Goal: Task Accomplishment & Management: Complete application form

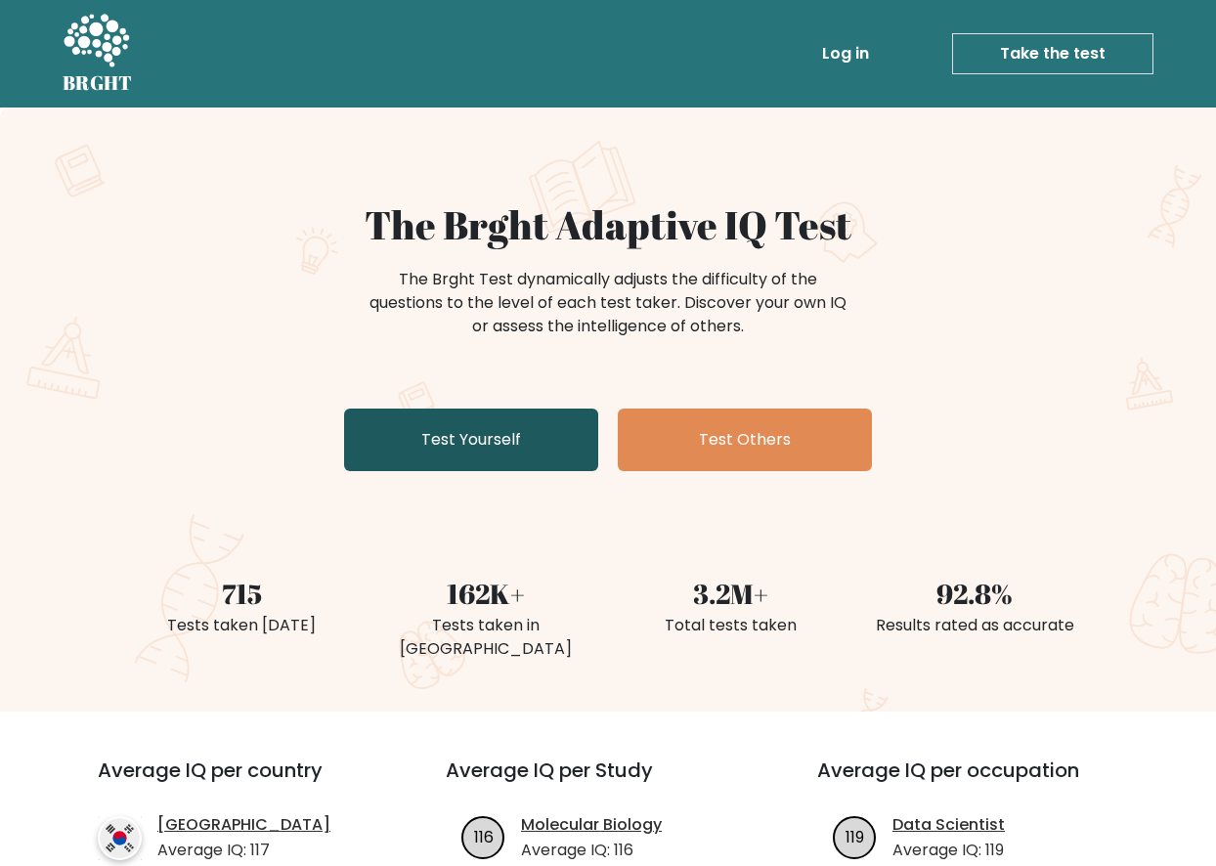
click at [545, 441] on link "Test Yourself" at bounding box center [471, 440] width 254 height 63
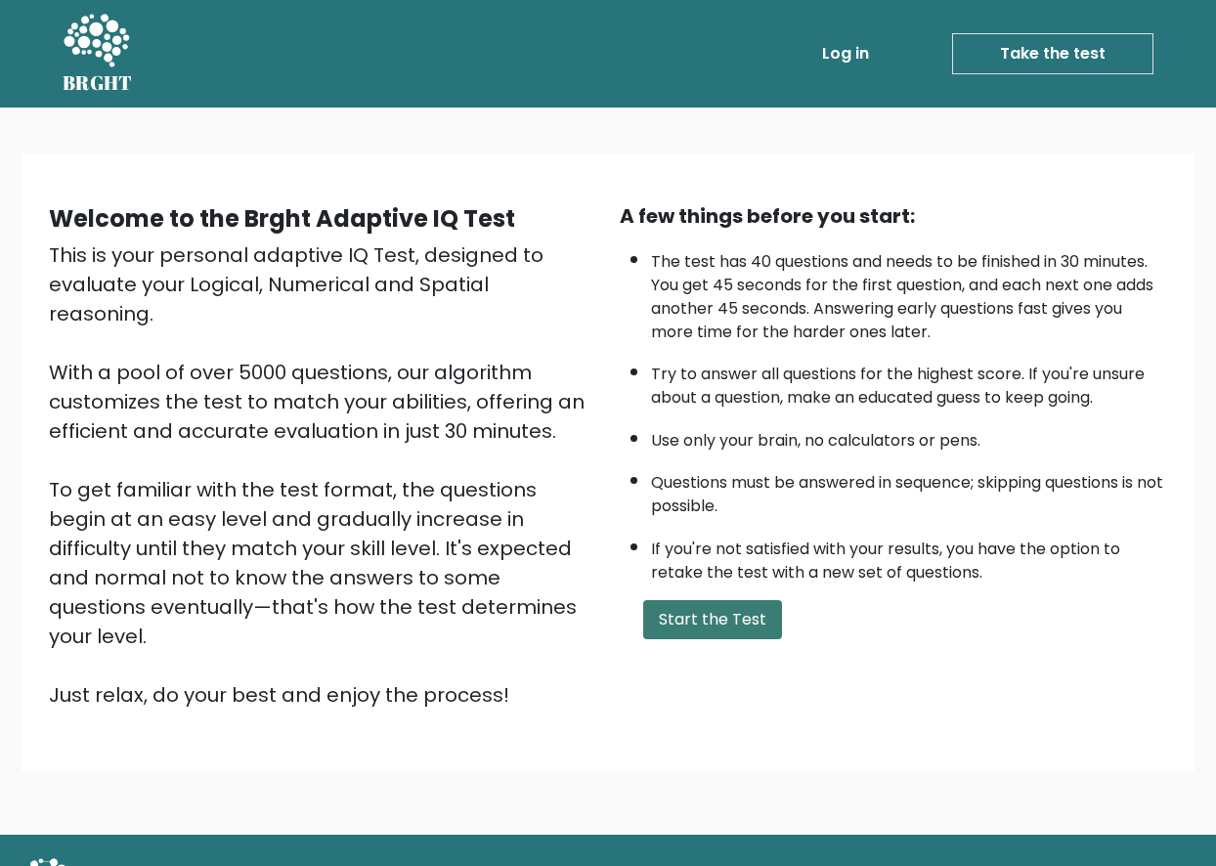
drag, startPoint x: 676, startPoint y: 633, endPoint x: 701, endPoint y: 626, distance: 25.7
click at [676, 632] on button "Start the Test" at bounding box center [712, 619] width 139 height 39
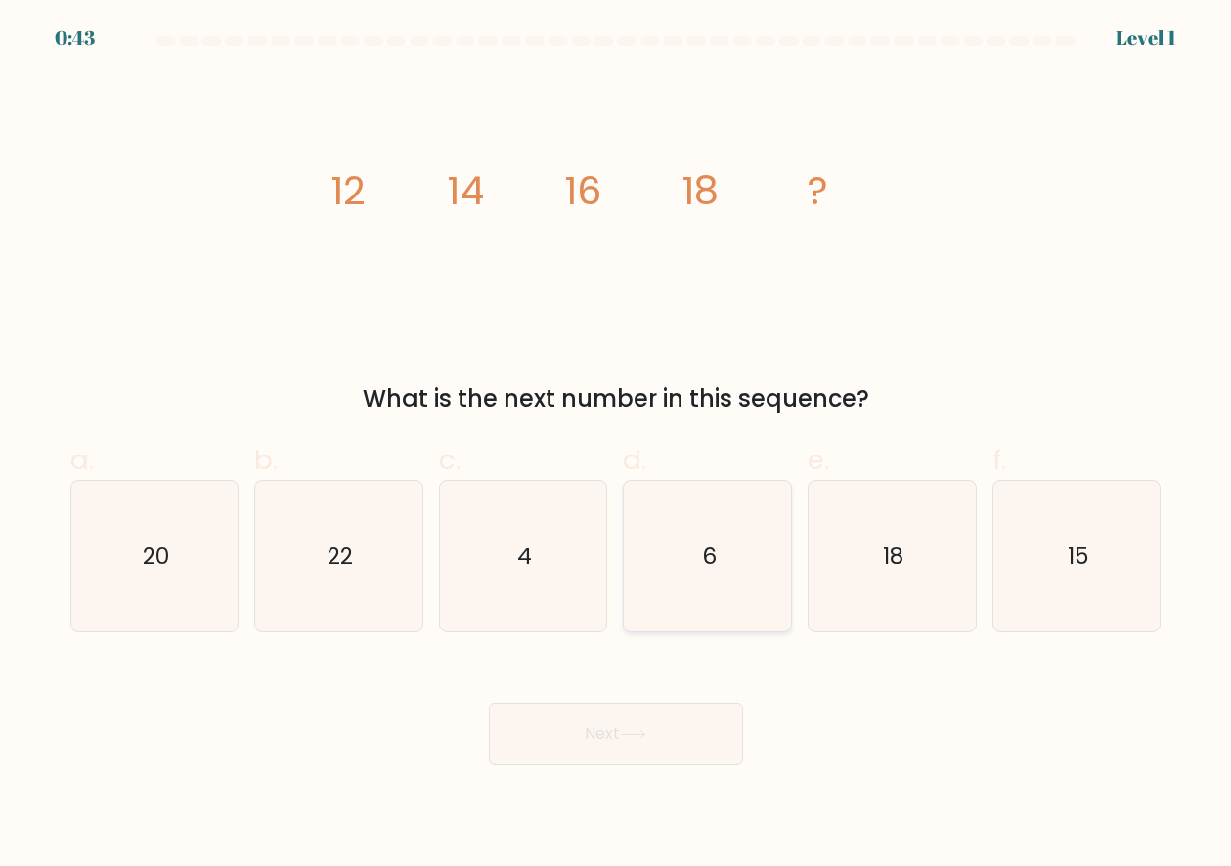
click at [724, 520] on icon "6" at bounding box center [707, 556] width 151 height 151
click at [617, 446] on input "d. 6" at bounding box center [616, 439] width 1 height 13
radio input "true"
click at [653, 743] on button "Next" at bounding box center [616, 734] width 254 height 63
click at [774, 541] on icon "6" at bounding box center [707, 556] width 149 height 149
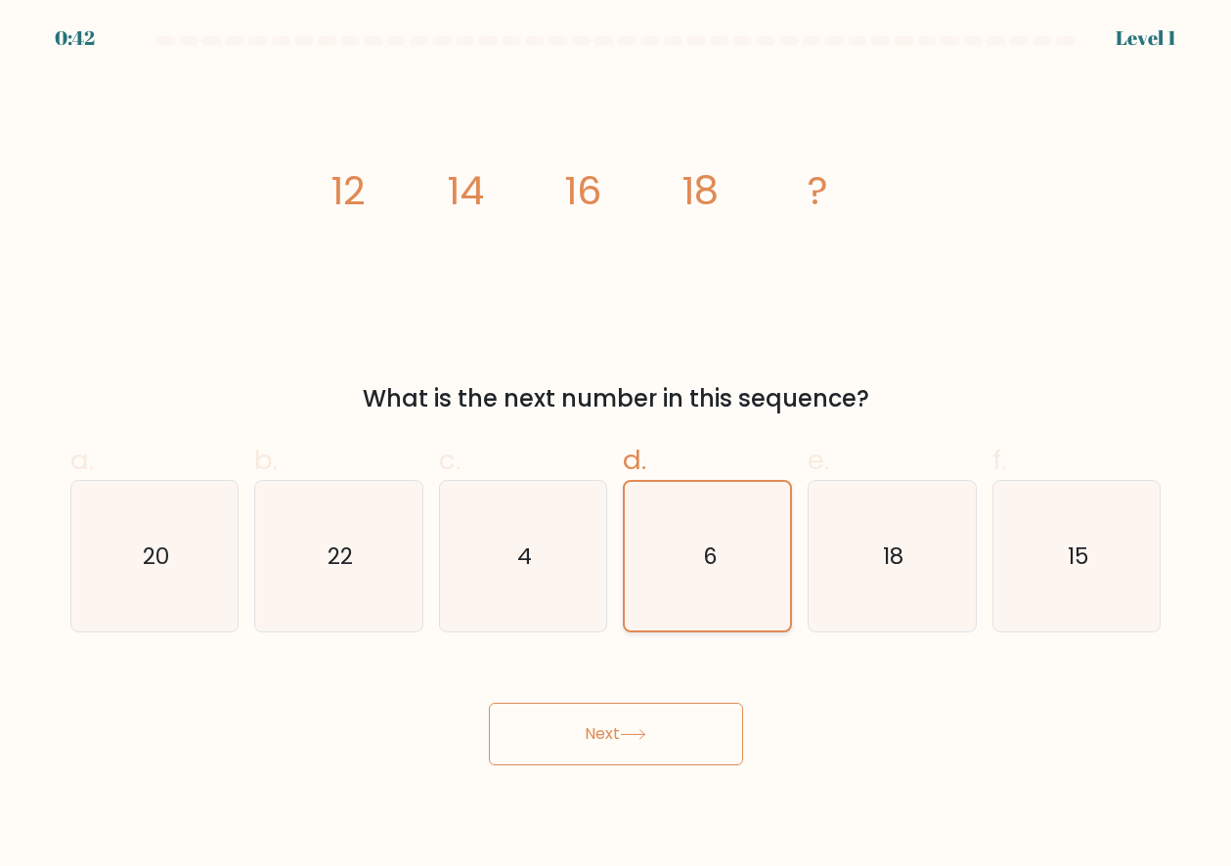
click at [617, 446] on input "d. 6" at bounding box center [616, 439] width 1 height 13
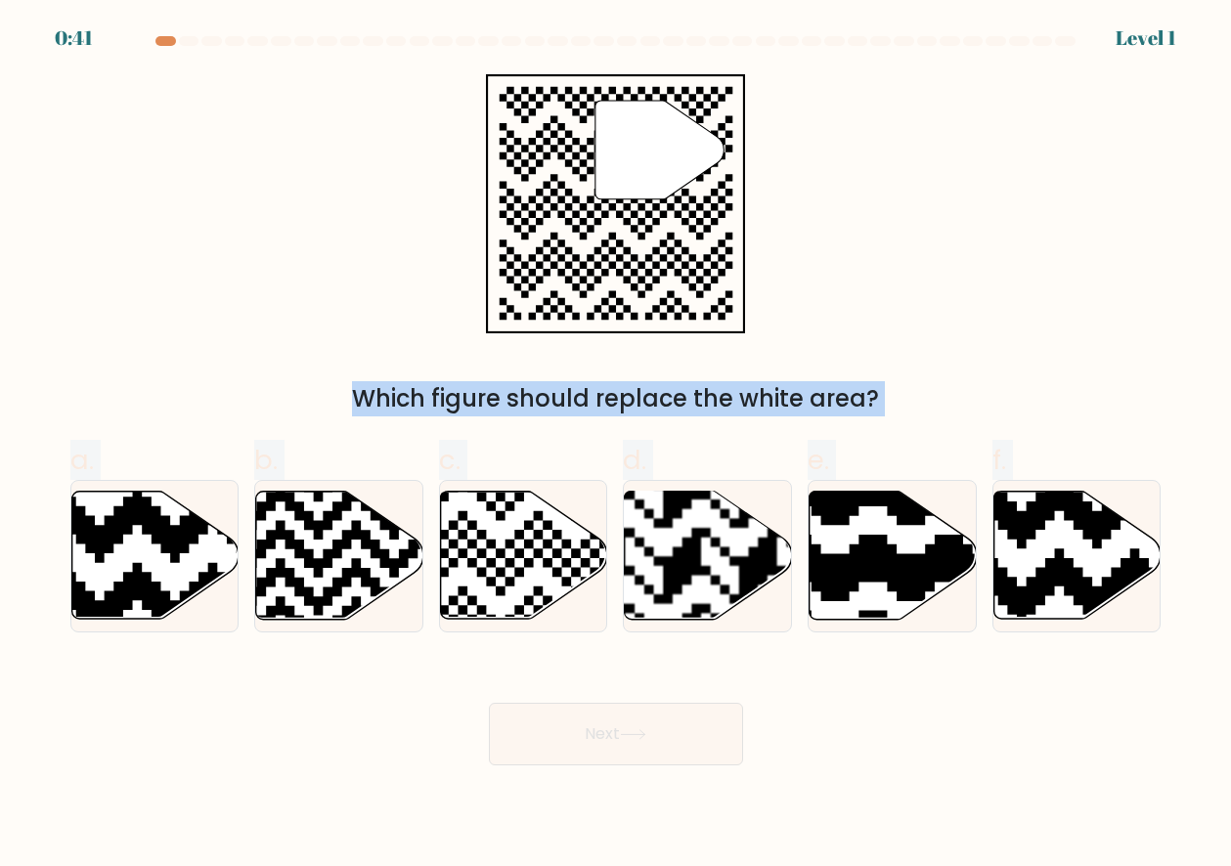
click at [717, 727] on button "Next" at bounding box center [616, 734] width 254 height 63
click at [679, 741] on button "Next" at bounding box center [616, 734] width 254 height 63
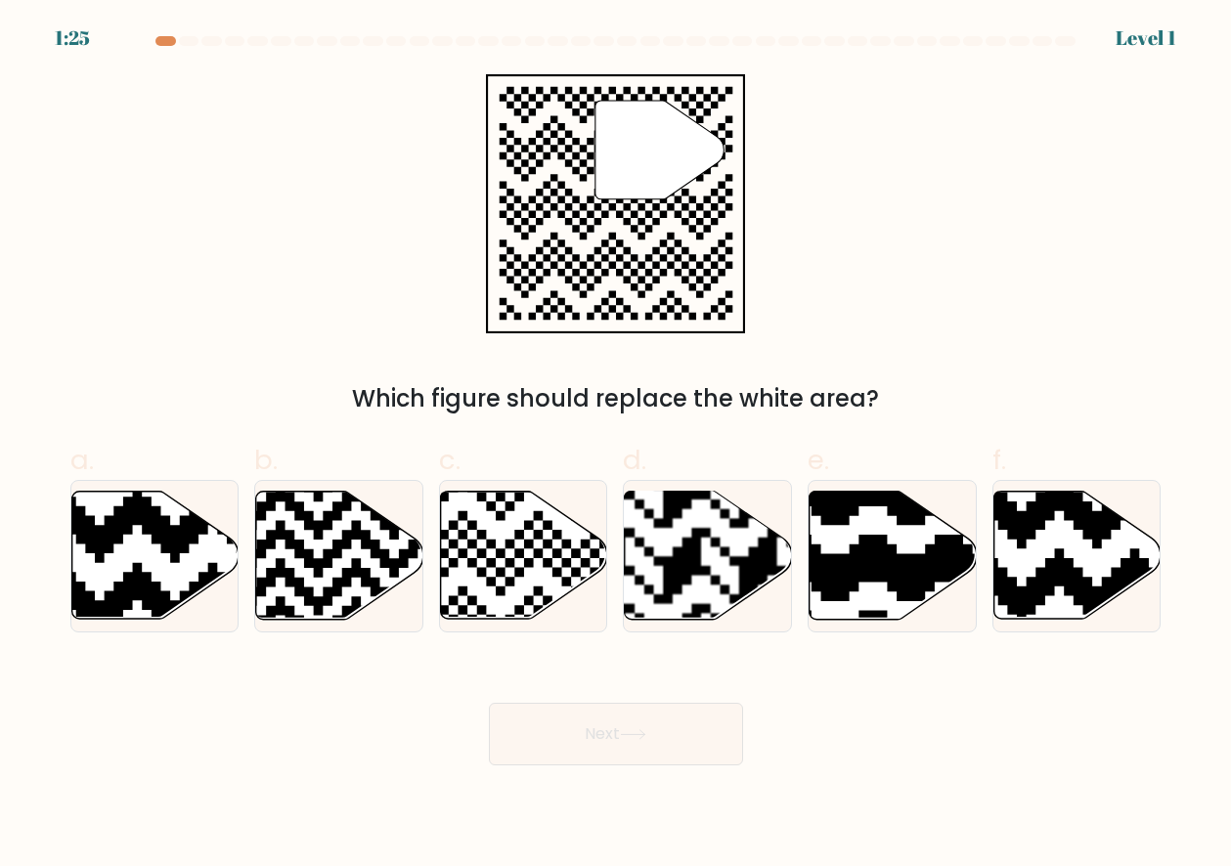
drag, startPoint x: 724, startPoint y: 614, endPoint x: 706, endPoint y: 714, distance: 101.4
click at [724, 614] on rect at bounding box center [758, 490] width 303 height 303
click at [617, 446] on input "d." at bounding box center [616, 439] width 1 height 13
radio input "true"
click at [706, 715] on button "Next" at bounding box center [616, 734] width 254 height 63
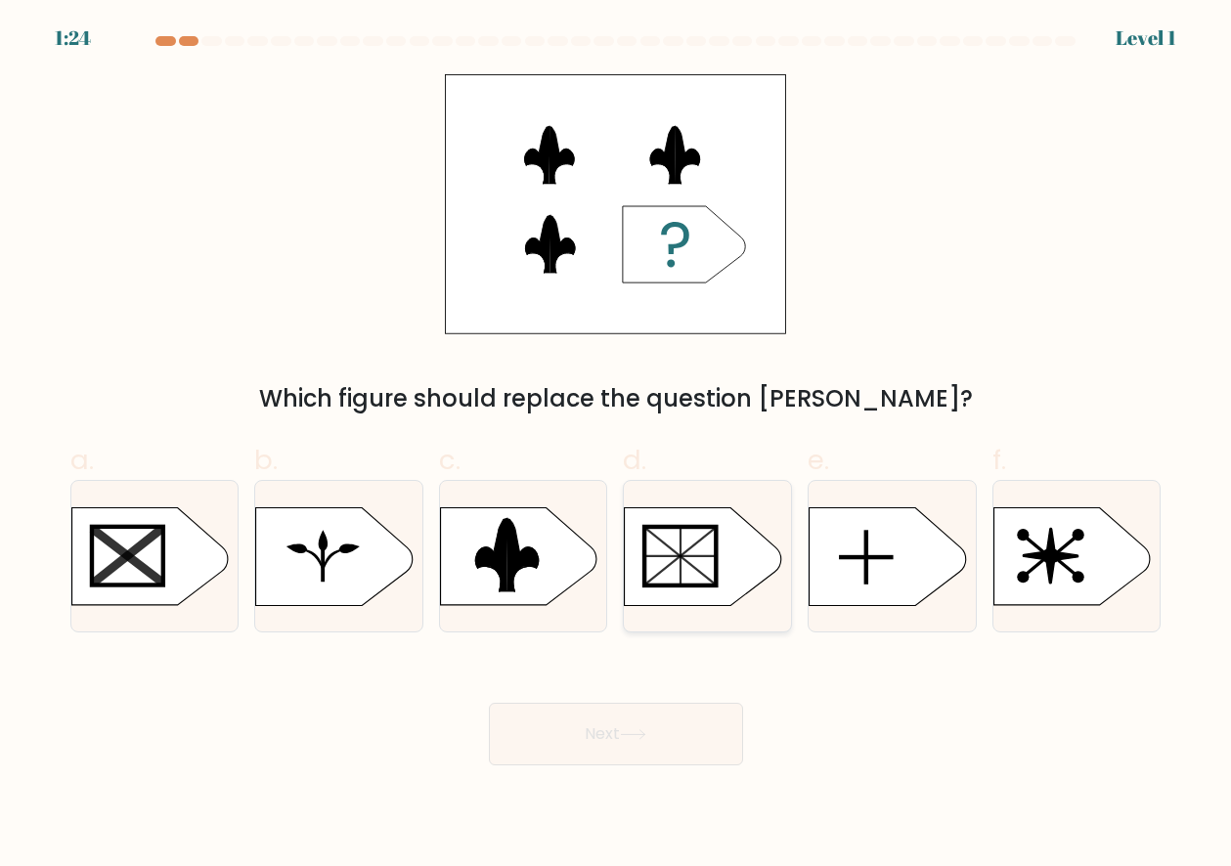
click at [665, 584] on rect at bounding box center [680, 556] width 71 height 59
click at [617, 446] on input "d." at bounding box center [616, 439] width 1 height 13
radio input "true"
click at [600, 755] on button "Next" at bounding box center [616, 734] width 254 height 63
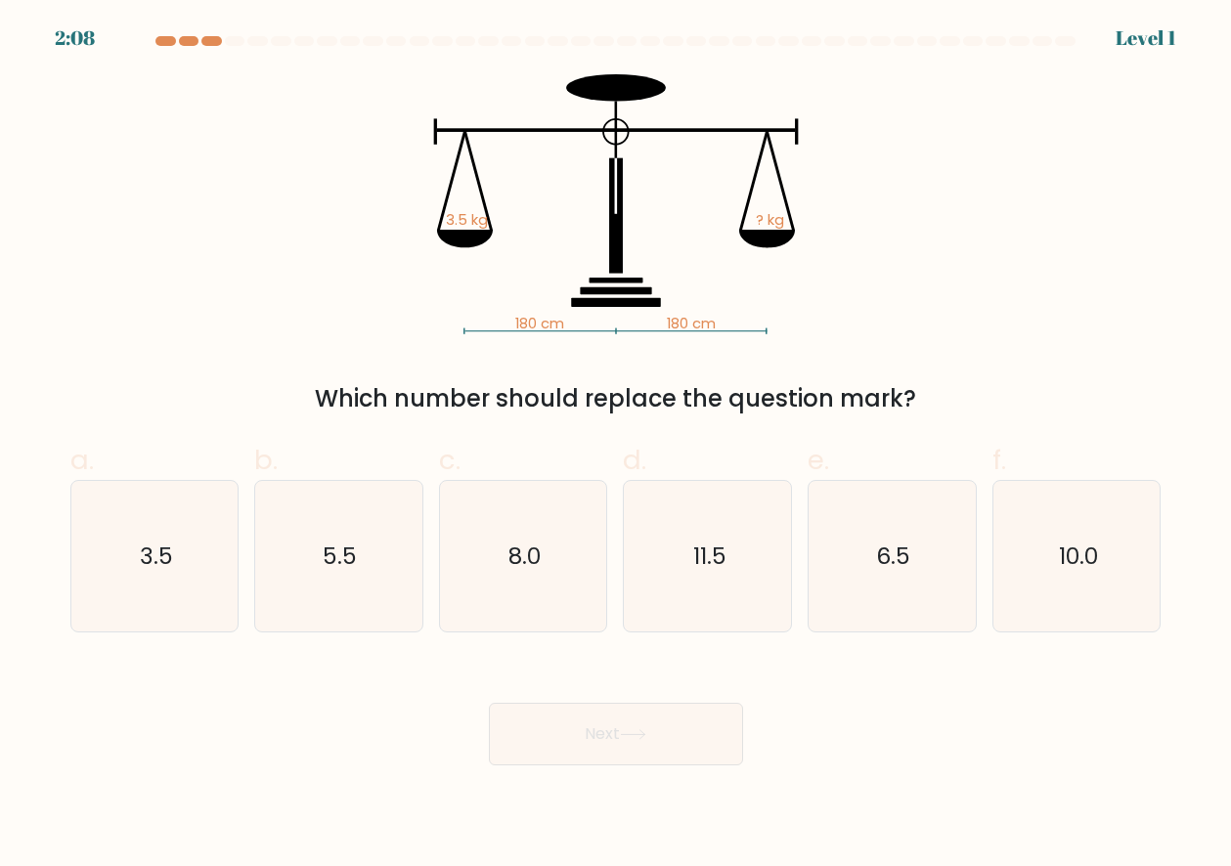
drag, startPoint x: 654, startPoint y: 782, endPoint x: 668, endPoint y: 746, distance: 38.7
click at [653, 782] on body "2:08 Level 1" at bounding box center [615, 433] width 1231 height 866
drag, startPoint x: 732, startPoint y: 577, endPoint x: 714, endPoint y: 753, distance: 176.9
click at [732, 578] on icon "11.5" at bounding box center [707, 556] width 151 height 151
click at [617, 446] on input "d. 11.5" at bounding box center [616, 439] width 1 height 13
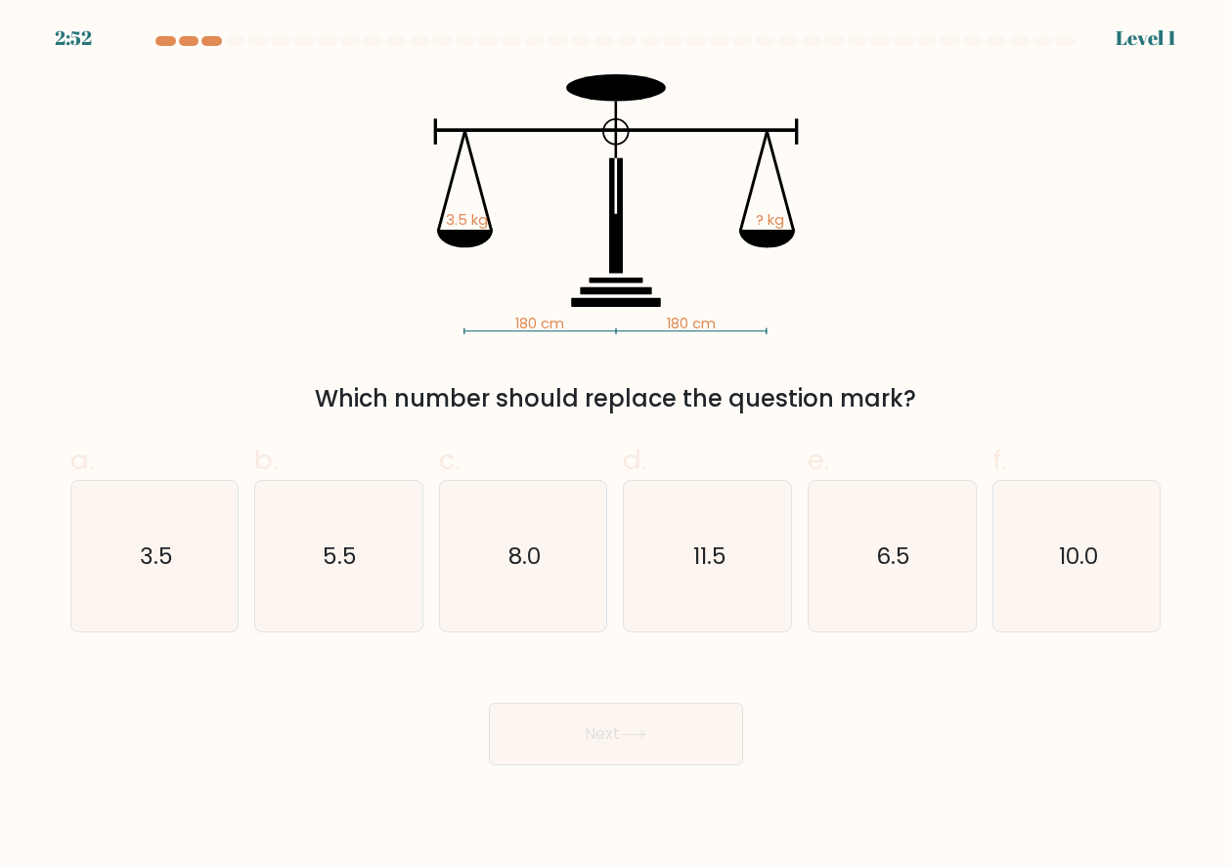
radio input "true"
click at [712, 753] on button "Next" at bounding box center [616, 734] width 254 height 63
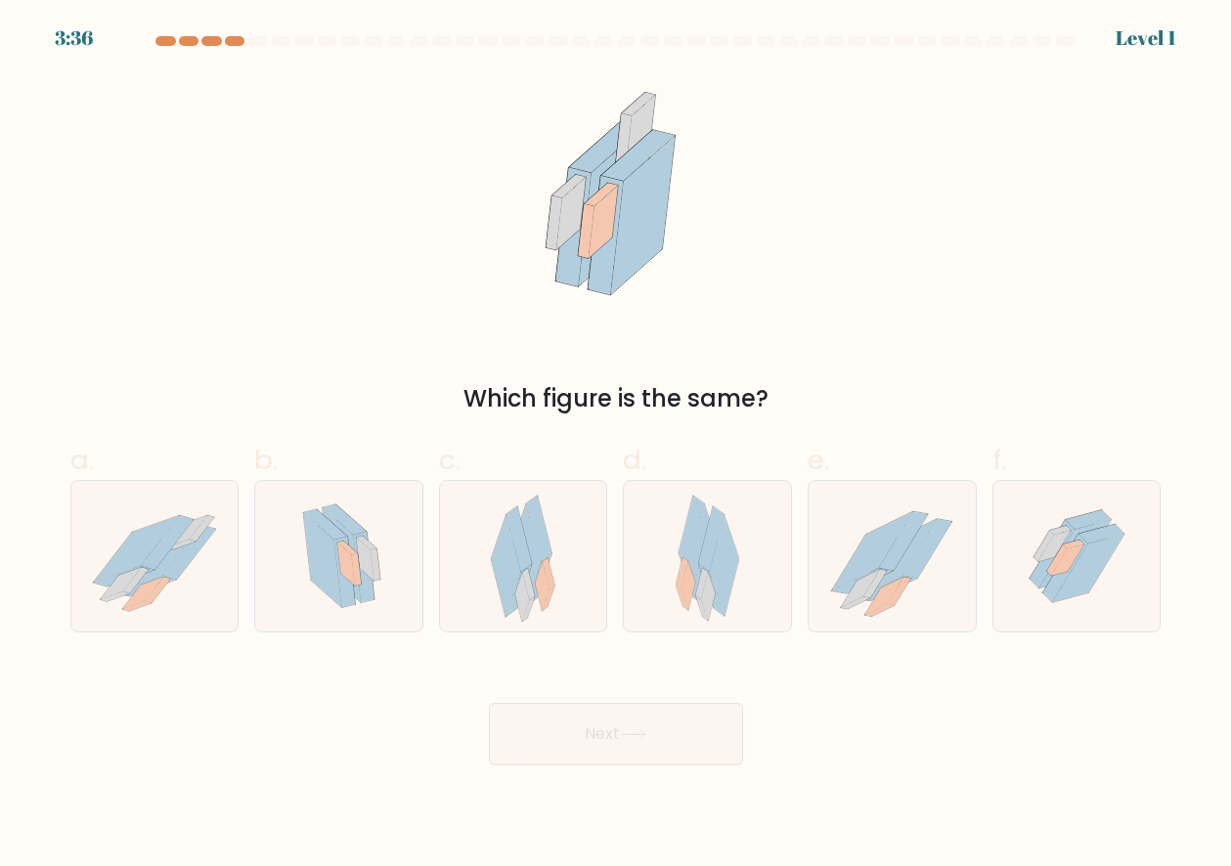
drag, startPoint x: 540, startPoint y: 589, endPoint x: 606, endPoint y: 697, distance: 126.4
click at [540, 590] on icon at bounding box center [543, 586] width 14 height 49
click at [616, 446] on input "c." at bounding box center [616, 439] width 1 height 13
radio input "true"
click at [655, 761] on button "Next" at bounding box center [616, 734] width 254 height 63
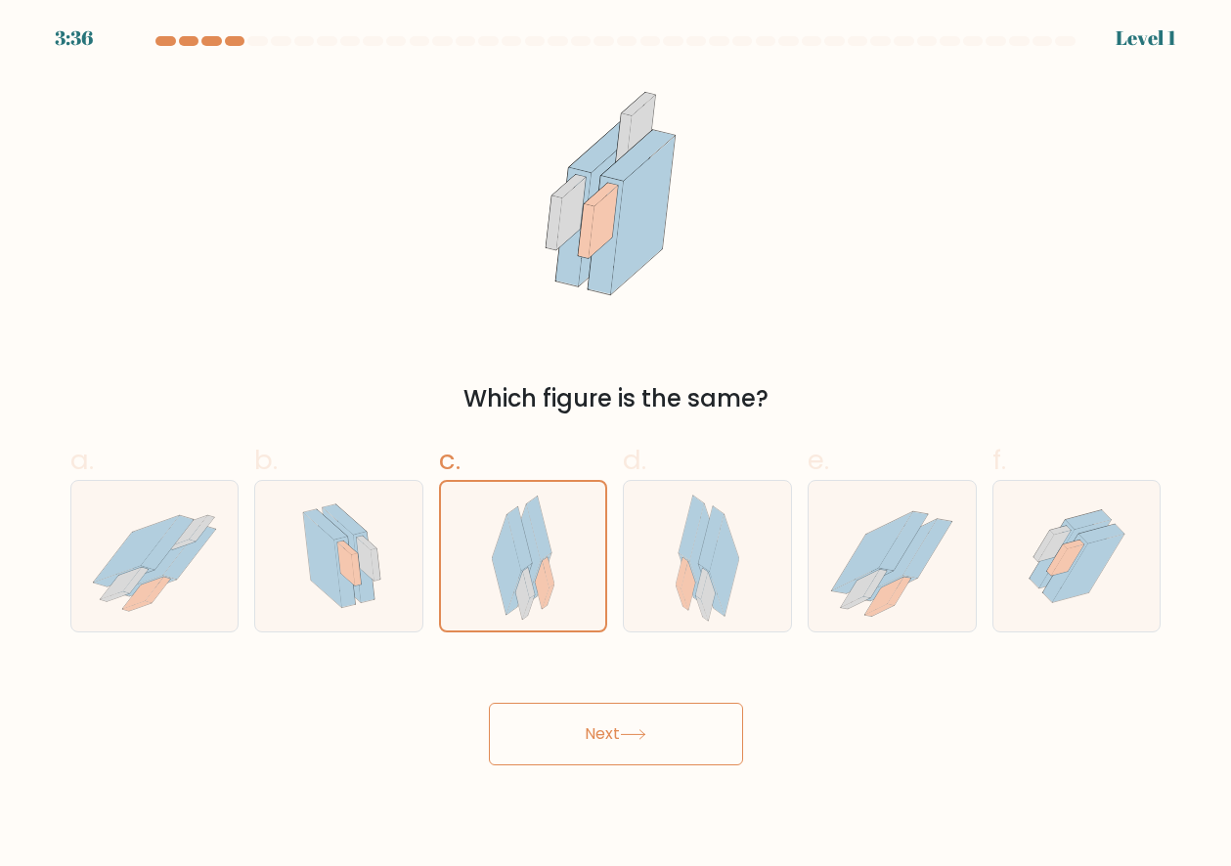
click at [644, 692] on div "Next" at bounding box center [616, 710] width 1114 height 109
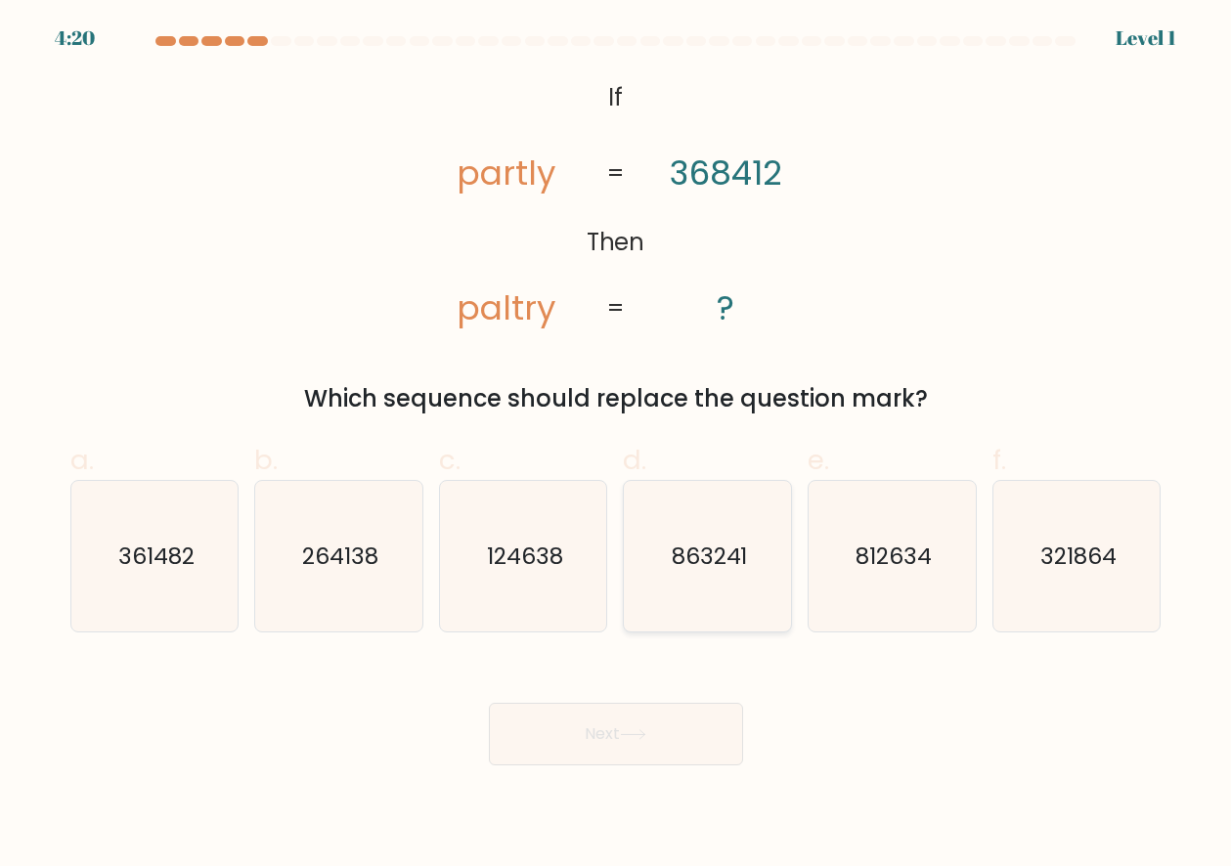
click at [738, 555] on text "863241" at bounding box center [709, 556] width 76 height 31
click at [617, 446] on input "d. 863241" at bounding box center [616, 439] width 1 height 13
radio input "true"
click at [715, 728] on button "Next" at bounding box center [616, 734] width 254 height 63
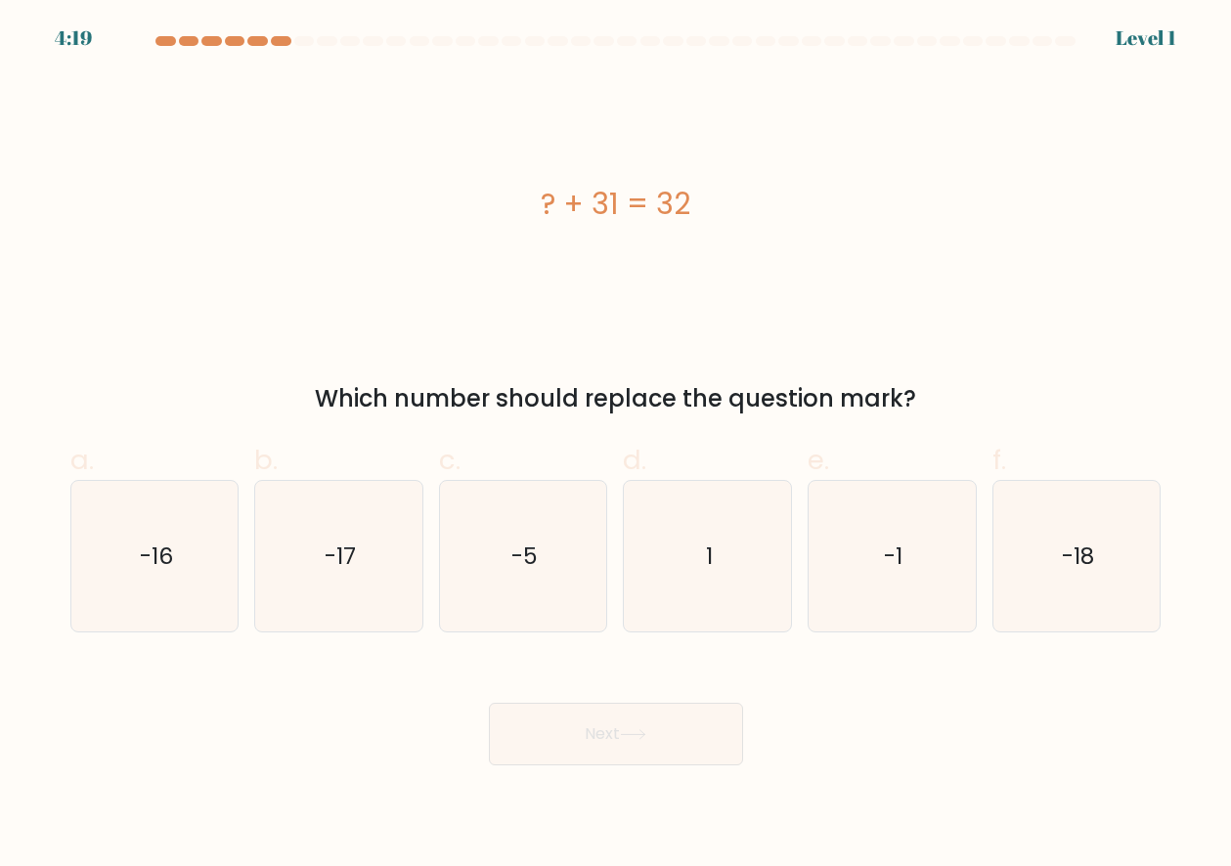
click at [710, 735] on button "Next" at bounding box center [616, 734] width 254 height 63
click at [726, 590] on icon "1" at bounding box center [707, 556] width 151 height 151
click at [617, 446] on input "d. 1" at bounding box center [616, 439] width 1 height 13
radio input "true"
click at [690, 720] on button "Next" at bounding box center [616, 734] width 254 height 63
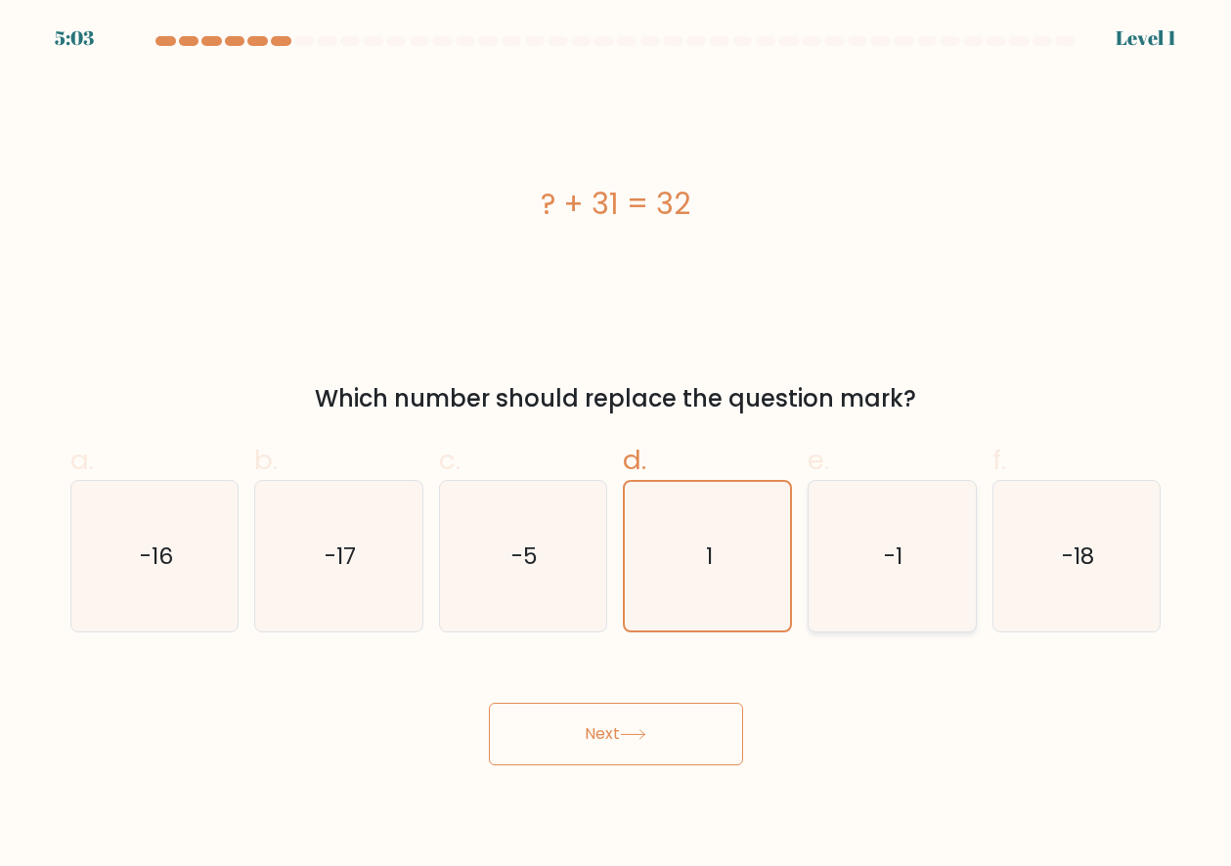
click at [926, 538] on icon "-1" at bounding box center [891, 556] width 151 height 151
click at [617, 446] on input "e. -1" at bounding box center [616, 439] width 1 height 13
radio input "true"
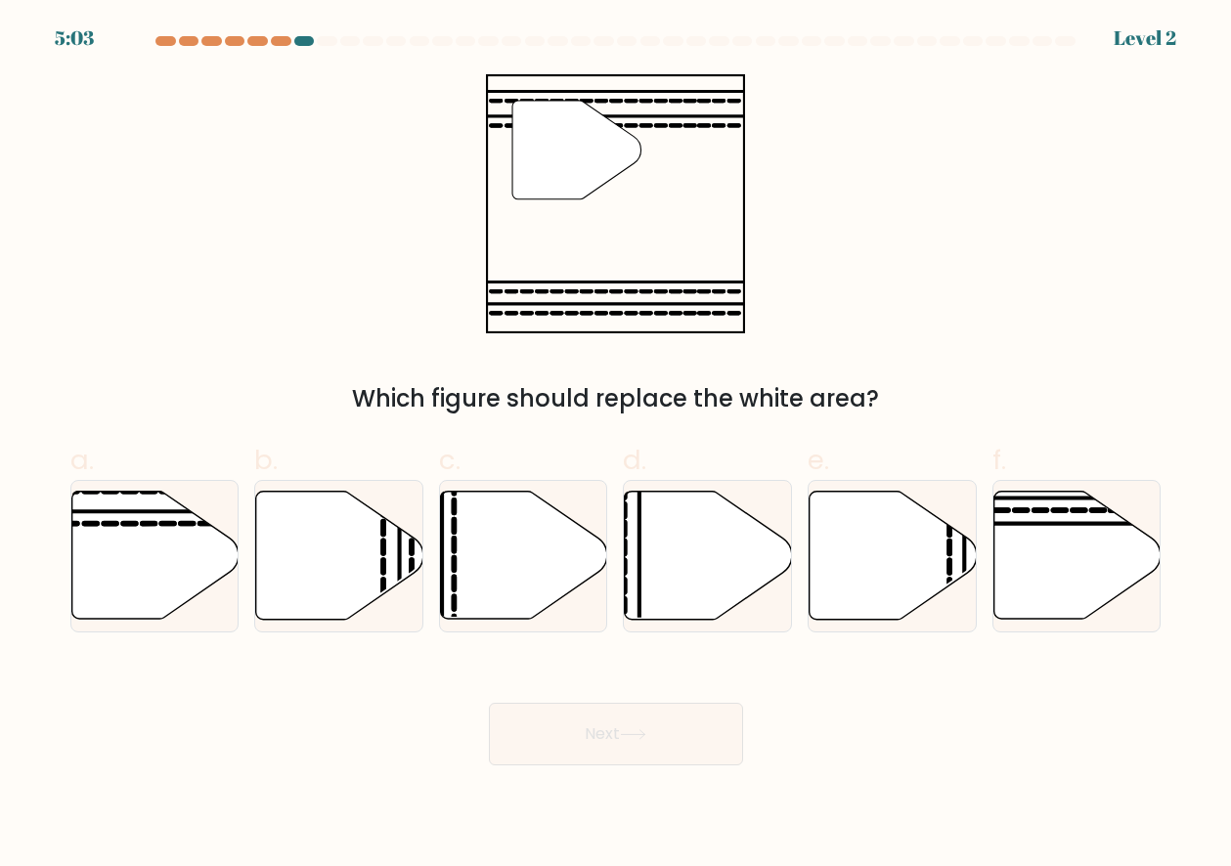
click at [844, 601] on icon at bounding box center [892, 556] width 167 height 128
click at [617, 446] on input "e." at bounding box center [616, 439] width 1 height 13
radio input "true"
click at [638, 710] on button "Next" at bounding box center [616, 734] width 254 height 63
click at [690, 586] on icon at bounding box center [708, 556] width 167 height 128
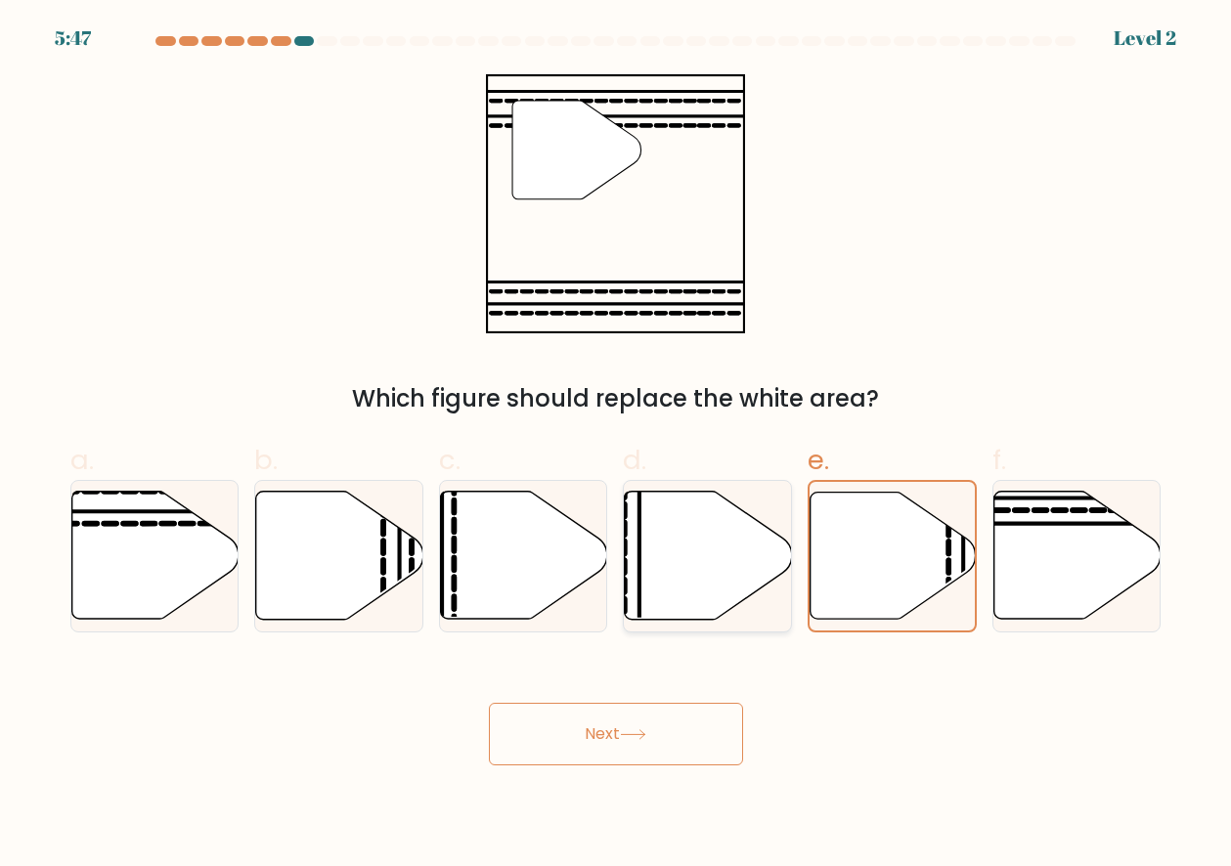
click at [617, 446] on input "d." at bounding box center [616, 439] width 1 height 13
radio input "true"
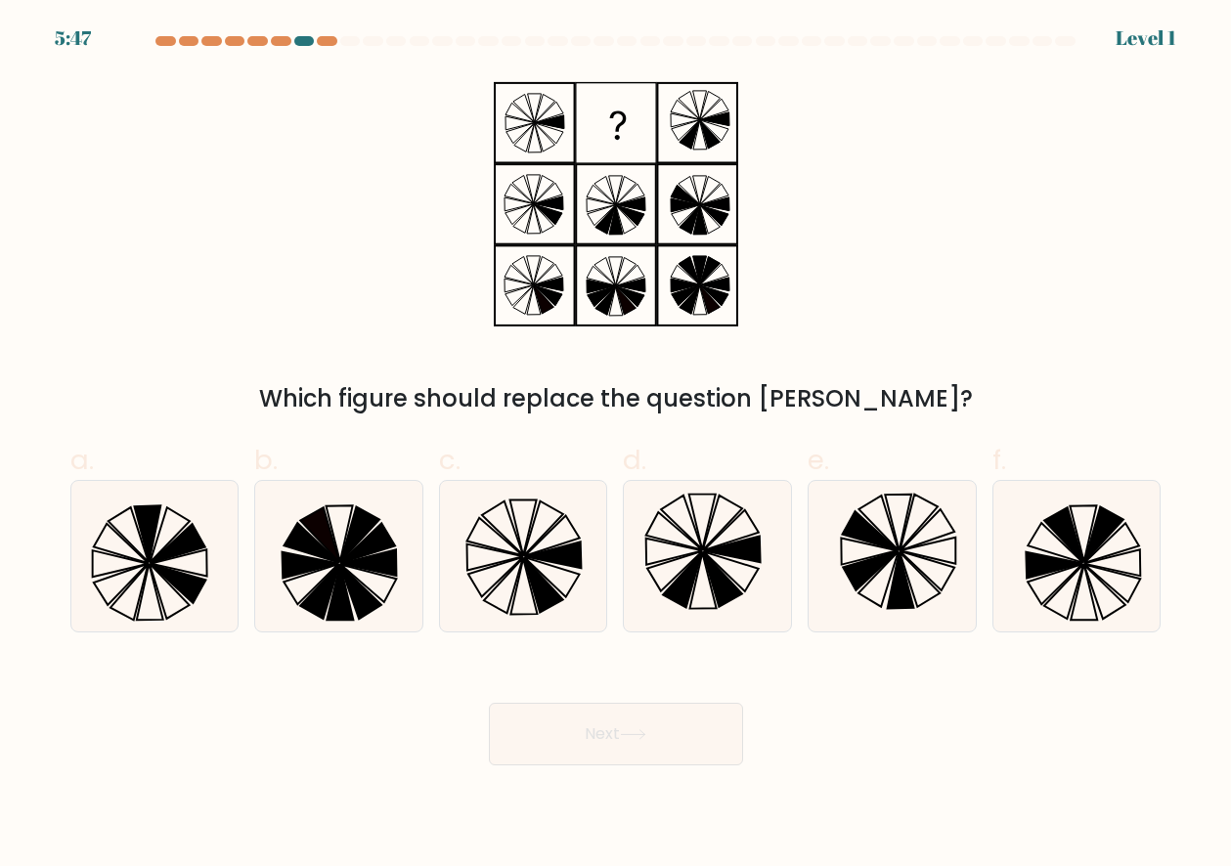
click at [670, 714] on button "Next" at bounding box center [616, 734] width 254 height 63
drag, startPoint x: 703, startPoint y: 590, endPoint x: 699, endPoint y: 626, distance: 35.4
click at [703, 590] on icon at bounding box center [707, 556] width 151 height 151
click at [617, 446] on input "d." at bounding box center [616, 439] width 1 height 13
radio input "true"
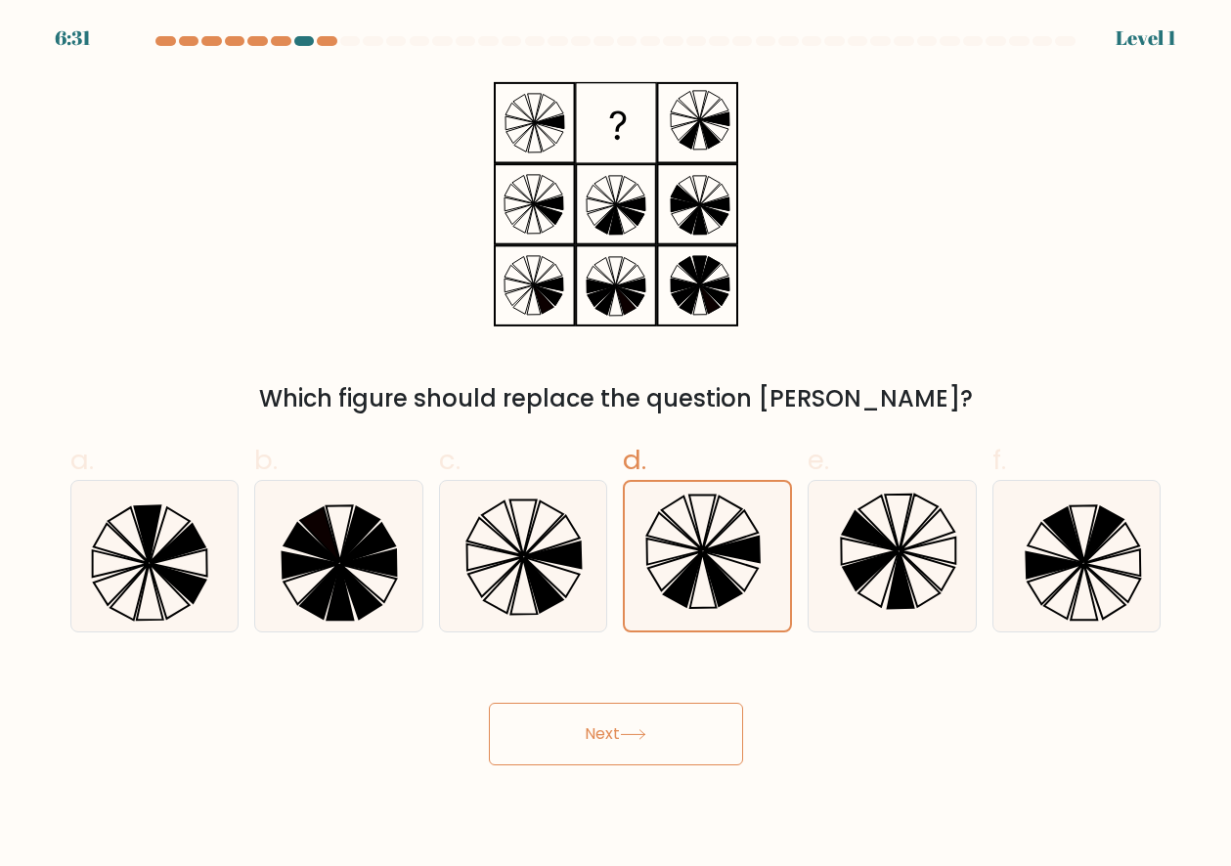
click at [695, 720] on button "Next" at bounding box center [616, 734] width 254 height 63
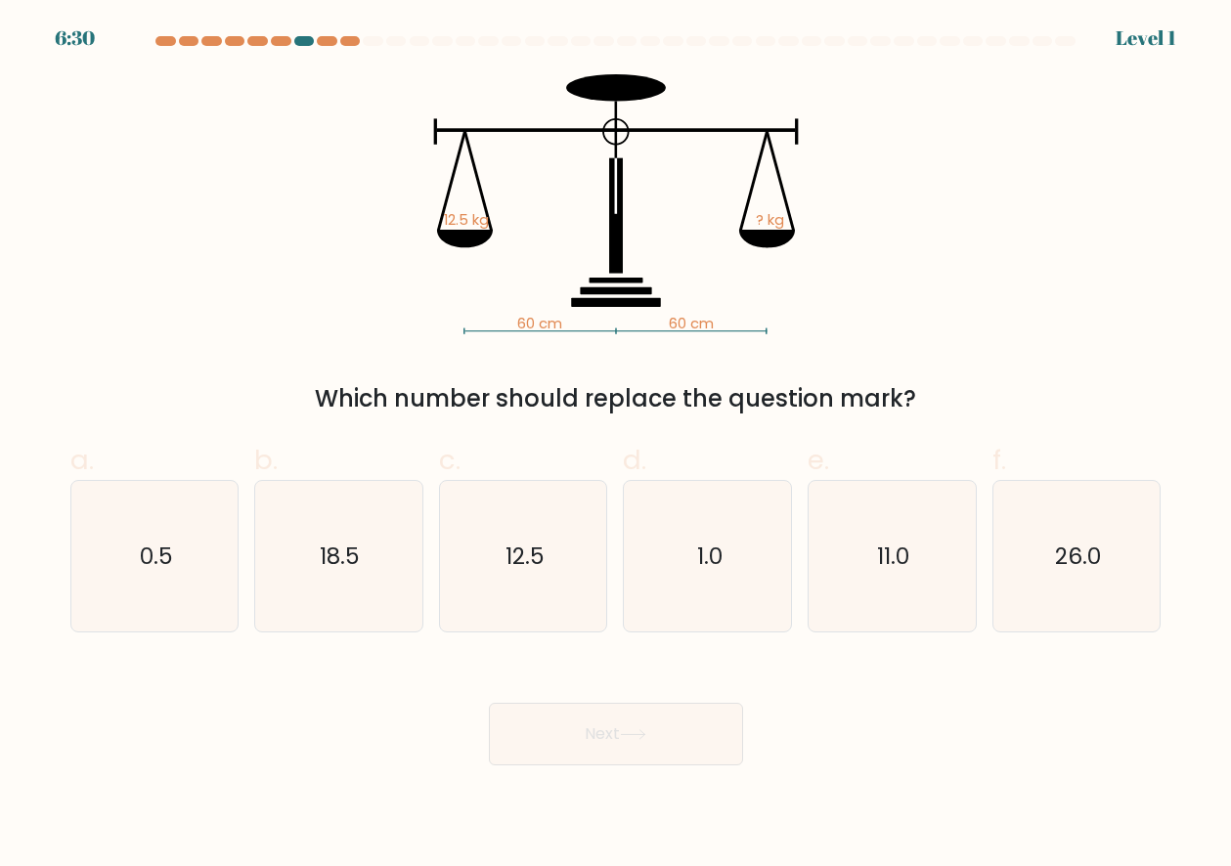
click at [543, 606] on icon "12.5" at bounding box center [523, 556] width 151 height 151
click at [616, 446] on input "c. 12.5" at bounding box center [616, 439] width 1 height 13
radio input "true"
click at [593, 748] on button "Next" at bounding box center [616, 734] width 254 height 63
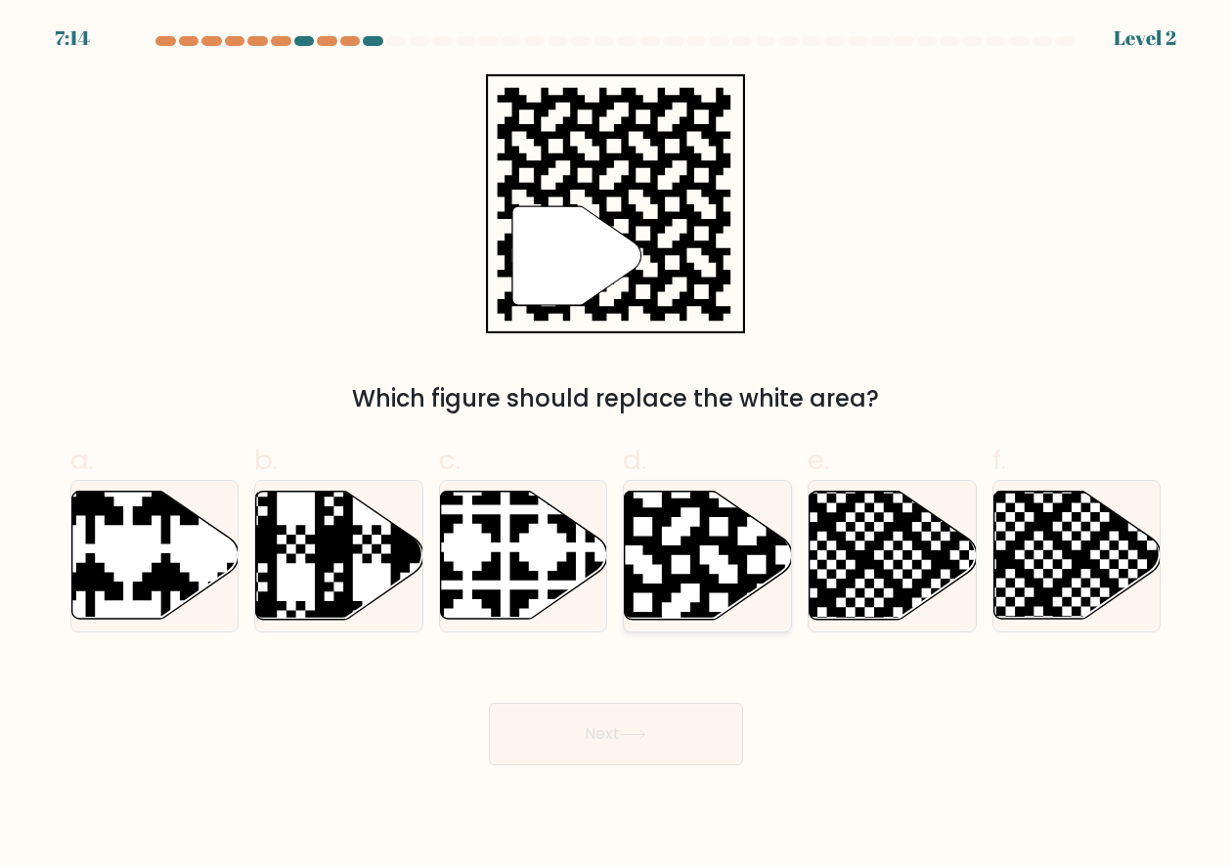
click at [685, 613] on icon at bounding box center [756, 489] width 303 height 303
click at [617, 446] on input "d." at bounding box center [616, 439] width 1 height 13
radio input "true"
click at [691, 745] on button "Next" at bounding box center [616, 734] width 254 height 63
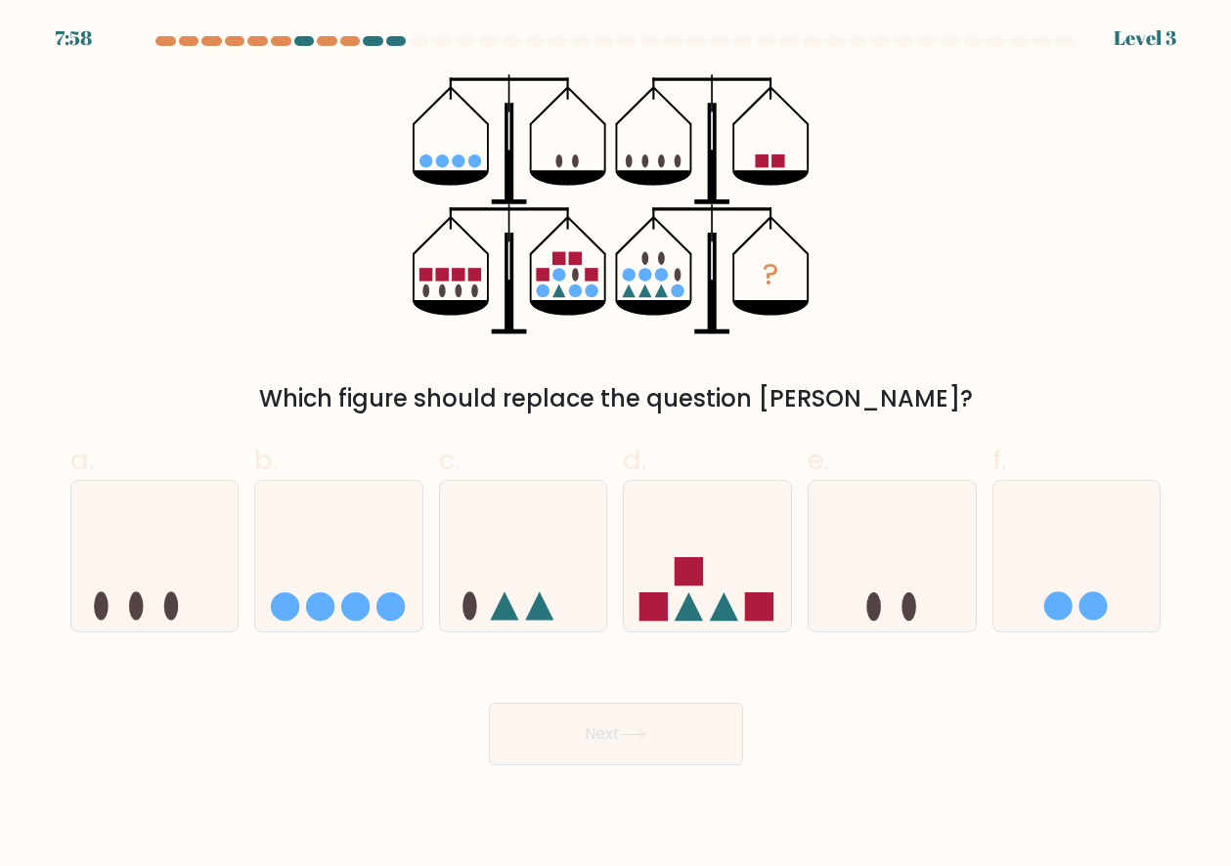
click at [577, 610] on icon at bounding box center [523, 556] width 167 height 138
click at [616, 446] on input "c." at bounding box center [616, 439] width 1 height 13
radio input "true"
click at [633, 751] on button "Next" at bounding box center [616, 734] width 254 height 63
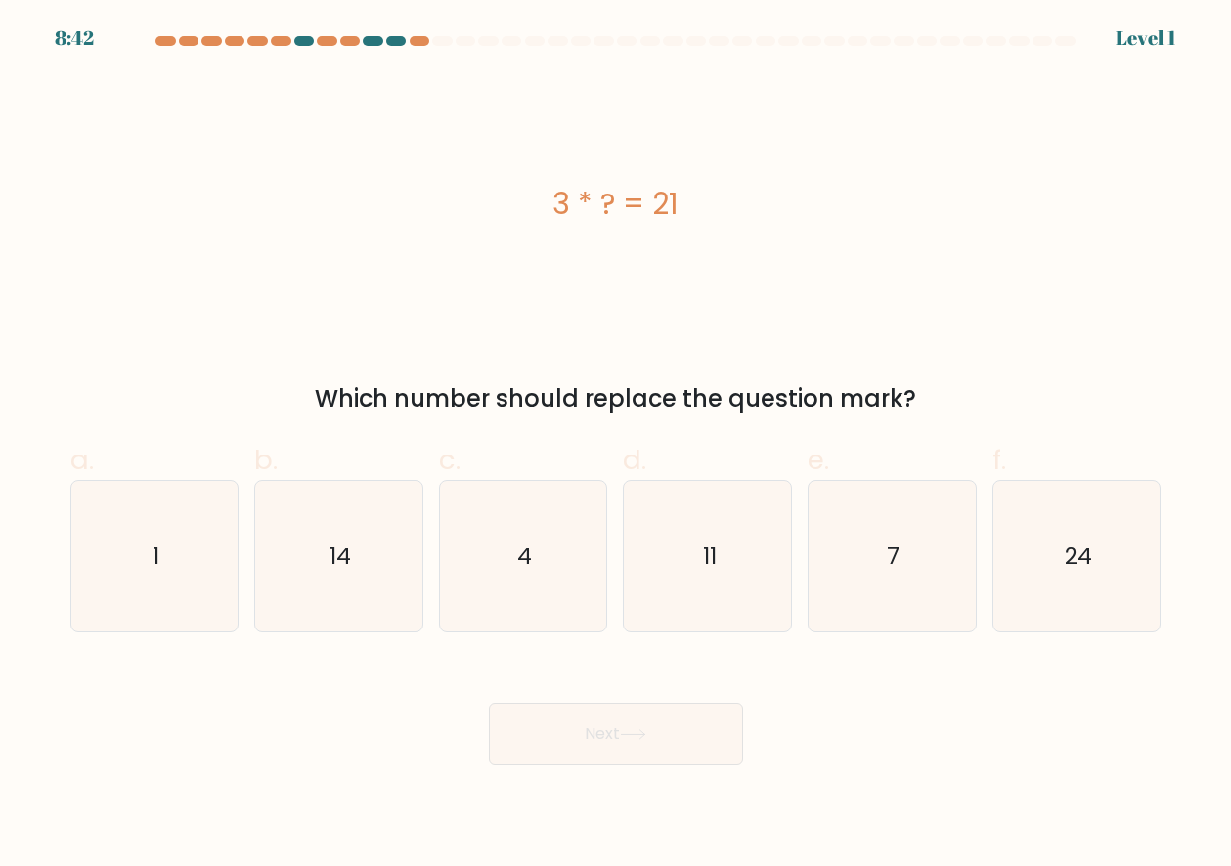
drag, startPoint x: 707, startPoint y: 596, endPoint x: 684, endPoint y: 704, distance: 109.8
click at [707, 596] on icon "11" at bounding box center [707, 556] width 151 height 151
click at [617, 446] on input "d. 11" at bounding box center [616, 439] width 1 height 13
radio input "true"
click at [680, 712] on button "Next" at bounding box center [616, 734] width 254 height 63
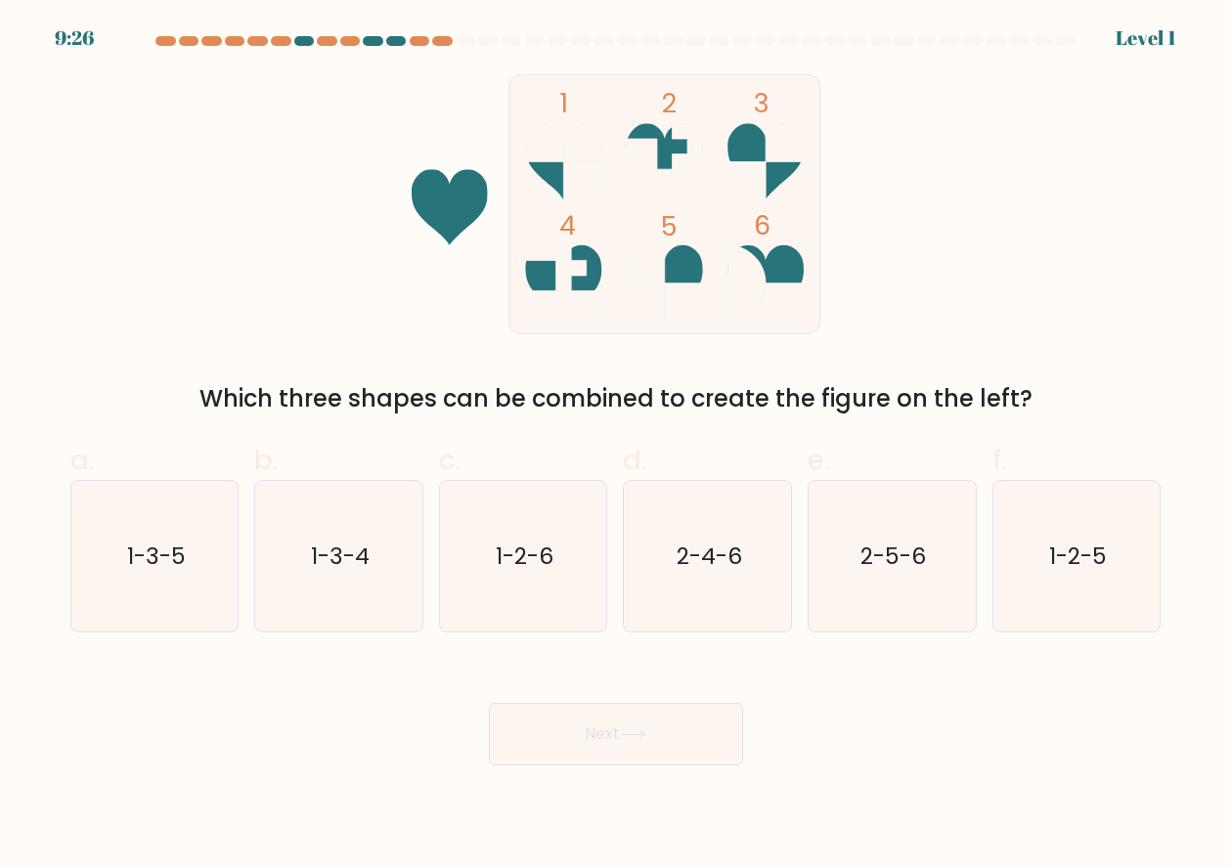
drag, startPoint x: 557, startPoint y: 615, endPoint x: 591, endPoint y: 716, distance: 106.3
click at [557, 617] on icon "1-2-6" at bounding box center [523, 556] width 151 height 151
click at [616, 446] on input "c. 1-2-6" at bounding box center [616, 439] width 1 height 13
radio input "true"
drag, startPoint x: 596, startPoint y: 720, endPoint x: 606, endPoint y: 724, distance: 10.5
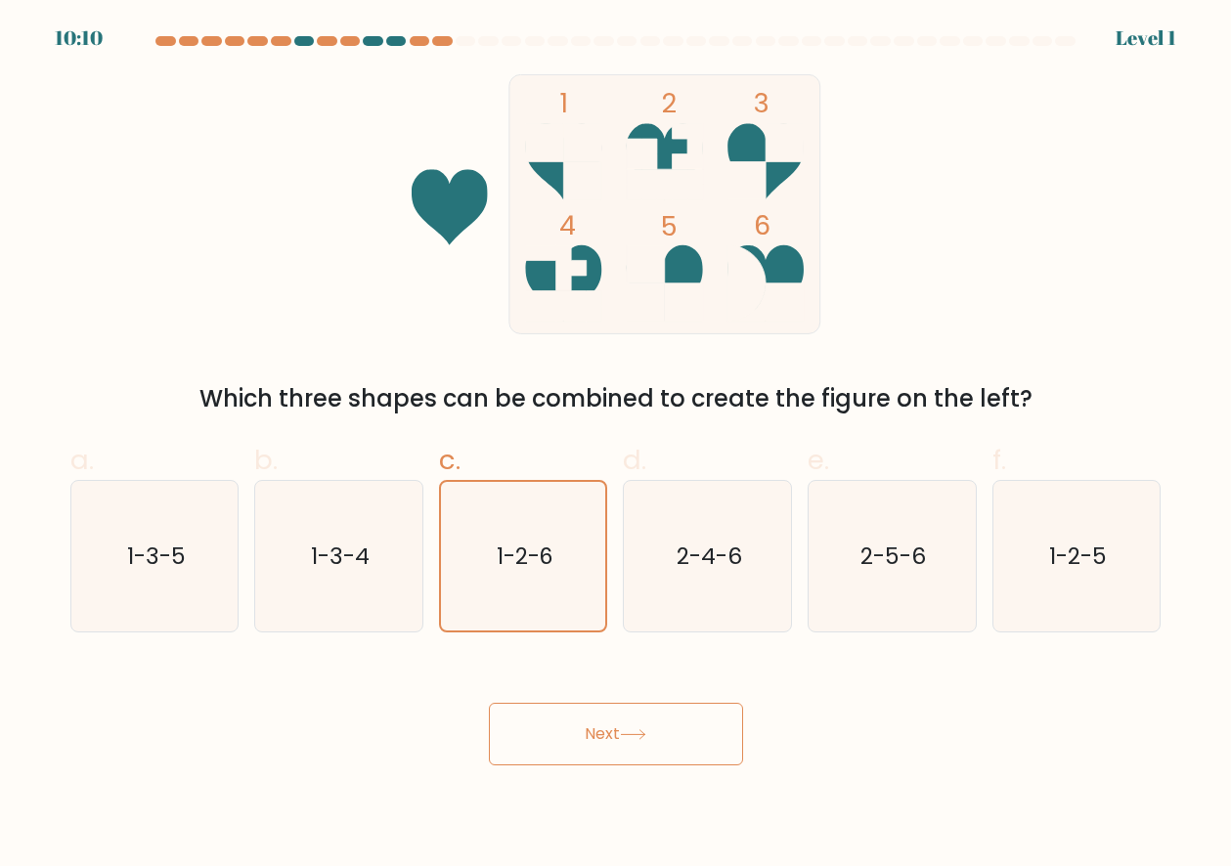
click at [596, 720] on button "Next" at bounding box center [616, 734] width 254 height 63
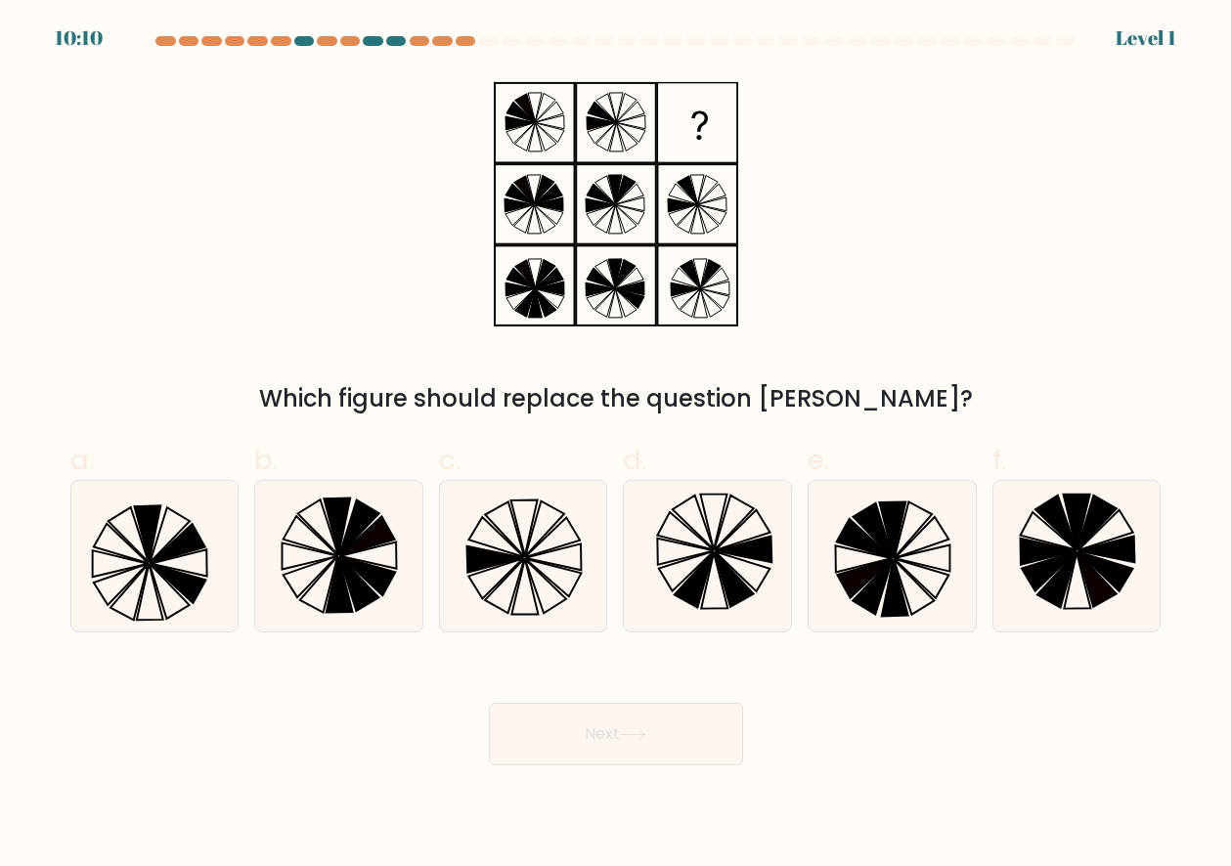
click at [677, 729] on button "Next" at bounding box center [616, 734] width 254 height 63
drag, startPoint x: 700, startPoint y: 586, endPoint x: 697, endPoint y: 598, distance: 13.0
click at [700, 586] on icon at bounding box center [692, 579] width 39 height 55
click at [617, 446] on input "d." at bounding box center [616, 439] width 1 height 13
radio input "true"
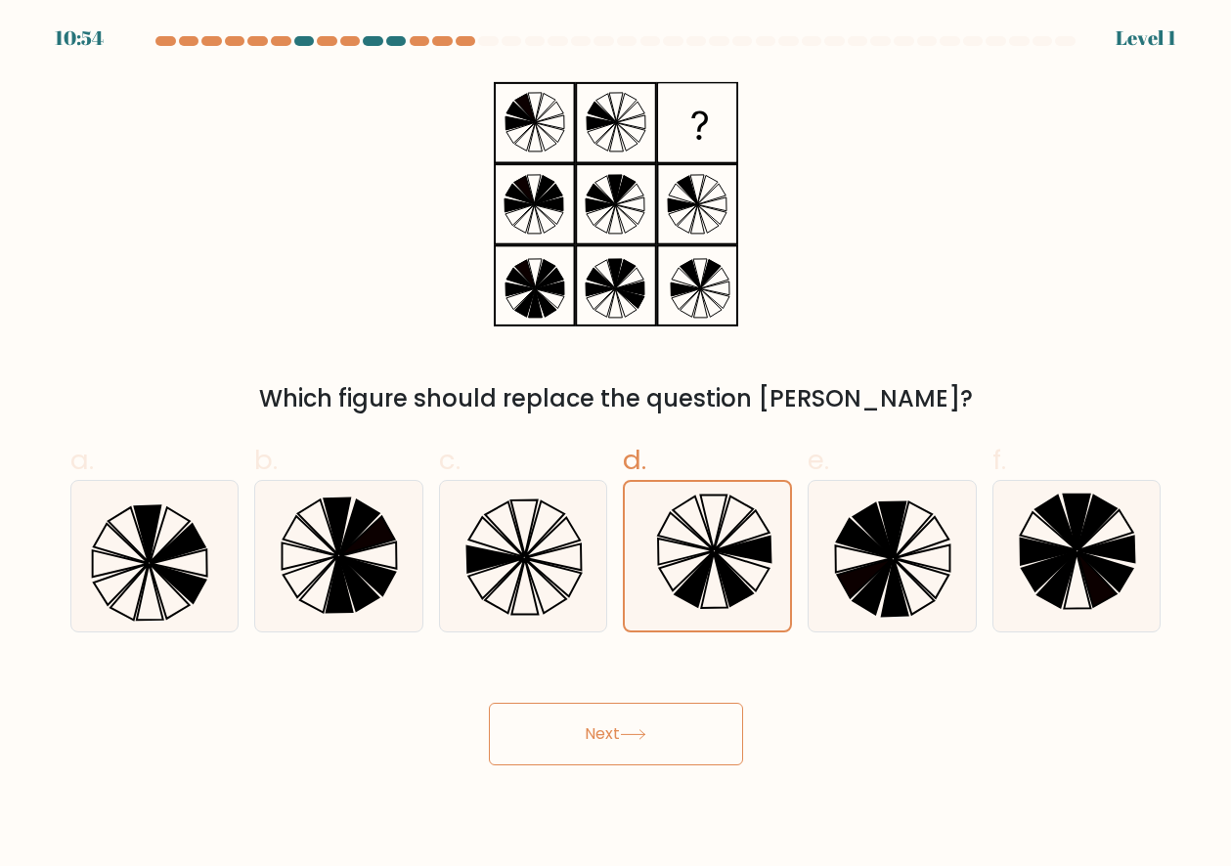
click at [669, 719] on button "Next" at bounding box center [616, 734] width 254 height 63
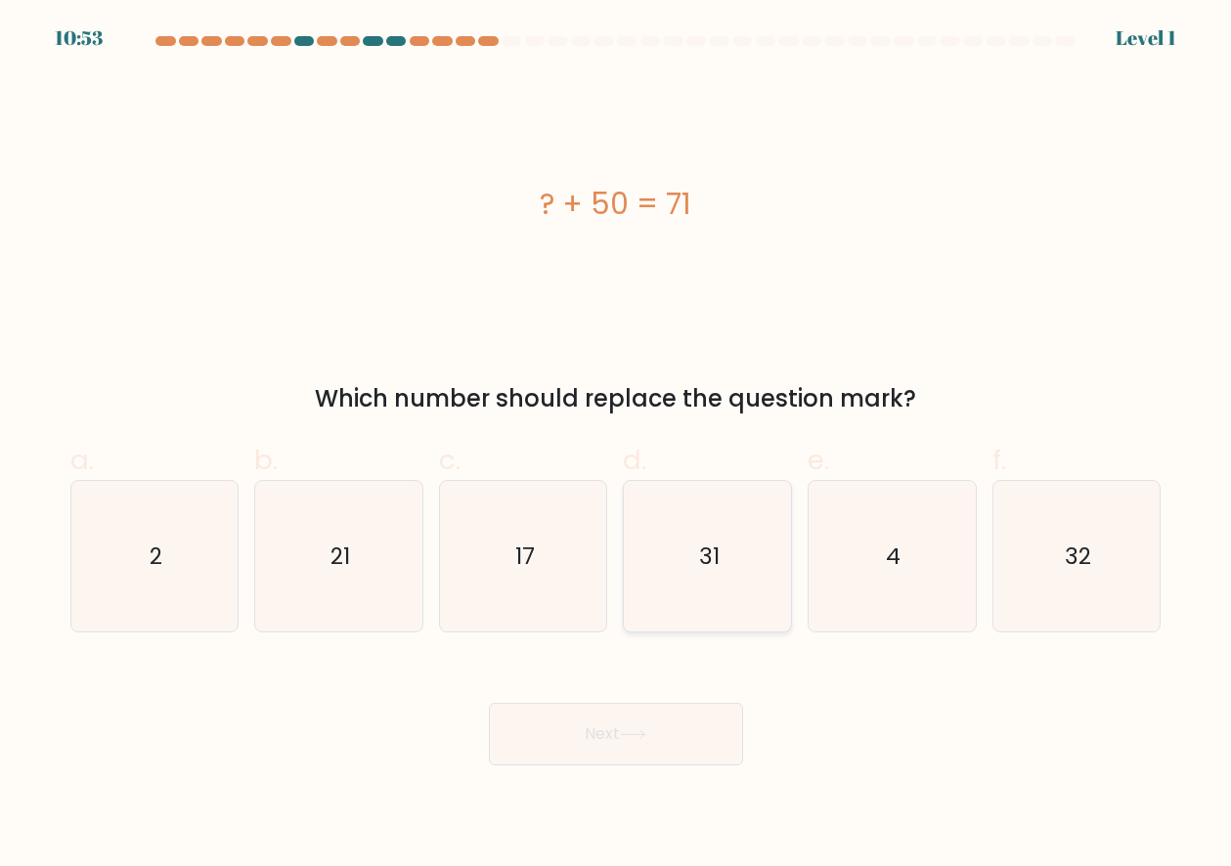
click at [714, 603] on icon "31" at bounding box center [707, 556] width 151 height 151
click at [617, 446] on input "d. 31" at bounding box center [616, 439] width 1 height 13
radio input "true"
click at [691, 699] on div "Next" at bounding box center [616, 710] width 1114 height 109
click at [676, 752] on button "Next" at bounding box center [616, 734] width 254 height 63
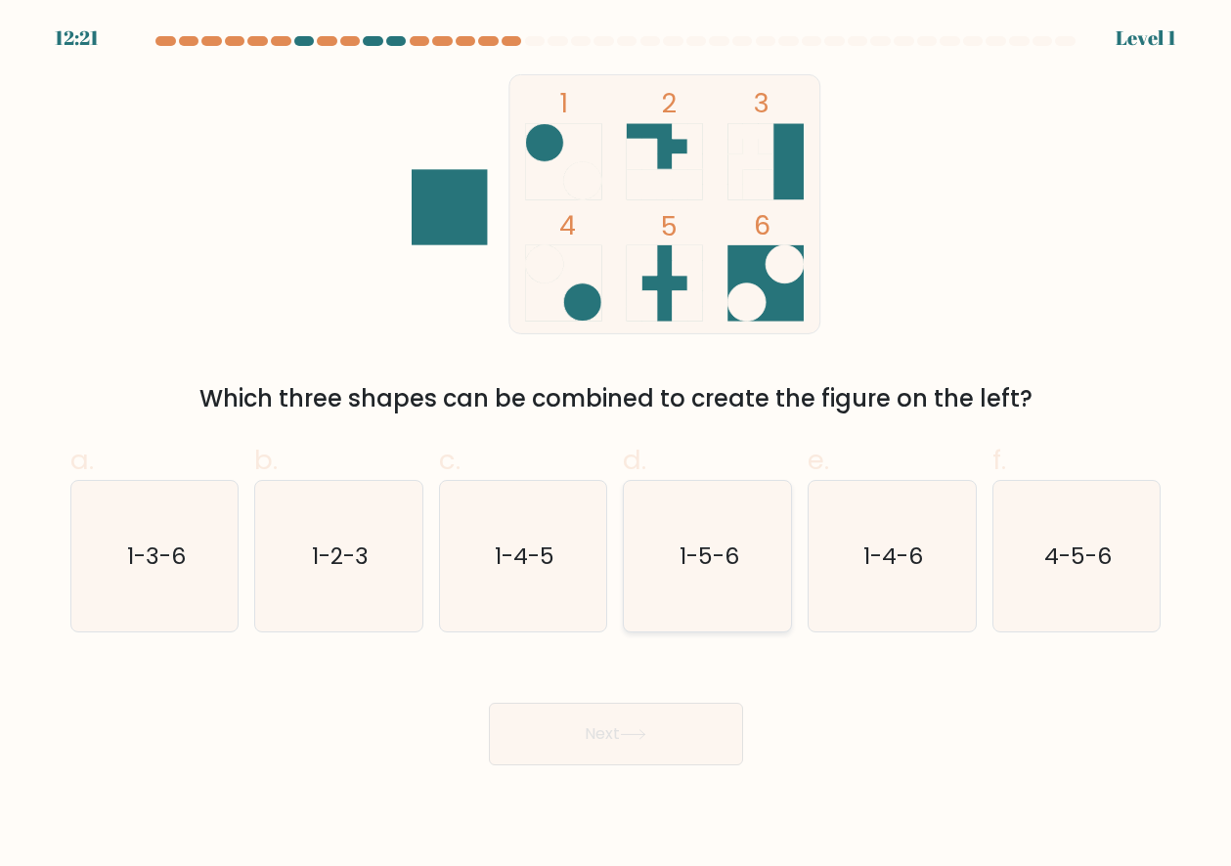
click at [729, 603] on icon "1-5-6" at bounding box center [707, 556] width 151 height 151
click at [617, 446] on input "d. 1-5-6" at bounding box center [616, 439] width 1 height 13
radio input "true"
drag, startPoint x: 696, startPoint y: 711, endPoint x: 692, endPoint y: 732, distance: 21.9
click at [696, 712] on button "Next" at bounding box center [616, 734] width 254 height 63
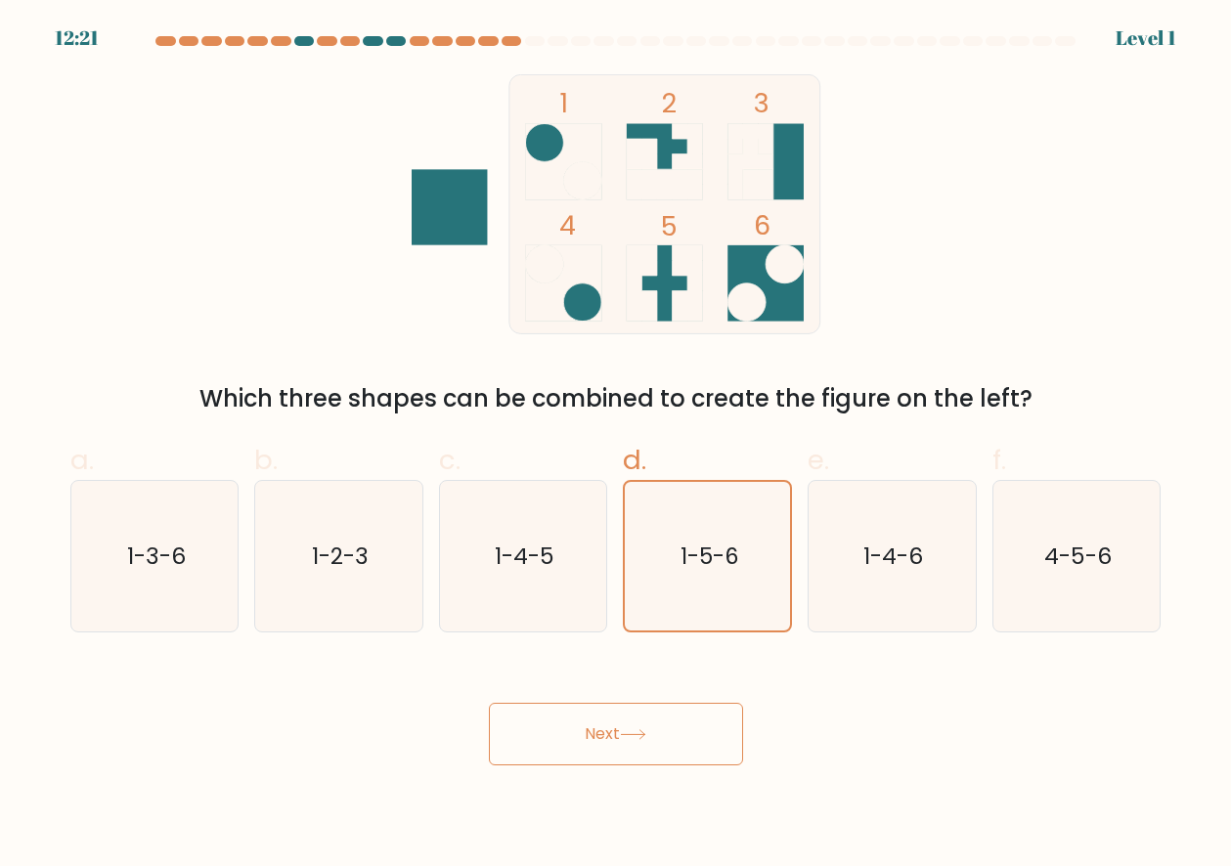
click at [690, 733] on button "Next" at bounding box center [616, 734] width 254 height 63
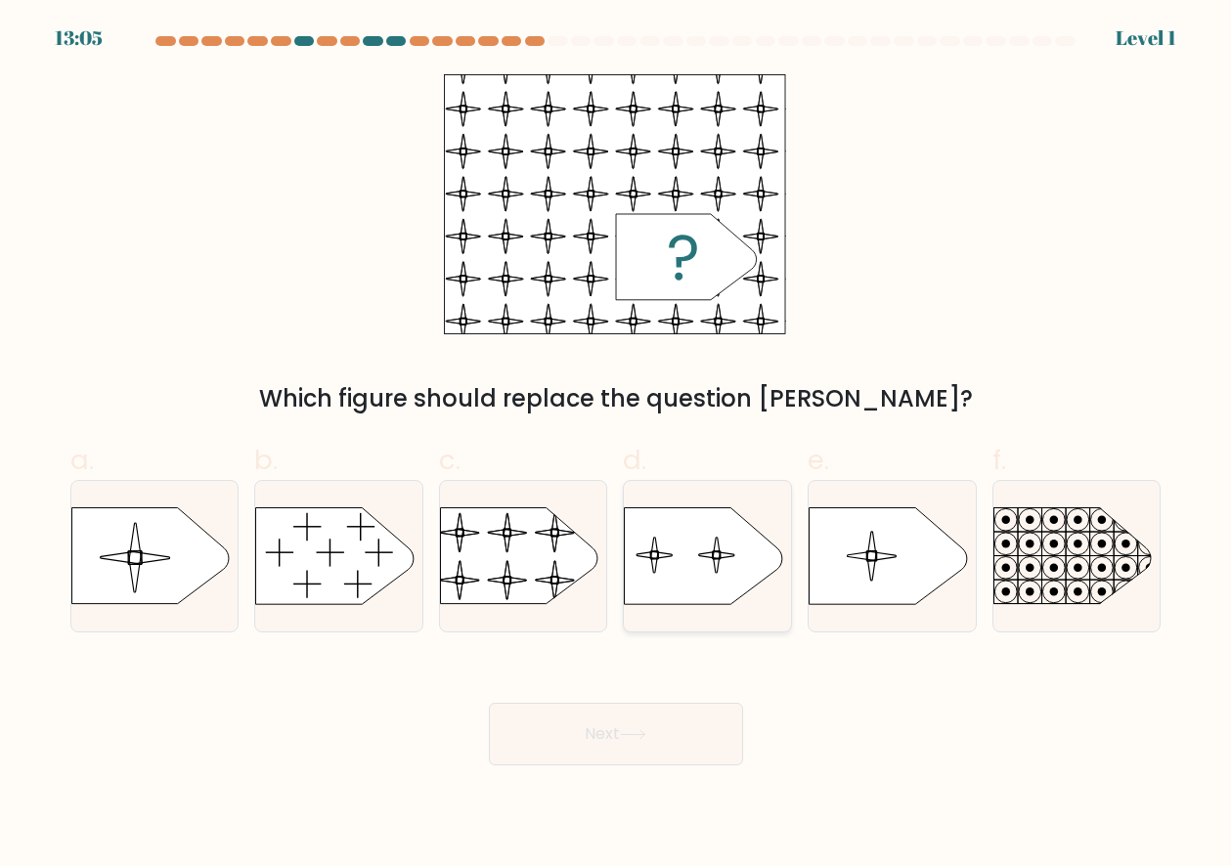
click at [658, 580] on icon at bounding box center [703, 556] width 157 height 96
click at [617, 446] on input "d." at bounding box center [616, 439] width 1 height 13
radio input "true"
click at [652, 720] on button "Next" at bounding box center [616, 734] width 254 height 63
click at [641, 758] on button "Next" at bounding box center [616, 734] width 254 height 63
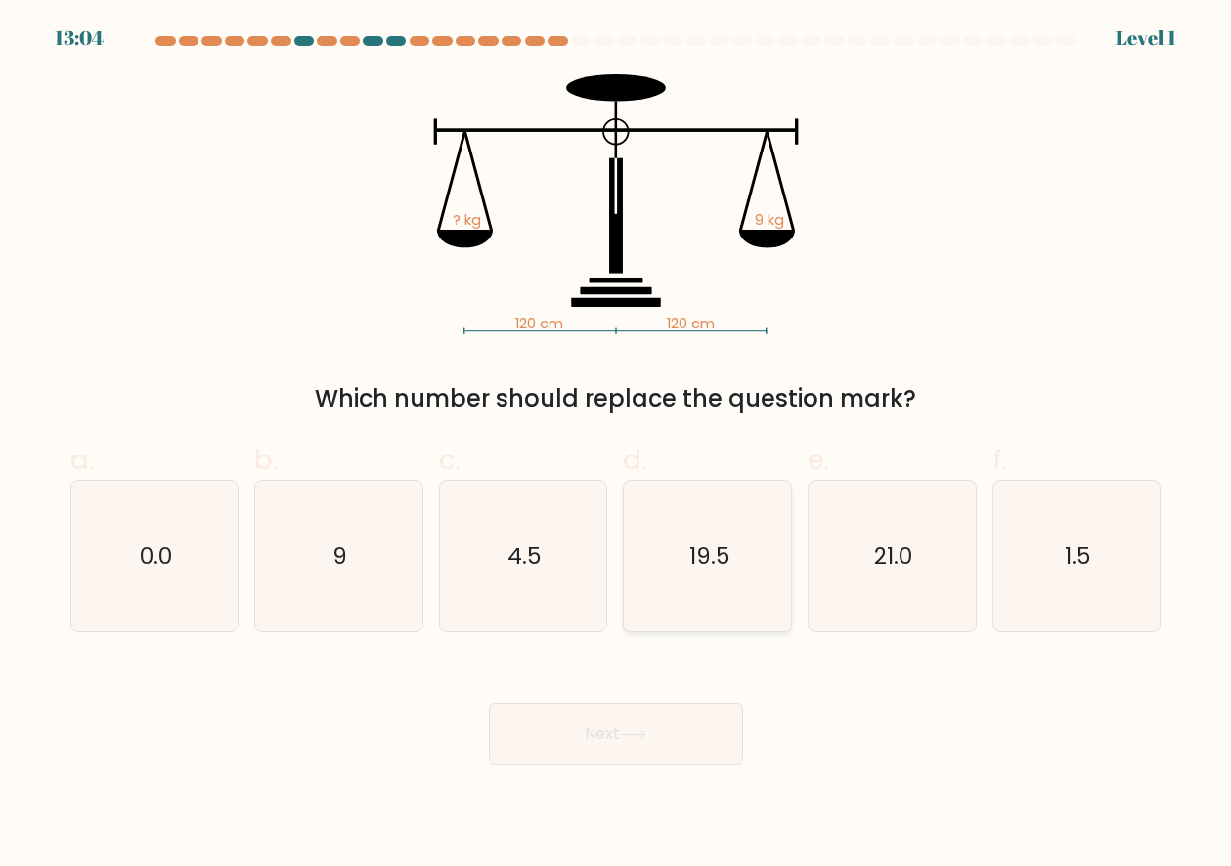
click at [757, 586] on icon "19.5" at bounding box center [707, 556] width 151 height 151
click at [617, 446] on input "d. 19.5" at bounding box center [616, 439] width 1 height 13
radio input "true"
click at [626, 732] on icon at bounding box center [633, 734] width 26 height 11
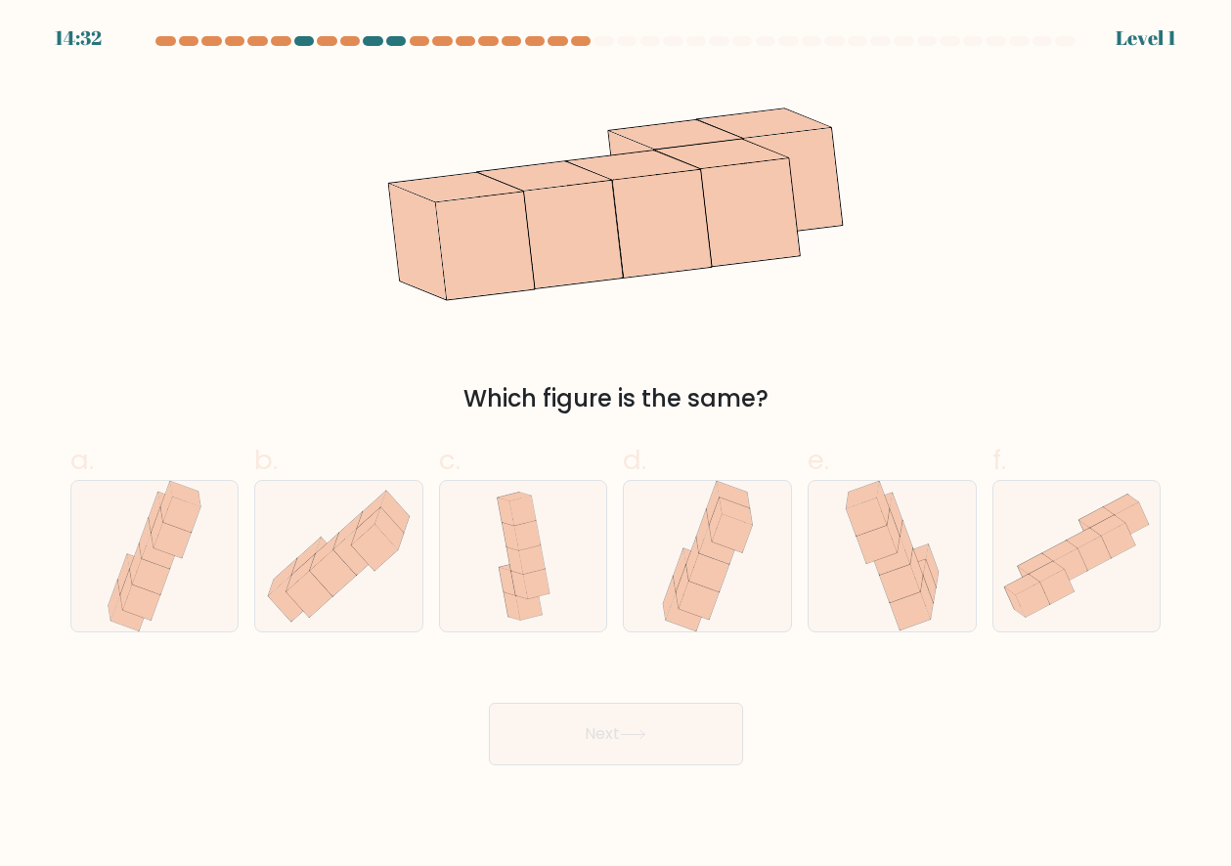
drag, startPoint x: 565, startPoint y: 610, endPoint x: 593, endPoint y: 679, distance: 75.0
click at [565, 610] on div at bounding box center [523, 556] width 169 height 152
click at [616, 446] on input "c." at bounding box center [616, 439] width 1 height 13
radio input "true"
click at [612, 721] on button "Next" at bounding box center [616, 734] width 254 height 63
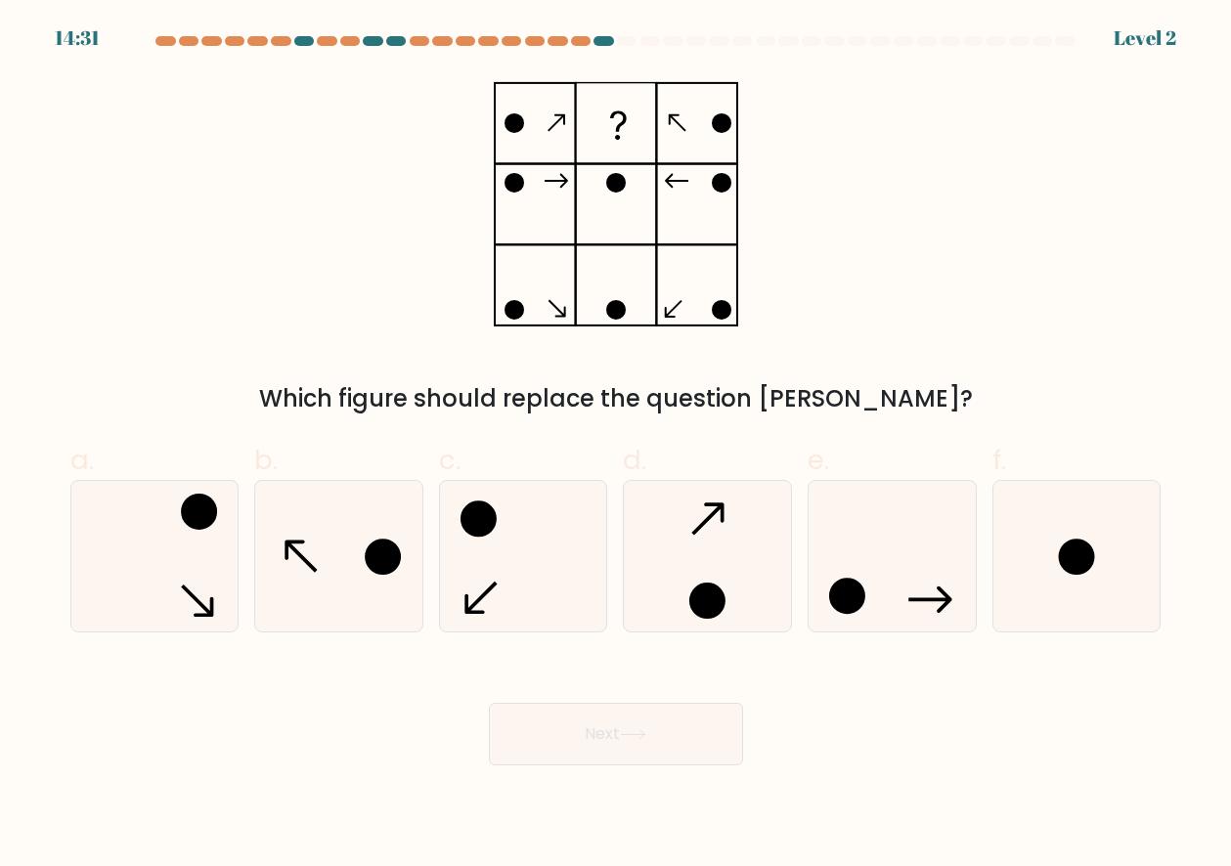
click at [629, 745] on button "Next" at bounding box center [616, 734] width 254 height 63
click at [708, 586] on circle at bounding box center [707, 601] width 32 height 32
click at [617, 446] on input "d." at bounding box center [616, 439] width 1 height 13
radio input "true"
click at [648, 731] on button "Next" at bounding box center [616, 734] width 254 height 63
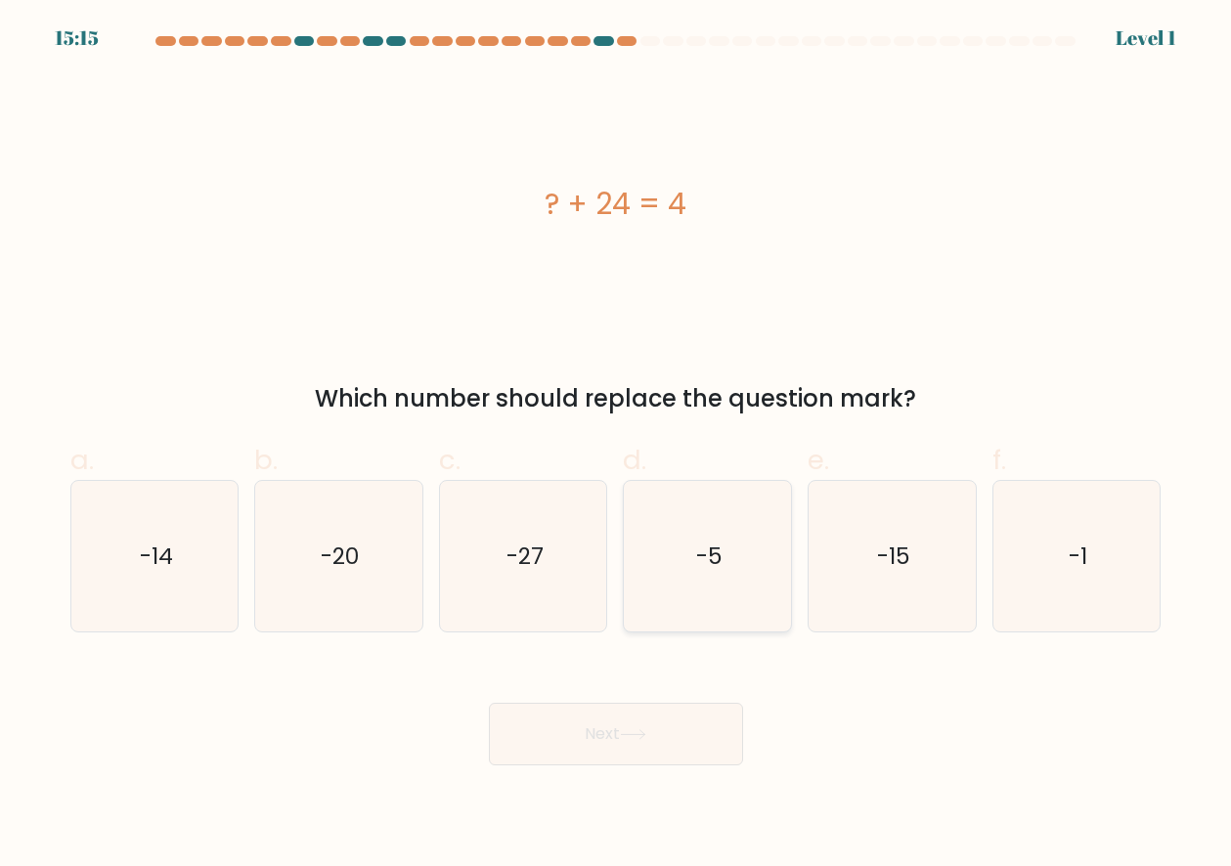
click at [715, 619] on icon "-5" at bounding box center [707, 556] width 151 height 151
click at [617, 446] on input "d. -5" at bounding box center [616, 439] width 1 height 13
radio input "true"
click at [678, 739] on button "Next" at bounding box center [616, 734] width 254 height 63
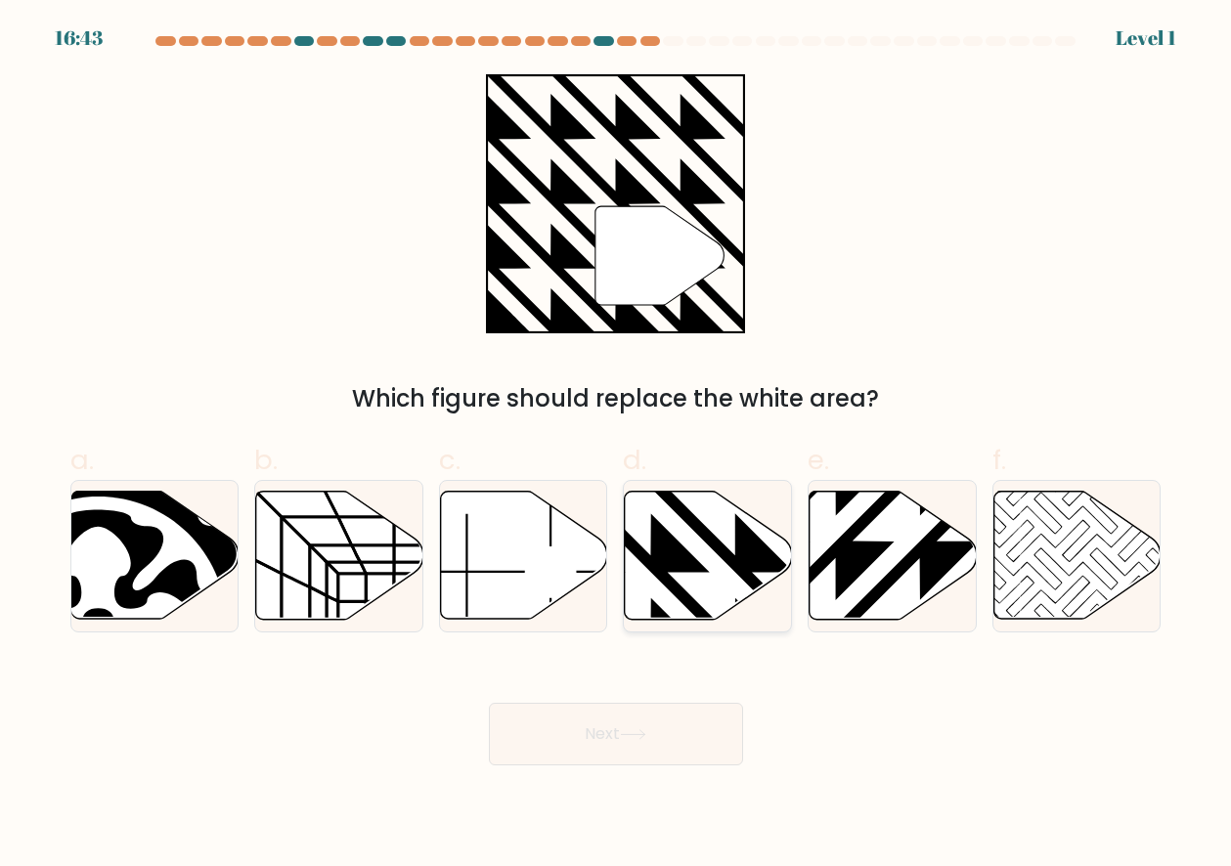
click at [670, 603] on icon at bounding box center [708, 556] width 167 height 128
click at [617, 446] on input "d." at bounding box center [616, 439] width 1 height 13
radio input "true"
click at [664, 744] on button "Next" at bounding box center [616, 734] width 254 height 63
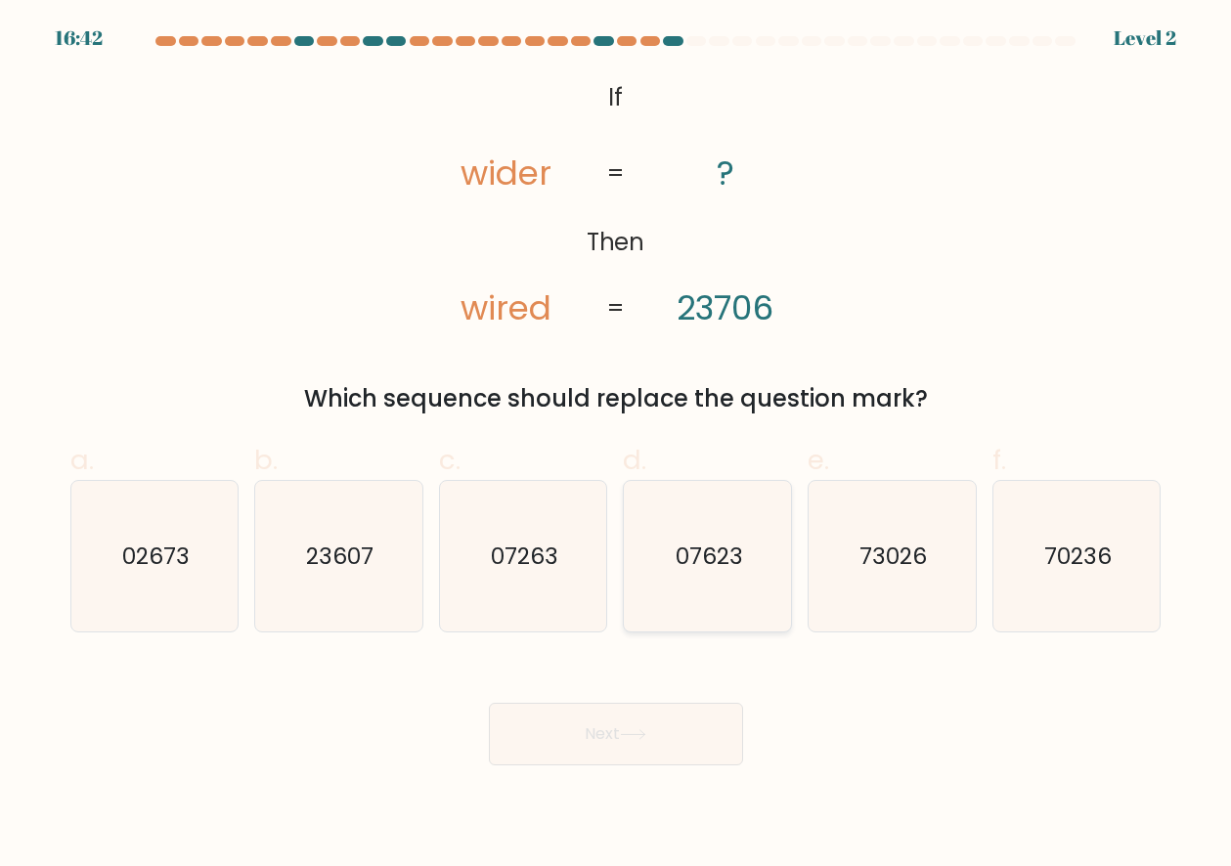
click at [728, 577] on icon "07623" at bounding box center [707, 556] width 151 height 151
click at [617, 446] on input "d. 07623" at bounding box center [616, 439] width 1 height 13
radio input "true"
click at [711, 715] on button "Next" at bounding box center [616, 734] width 254 height 63
click at [691, 747] on button "Next" at bounding box center [616, 734] width 254 height 63
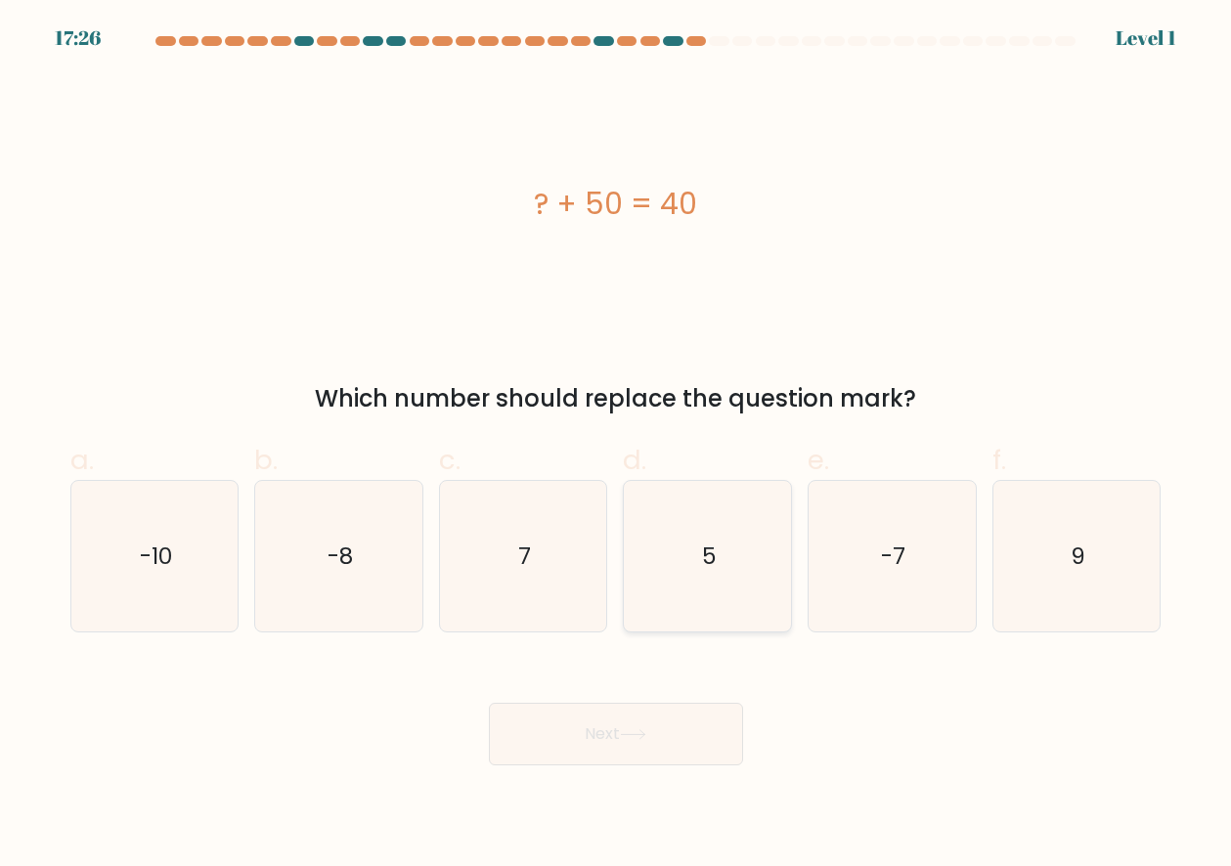
click at [654, 603] on icon "5" at bounding box center [707, 556] width 151 height 151
click at [617, 446] on input "d. 5" at bounding box center [616, 439] width 1 height 13
radio input "true"
click at [641, 728] on button "Next" at bounding box center [616, 734] width 254 height 63
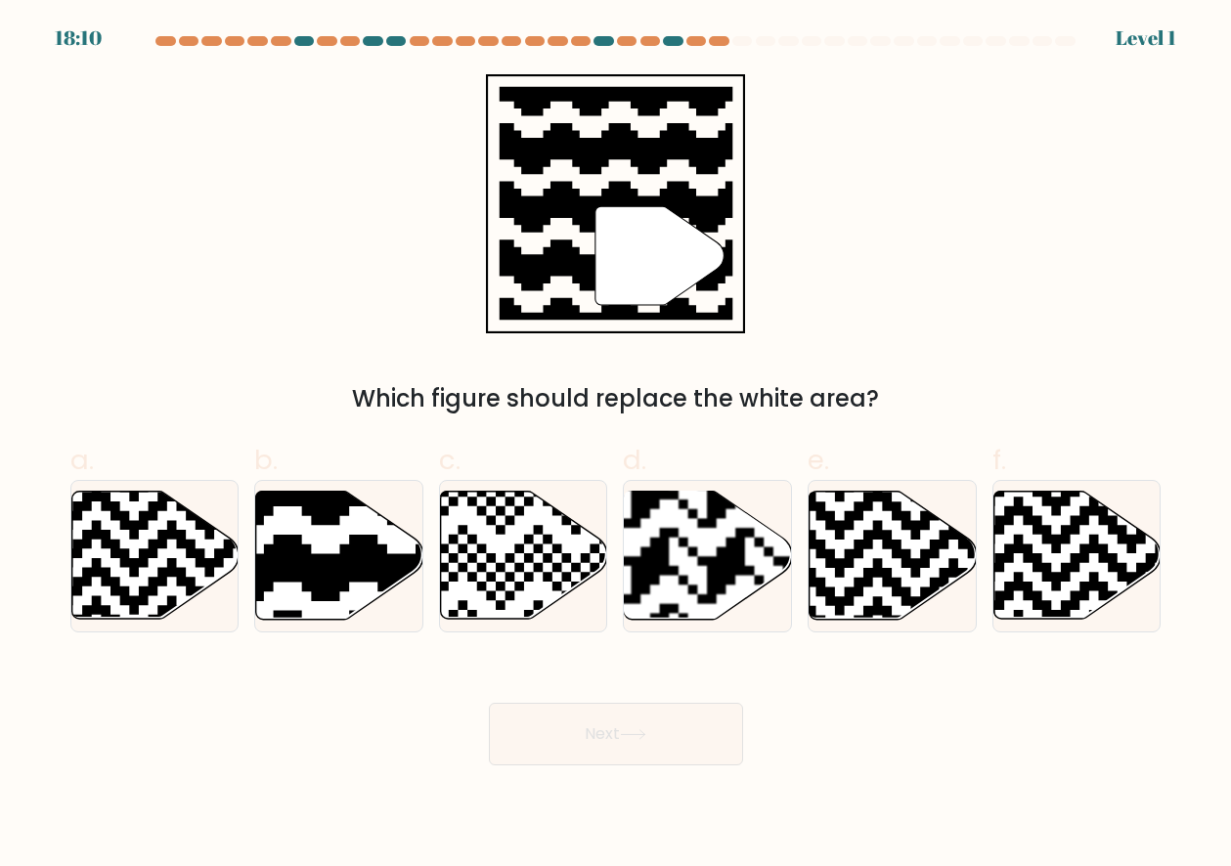
drag, startPoint x: 656, startPoint y: 738, endPoint x: 653, endPoint y: 720, distance: 17.8
click at [656, 738] on button "Next" at bounding box center [616, 734] width 254 height 63
click at [639, 608] on rect at bounding box center [650, 490] width 303 height 303
click at [617, 446] on input "d." at bounding box center [616, 439] width 1 height 13
radio input "true"
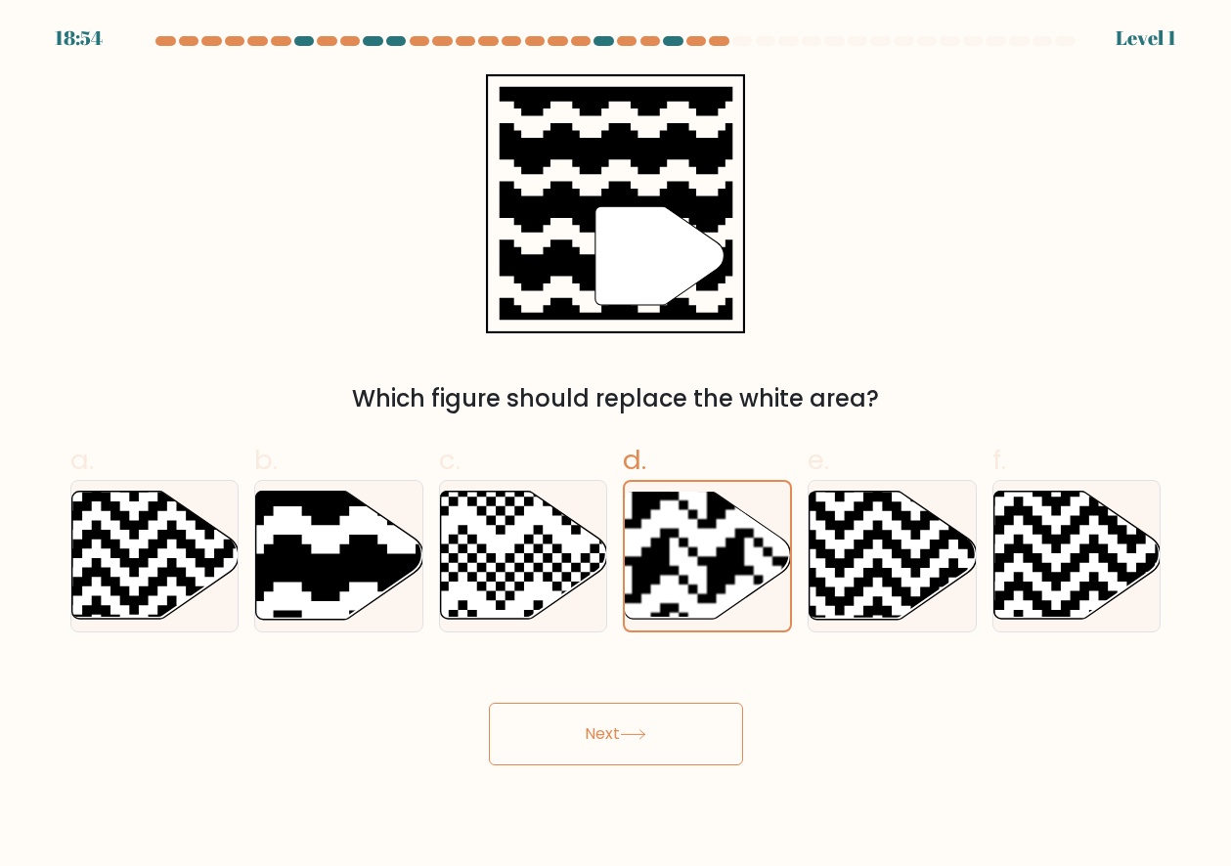
click at [637, 772] on body "18:54 Level 1" at bounding box center [615, 433] width 1231 height 866
click at [646, 755] on button "Next" at bounding box center [616, 734] width 254 height 63
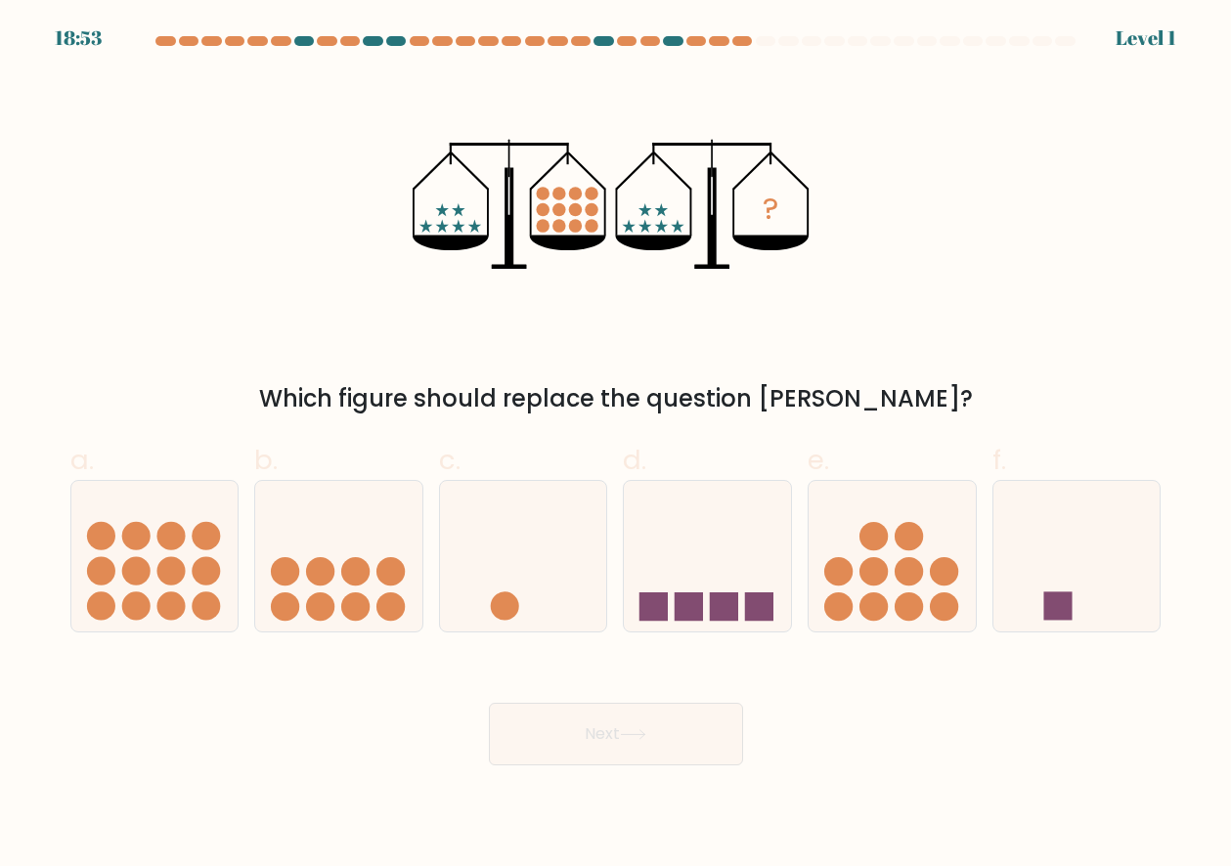
click at [659, 735] on button "Next" at bounding box center [616, 734] width 254 height 63
drag, startPoint x: 761, startPoint y: 552, endPoint x: 756, endPoint y: 590, distance: 38.6
click at [761, 552] on icon at bounding box center [707, 556] width 167 height 138
click at [617, 446] on input "d." at bounding box center [616, 439] width 1 height 13
radio input "true"
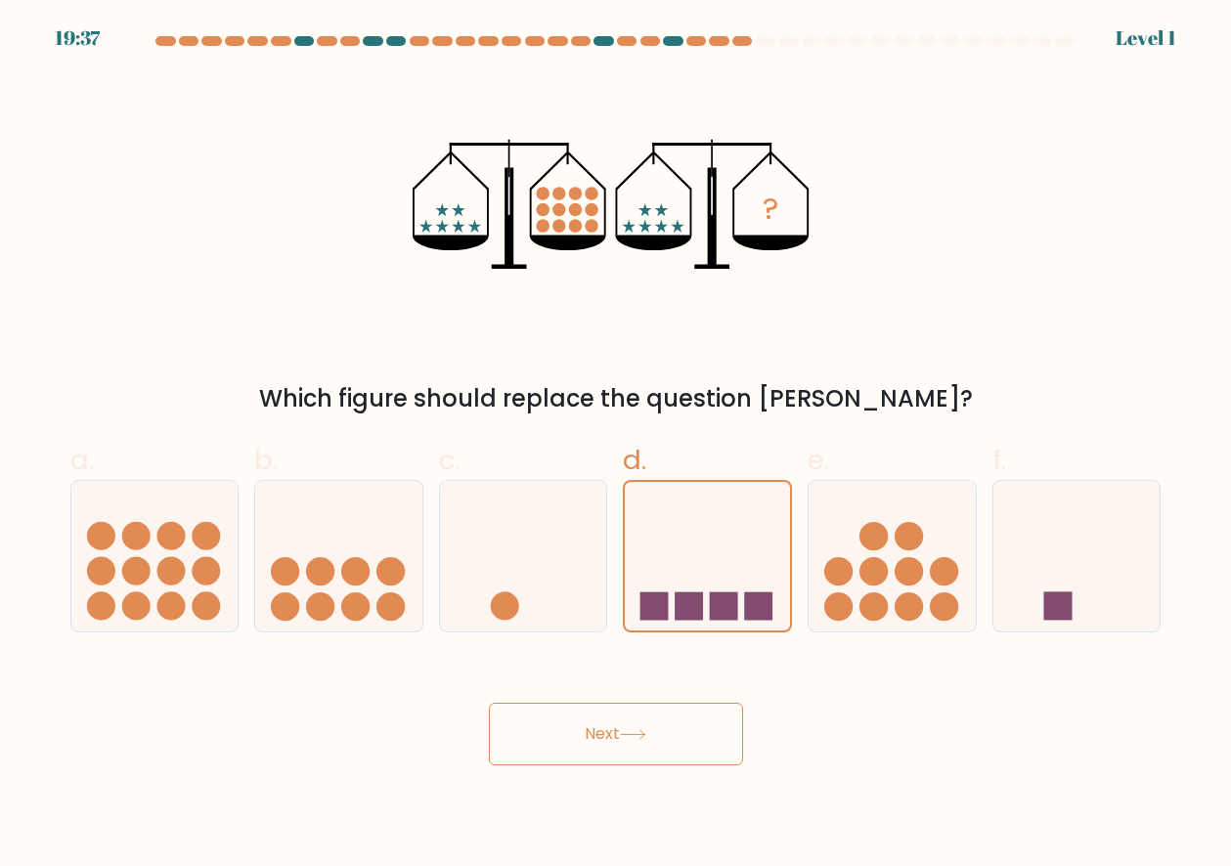
click at [716, 719] on button "Next" at bounding box center [616, 734] width 254 height 63
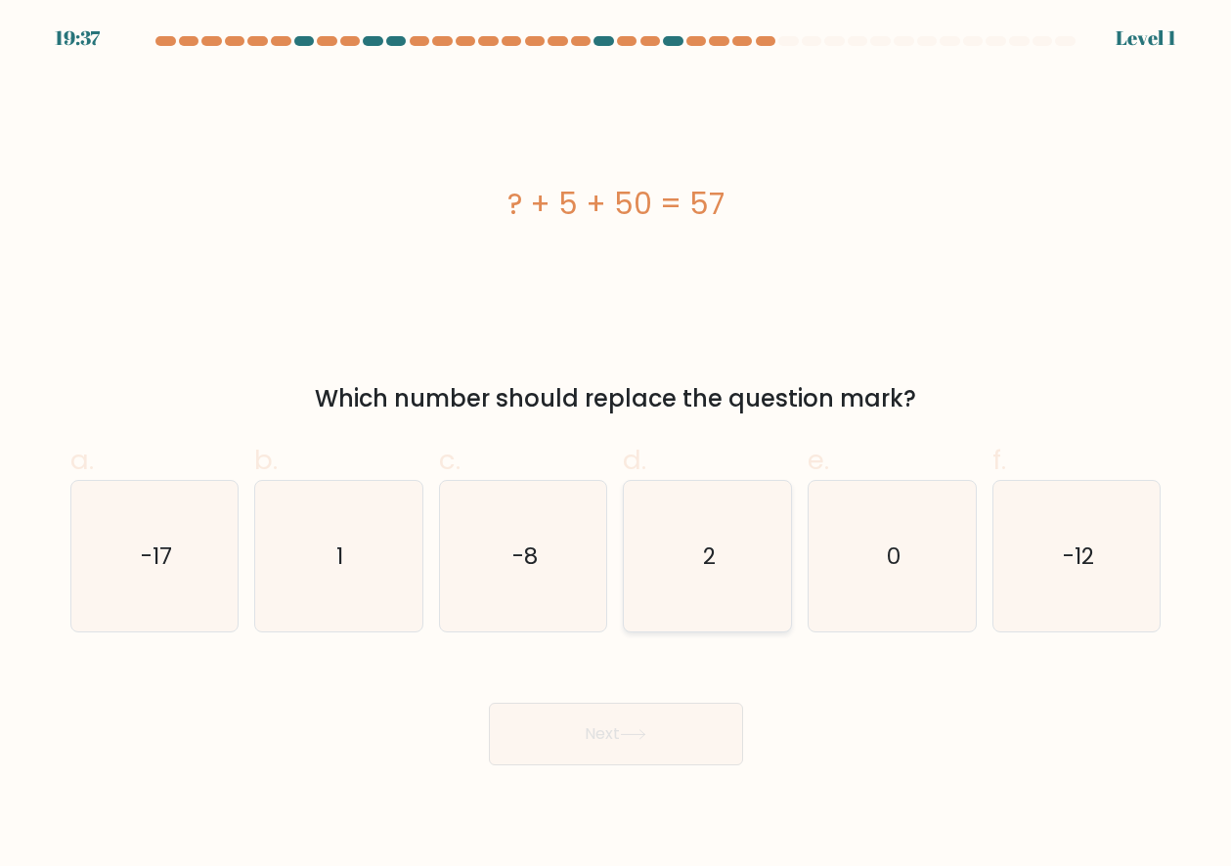
click at [753, 610] on icon "2" at bounding box center [707, 556] width 151 height 151
click at [617, 446] on input "d. 2" at bounding box center [616, 439] width 1 height 13
radio input "true"
click at [681, 730] on button "Next" at bounding box center [616, 734] width 254 height 63
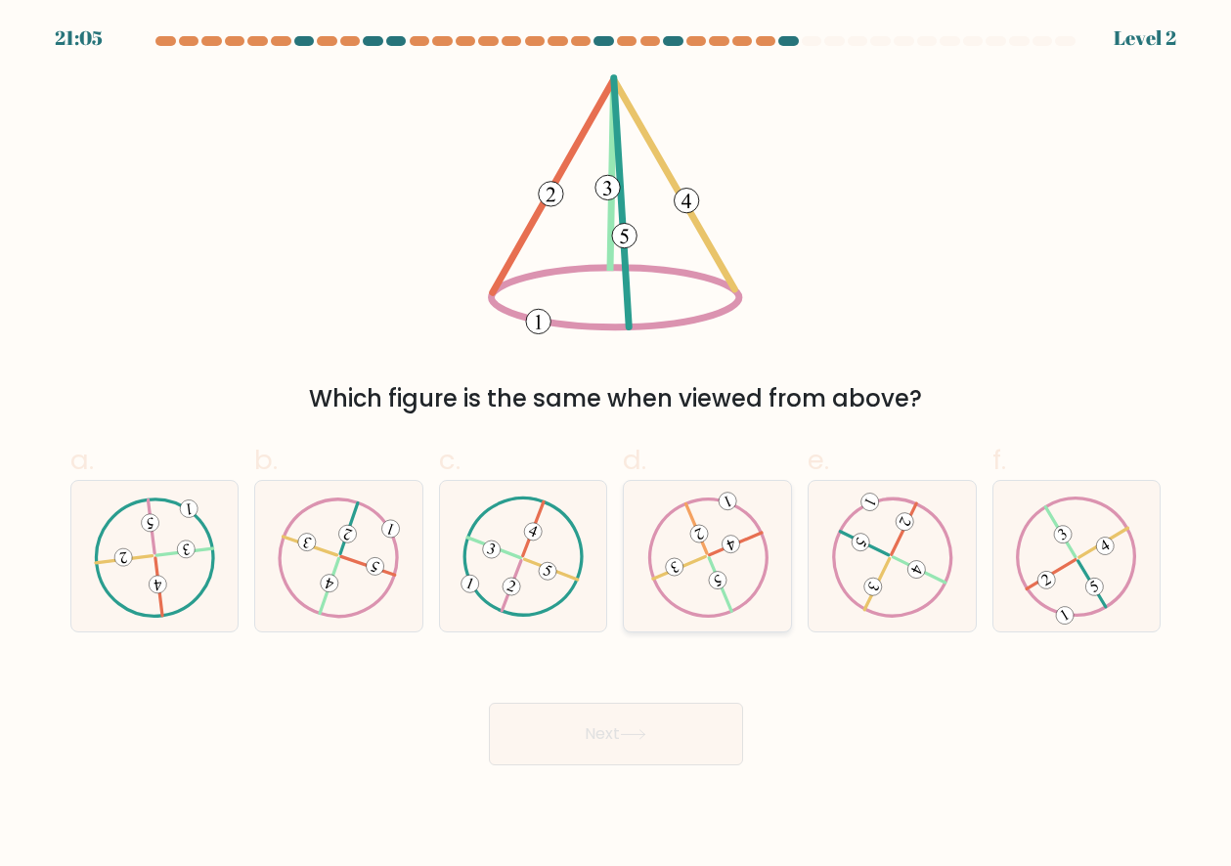
click at [762, 586] on icon at bounding box center [708, 557] width 122 height 120
click at [617, 446] on input "d." at bounding box center [616, 439] width 1 height 13
radio input "true"
click at [706, 723] on button "Next" at bounding box center [616, 734] width 254 height 63
click at [777, 534] on div at bounding box center [707, 556] width 169 height 152
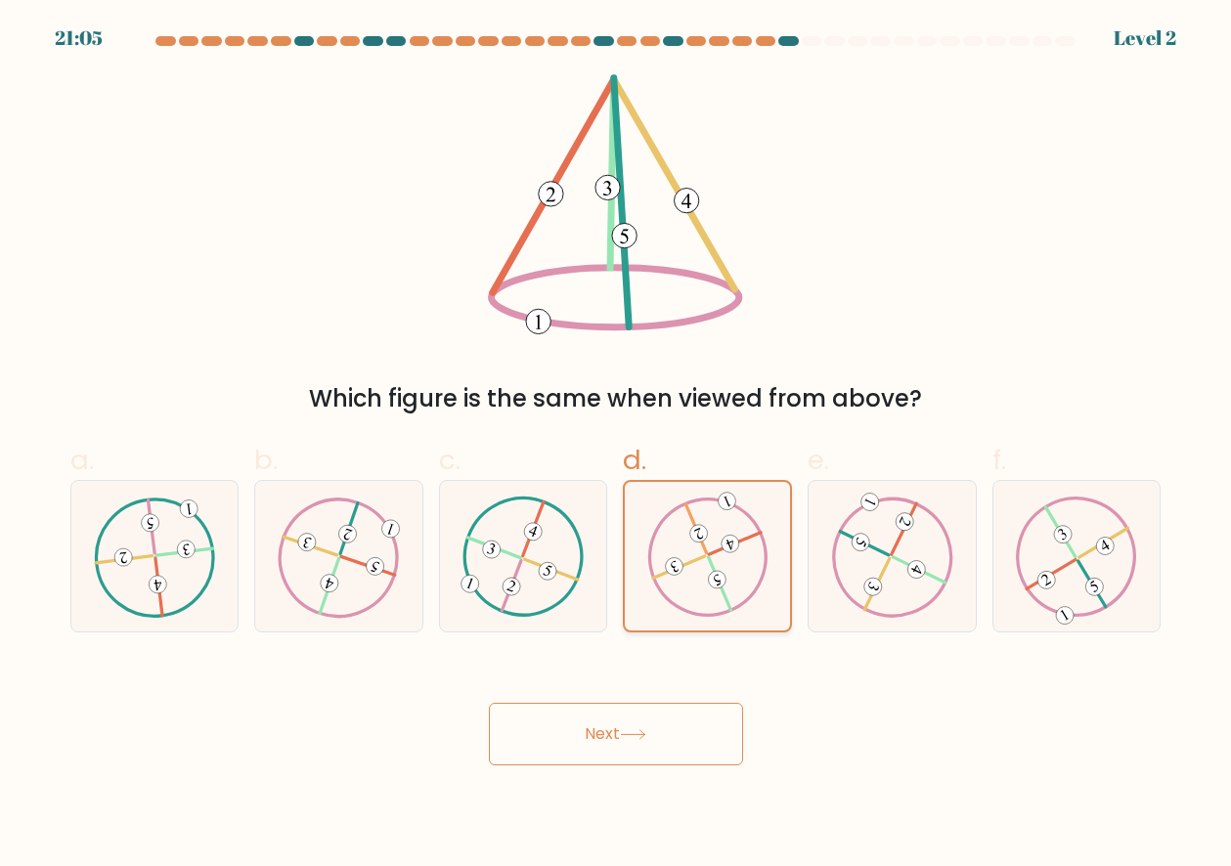
click at [617, 446] on input "d." at bounding box center [616, 439] width 1 height 13
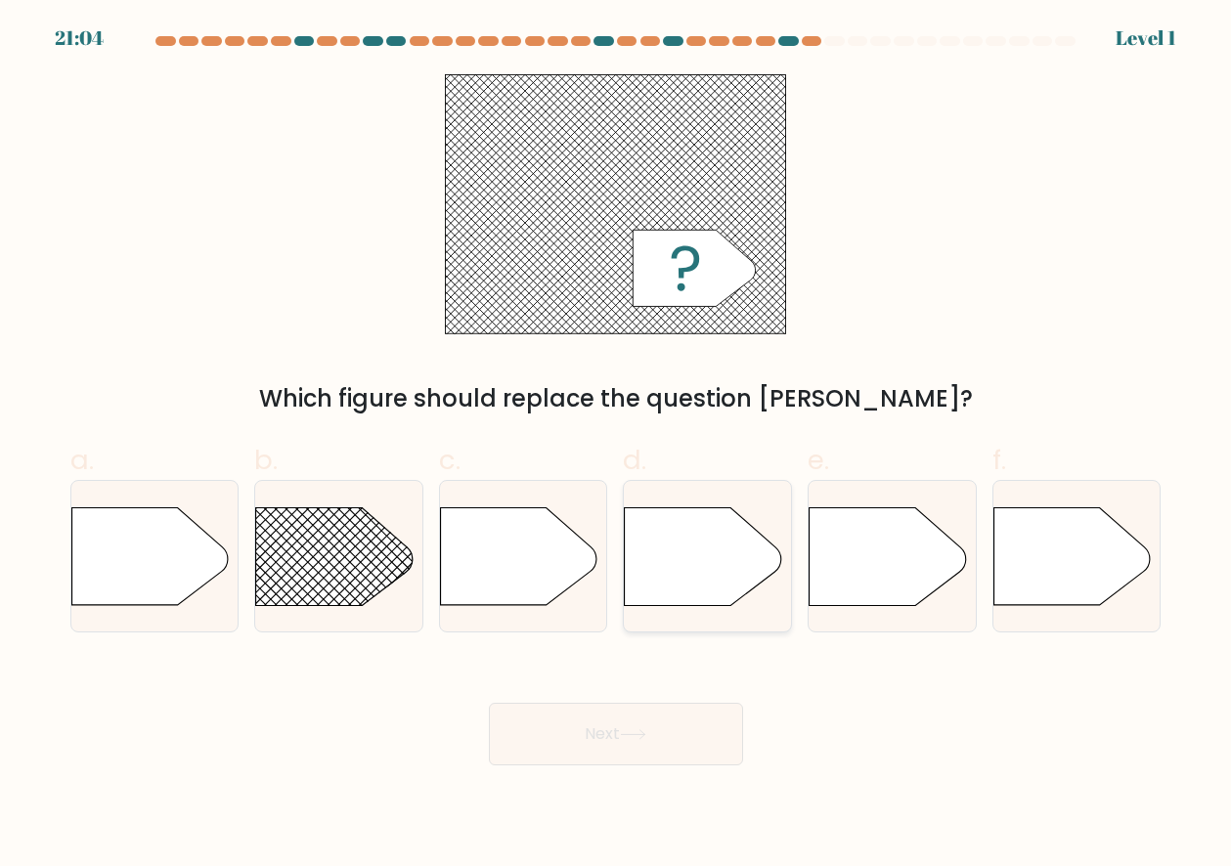
click at [747, 587] on icon at bounding box center [703, 556] width 156 height 98
click at [617, 446] on input "d." at bounding box center [616, 439] width 1 height 13
radio input "true"
click at [687, 700] on div "Next" at bounding box center [616, 710] width 1114 height 109
click at [677, 727] on button "Next" at bounding box center [616, 734] width 254 height 63
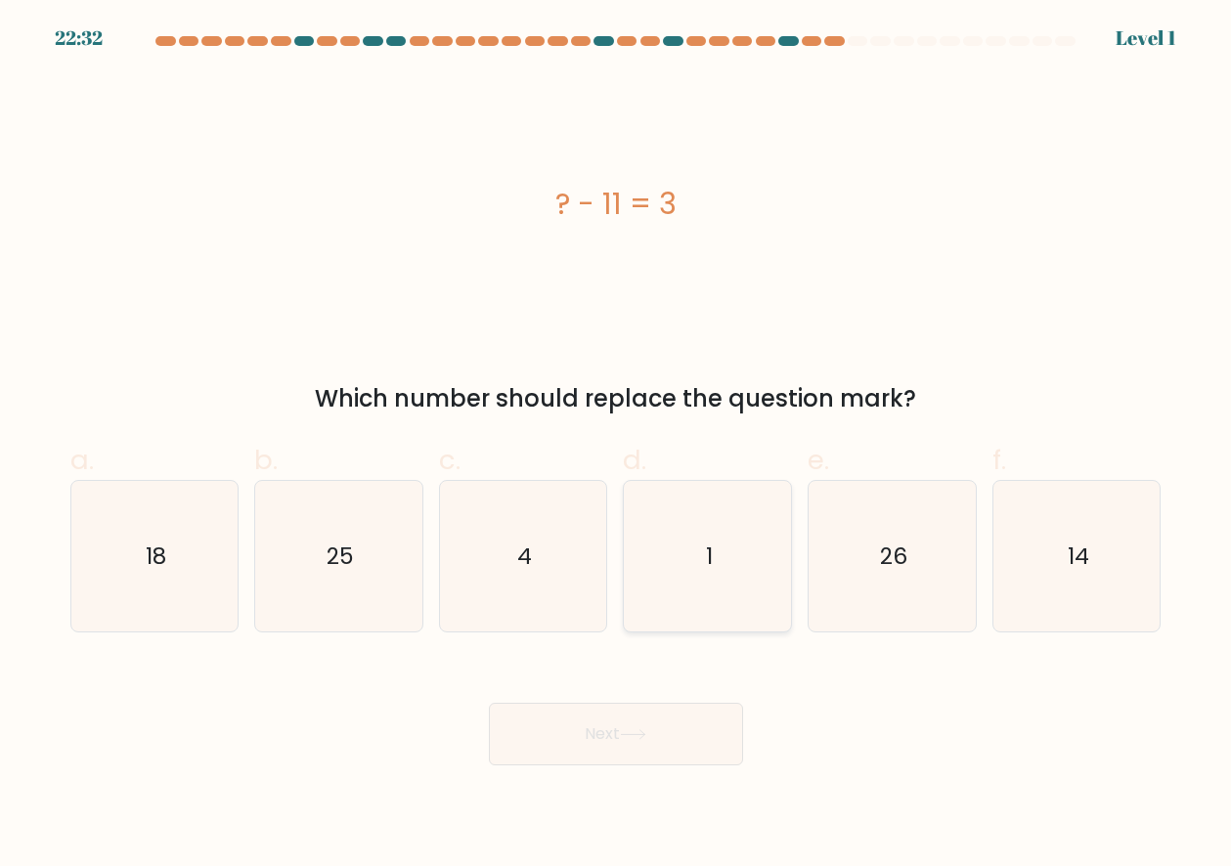
drag, startPoint x: 741, startPoint y: 582, endPoint x: 737, endPoint y: 606, distance: 24.7
click at [741, 582] on icon "1" at bounding box center [707, 556] width 151 height 151
click at [617, 446] on input "d. 1" at bounding box center [616, 439] width 1 height 13
radio input "true"
click at [685, 733] on button "Next" at bounding box center [616, 734] width 254 height 63
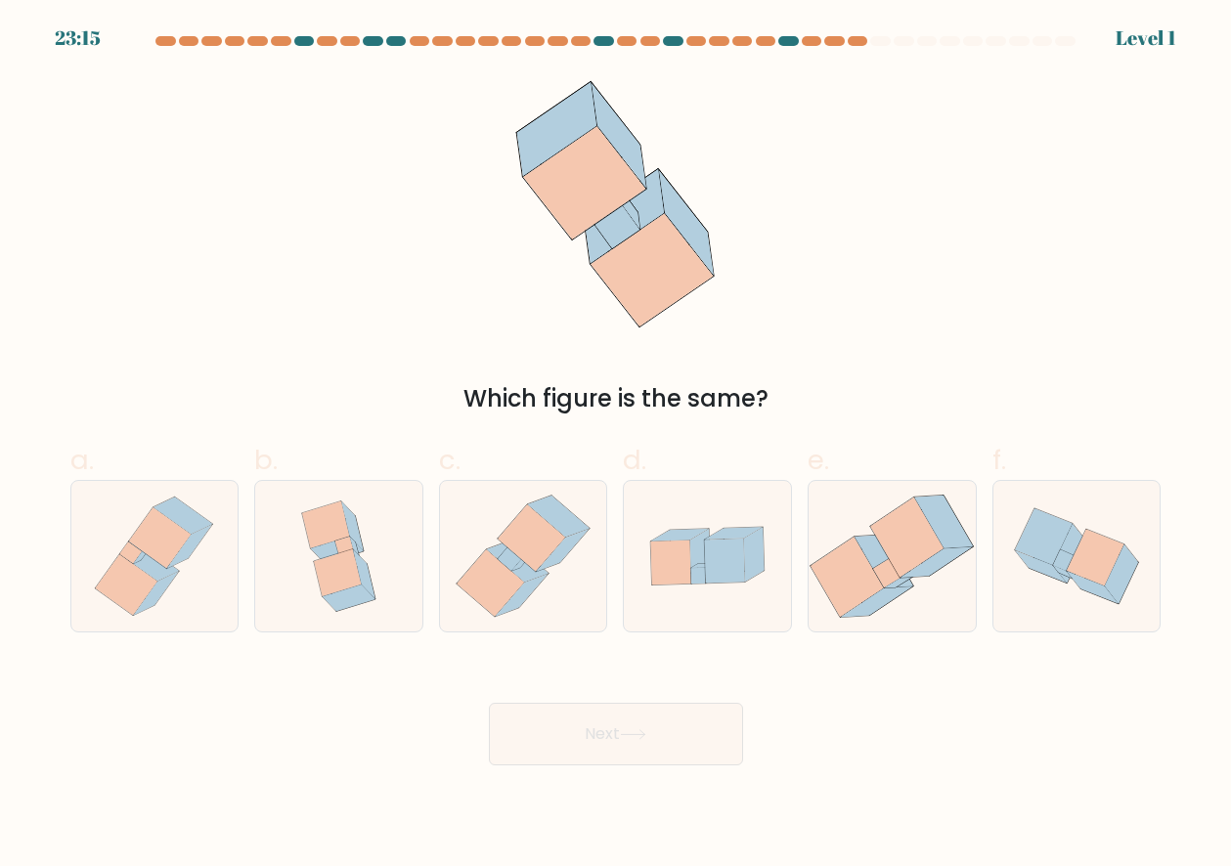
click at [619, 763] on button "Next" at bounding box center [616, 734] width 254 height 63
click at [723, 633] on form at bounding box center [615, 400] width 1231 height 729
click at [733, 626] on div at bounding box center [707, 556] width 169 height 152
click at [617, 446] on input "d." at bounding box center [616, 439] width 1 height 13
radio input "true"
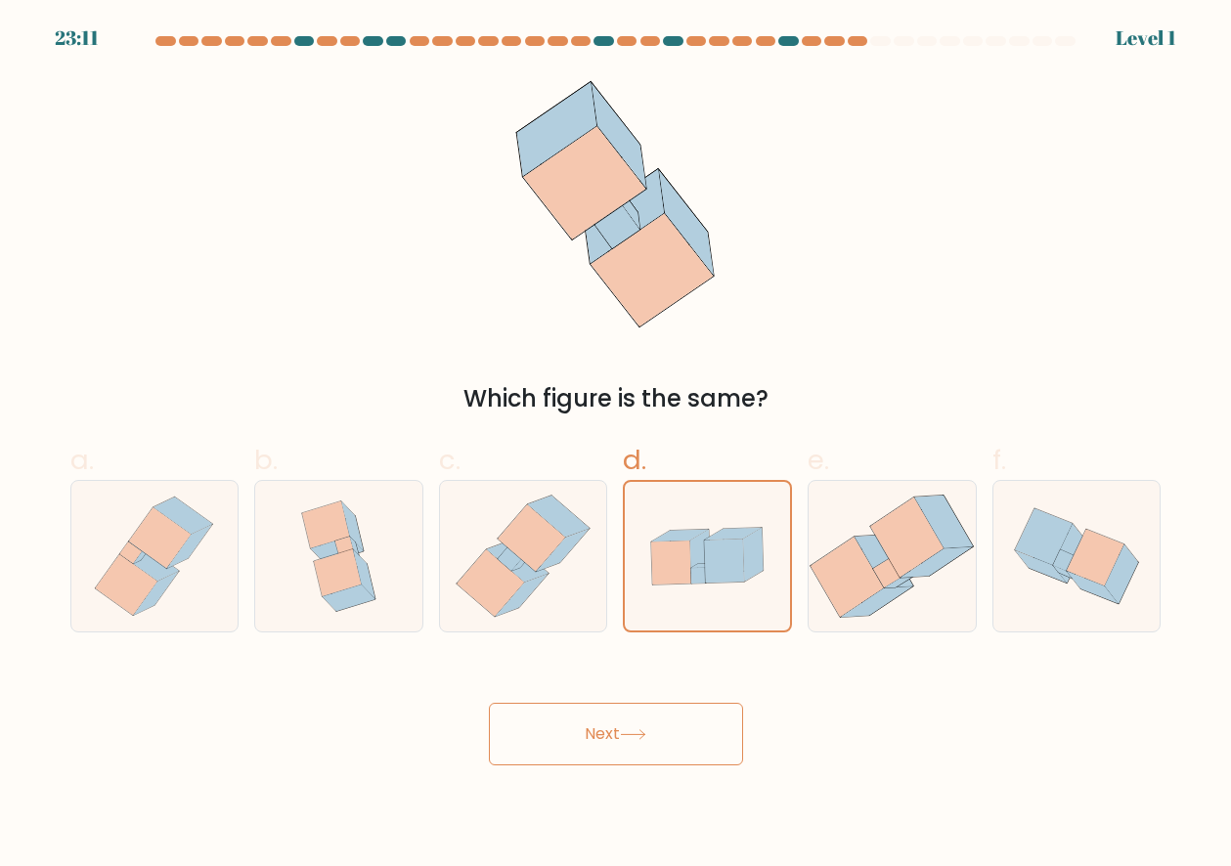
click at [659, 748] on button "Next" at bounding box center [616, 734] width 254 height 63
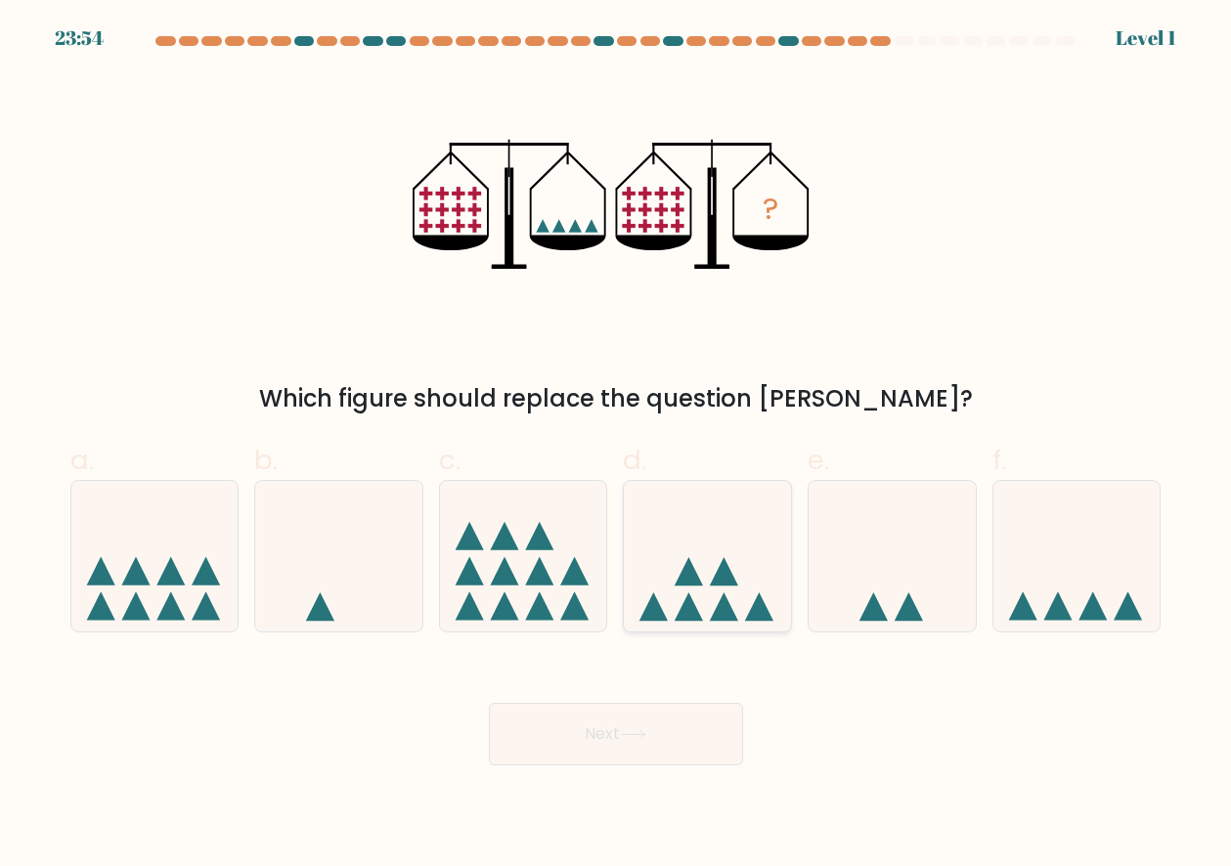
click at [712, 629] on div at bounding box center [707, 556] width 169 height 152
click at [617, 446] on input "d." at bounding box center [616, 439] width 1 height 13
radio input "true"
click at [634, 750] on button "Next" at bounding box center [616, 734] width 254 height 63
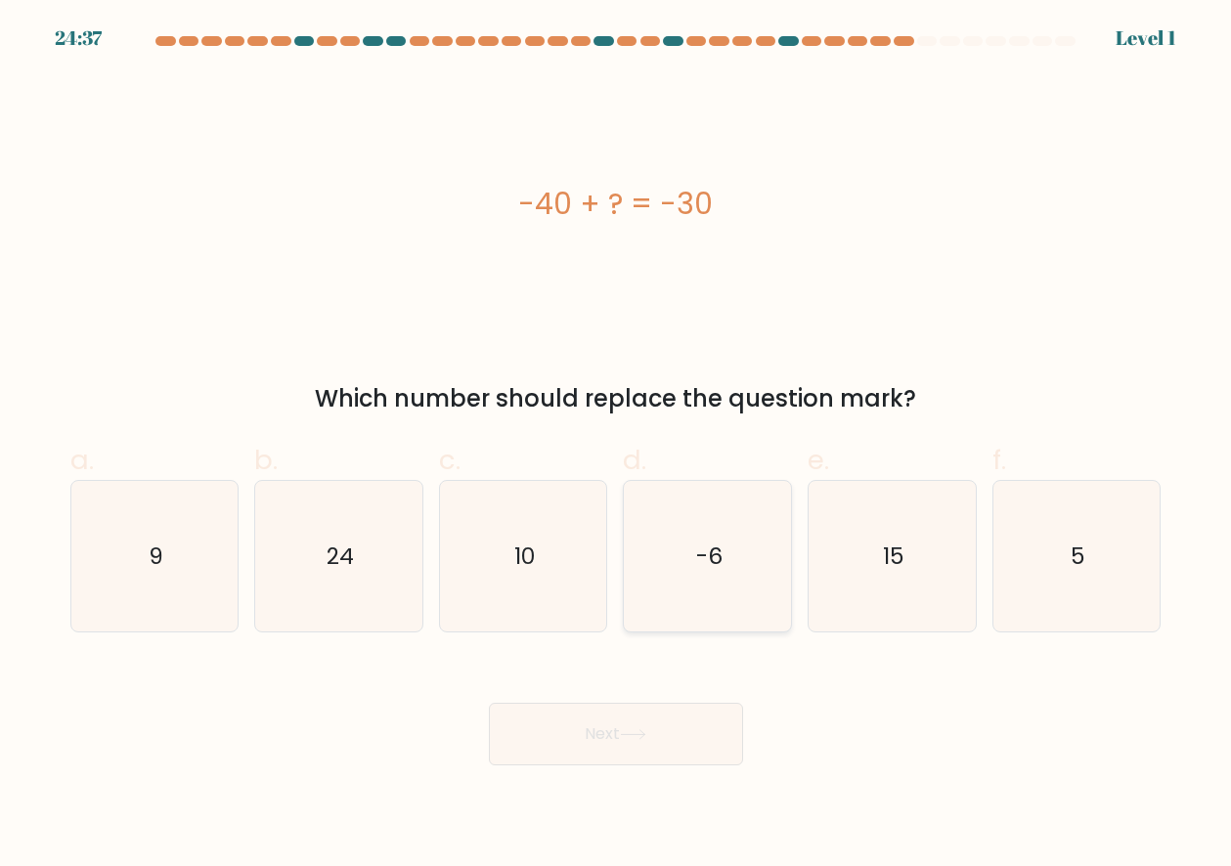
click at [704, 549] on text "-6" at bounding box center [709, 556] width 26 height 31
click at [617, 446] on input "d. -6" at bounding box center [616, 439] width 1 height 13
radio input "true"
drag, startPoint x: 696, startPoint y: 749, endPoint x: 705, endPoint y: 722, distance: 27.8
click at [696, 749] on button "Next" at bounding box center [616, 734] width 254 height 63
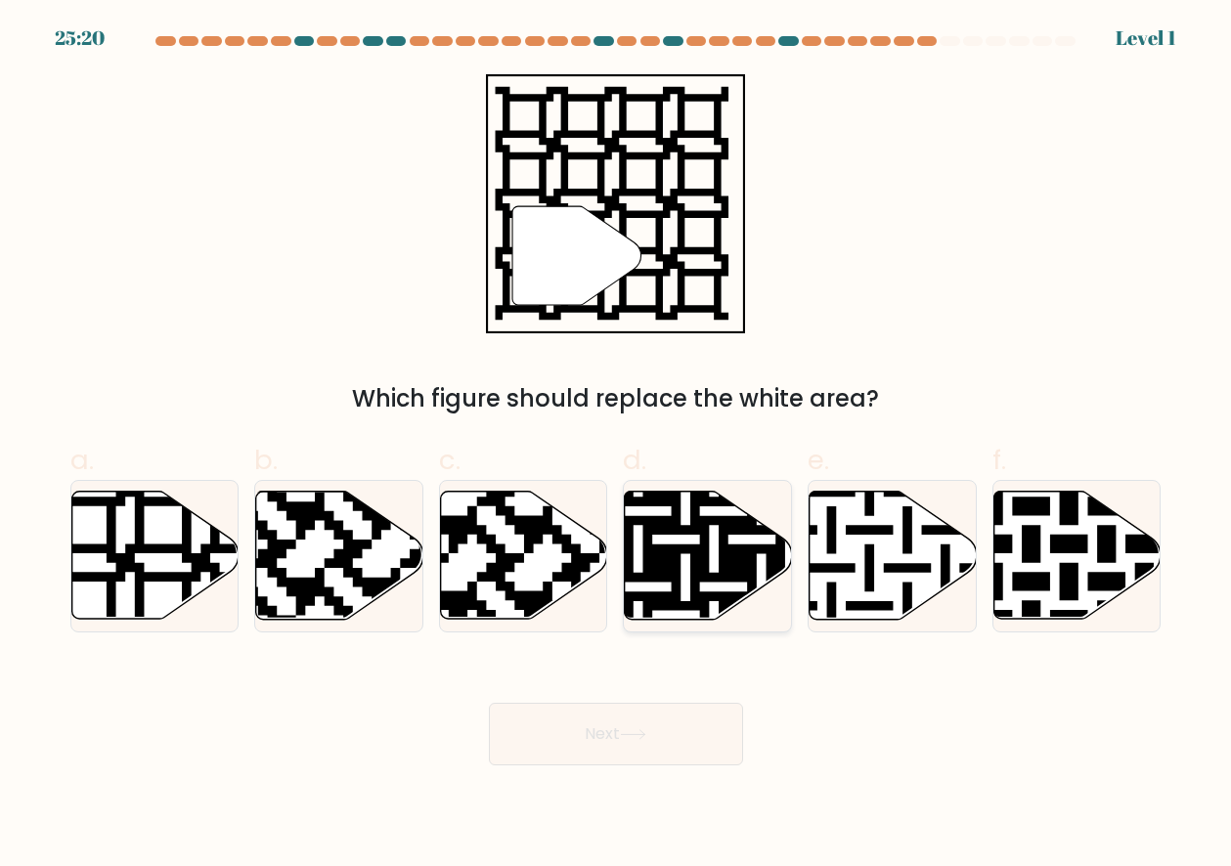
click at [668, 547] on icon at bounding box center [756, 487] width 303 height 303
click at [617, 446] on input "d." at bounding box center [616, 439] width 1 height 13
radio input "true"
drag, startPoint x: 661, startPoint y: 743, endPoint x: 681, endPoint y: 715, distance: 35.0
click at [661, 744] on button "Next" at bounding box center [616, 734] width 254 height 63
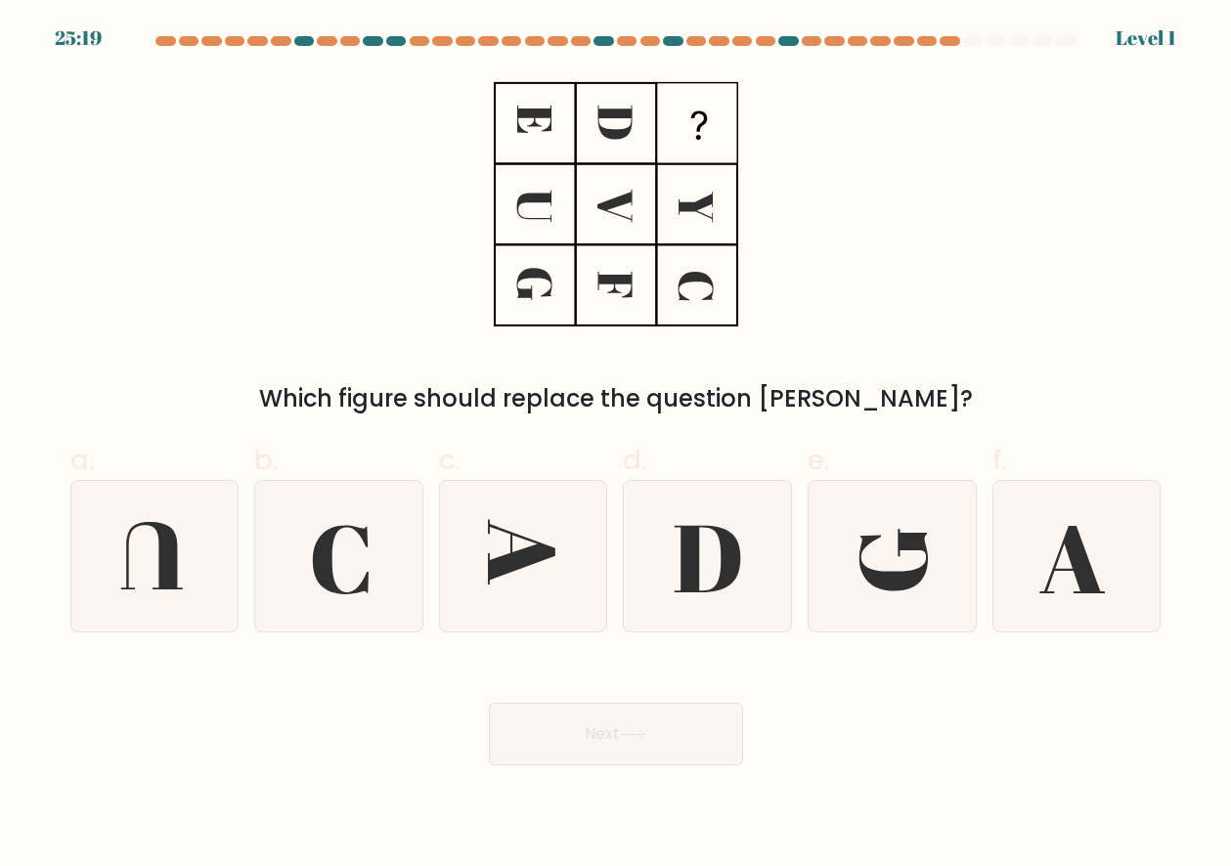
drag, startPoint x: 742, startPoint y: 606, endPoint x: 727, endPoint y: 652, distance: 48.2
click at [742, 607] on icon at bounding box center [707, 556] width 151 height 151
click at [617, 446] on input "d." at bounding box center [616, 439] width 1 height 13
radio input "true"
click at [670, 755] on button "Next" at bounding box center [616, 734] width 254 height 63
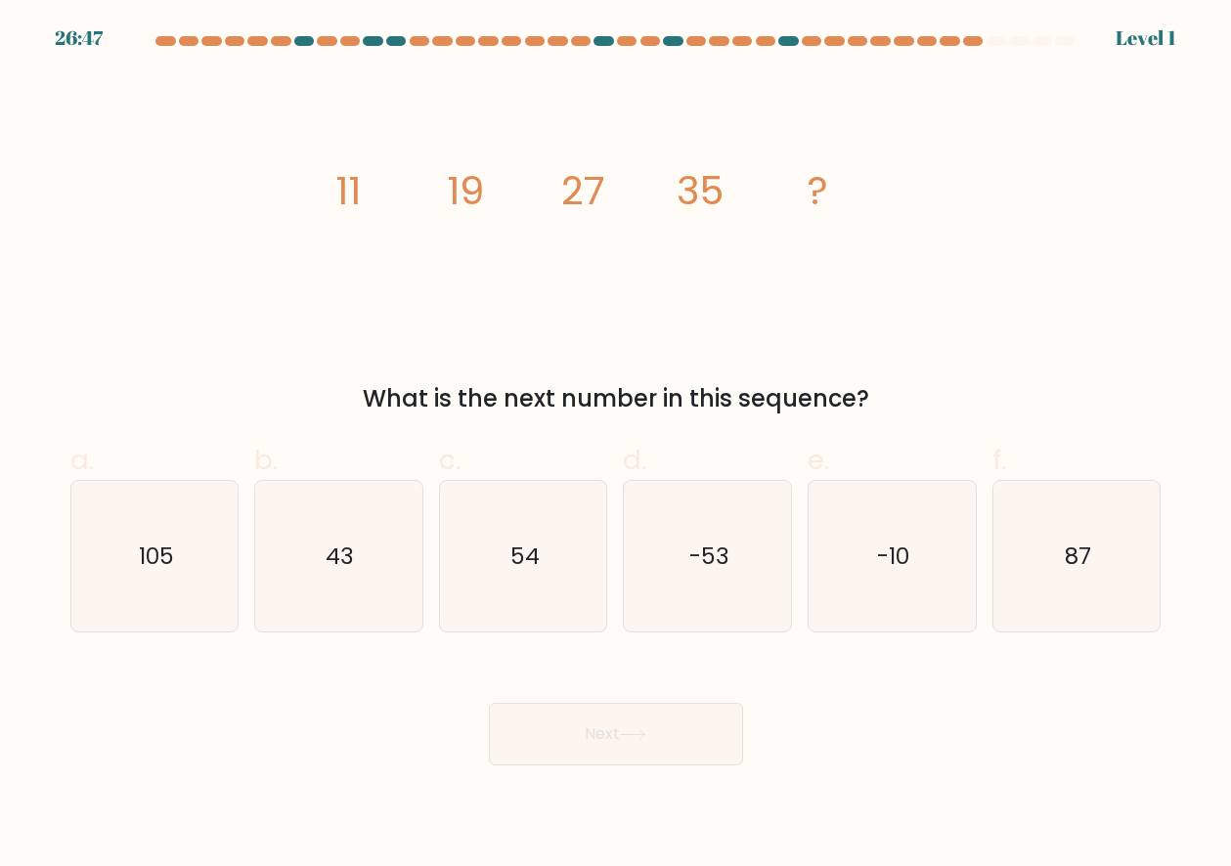
drag, startPoint x: 722, startPoint y: 610, endPoint x: 711, endPoint y: 716, distance: 106.2
click at [722, 611] on icon "-53" at bounding box center [707, 556] width 151 height 151
click at [617, 446] on input "d. -53" at bounding box center [616, 439] width 1 height 13
radio input "true"
click at [707, 734] on button "Next" at bounding box center [616, 734] width 254 height 63
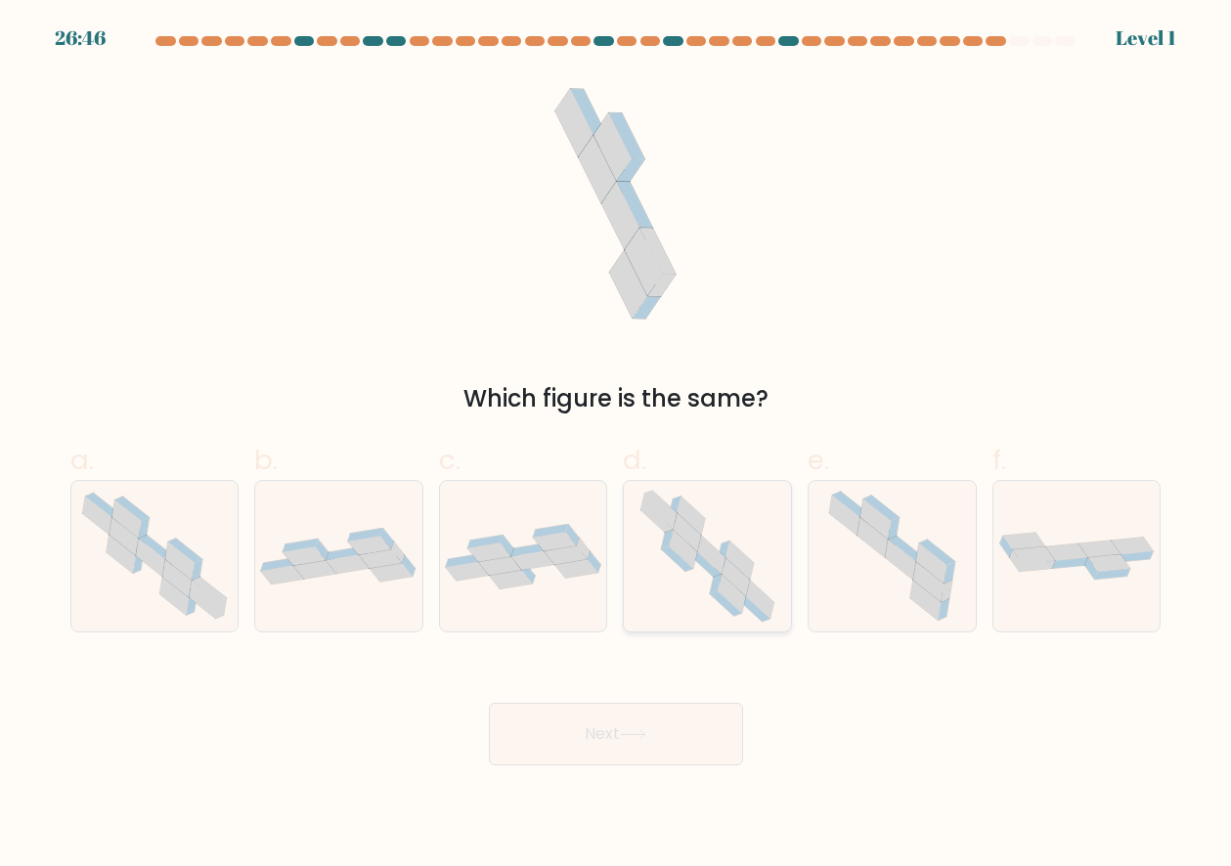
click at [726, 607] on icon at bounding box center [726, 603] width 32 height 24
click at [617, 446] on input "d." at bounding box center [616, 439] width 1 height 13
radio input "true"
click at [699, 733] on button "Next" at bounding box center [616, 734] width 254 height 63
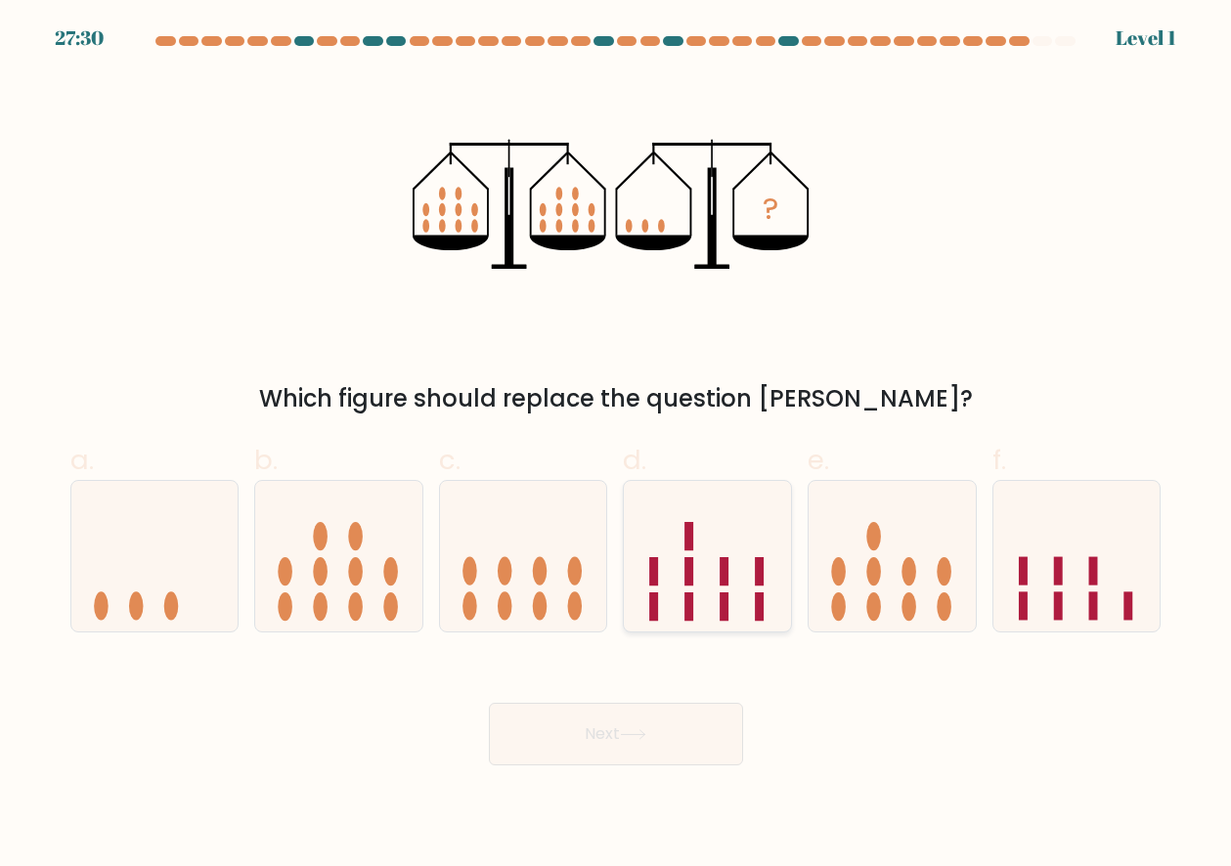
click at [738, 588] on icon at bounding box center [707, 556] width 167 height 138
click at [617, 446] on input "d." at bounding box center [616, 439] width 1 height 13
radio input "true"
click at [646, 776] on body "28:14 Level 1" at bounding box center [615, 433] width 1231 height 866
drag, startPoint x: 705, startPoint y: 553, endPoint x: 692, endPoint y: 682, distance: 129.6
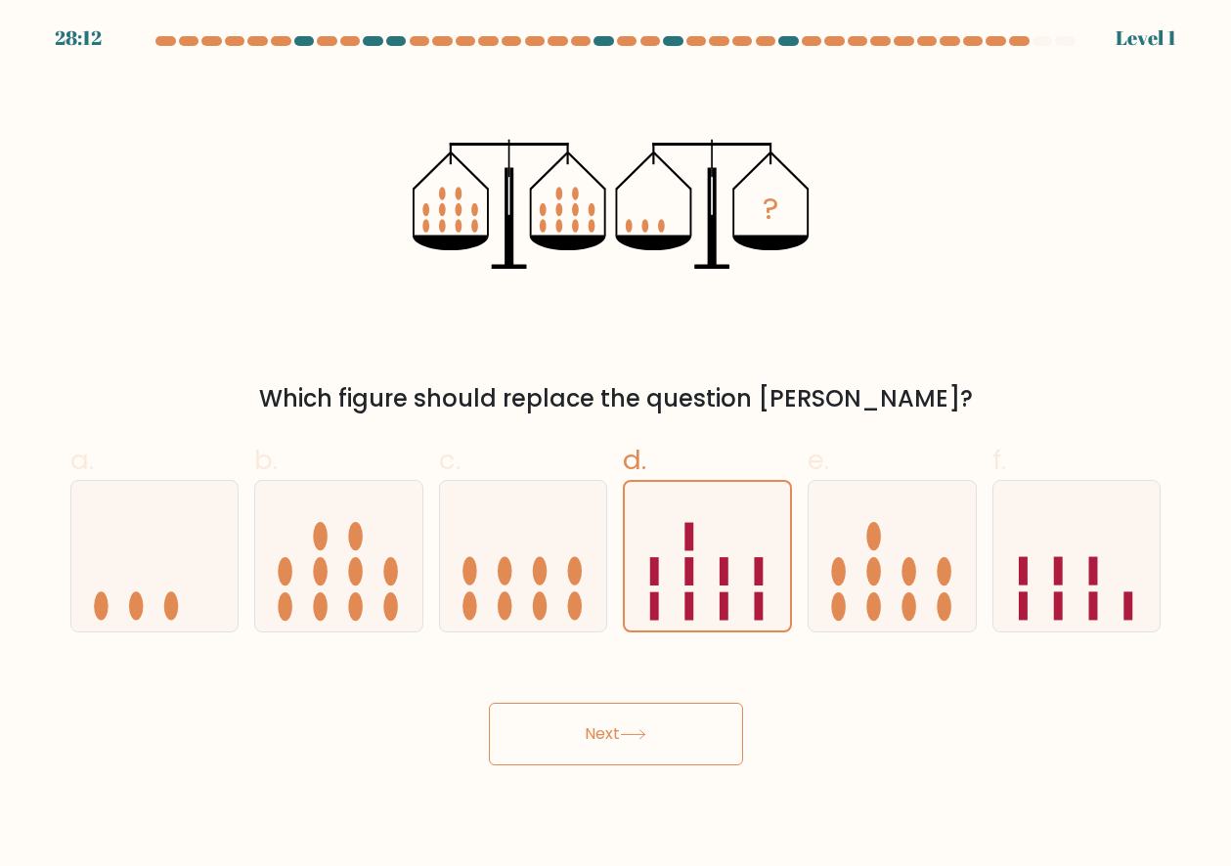
click at [705, 554] on icon at bounding box center [707, 556] width 165 height 137
click at [617, 446] on input "d." at bounding box center [616, 439] width 1 height 13
click at [682, 753] on button "Next" at bounding box center [616, 734] width 254 height 63
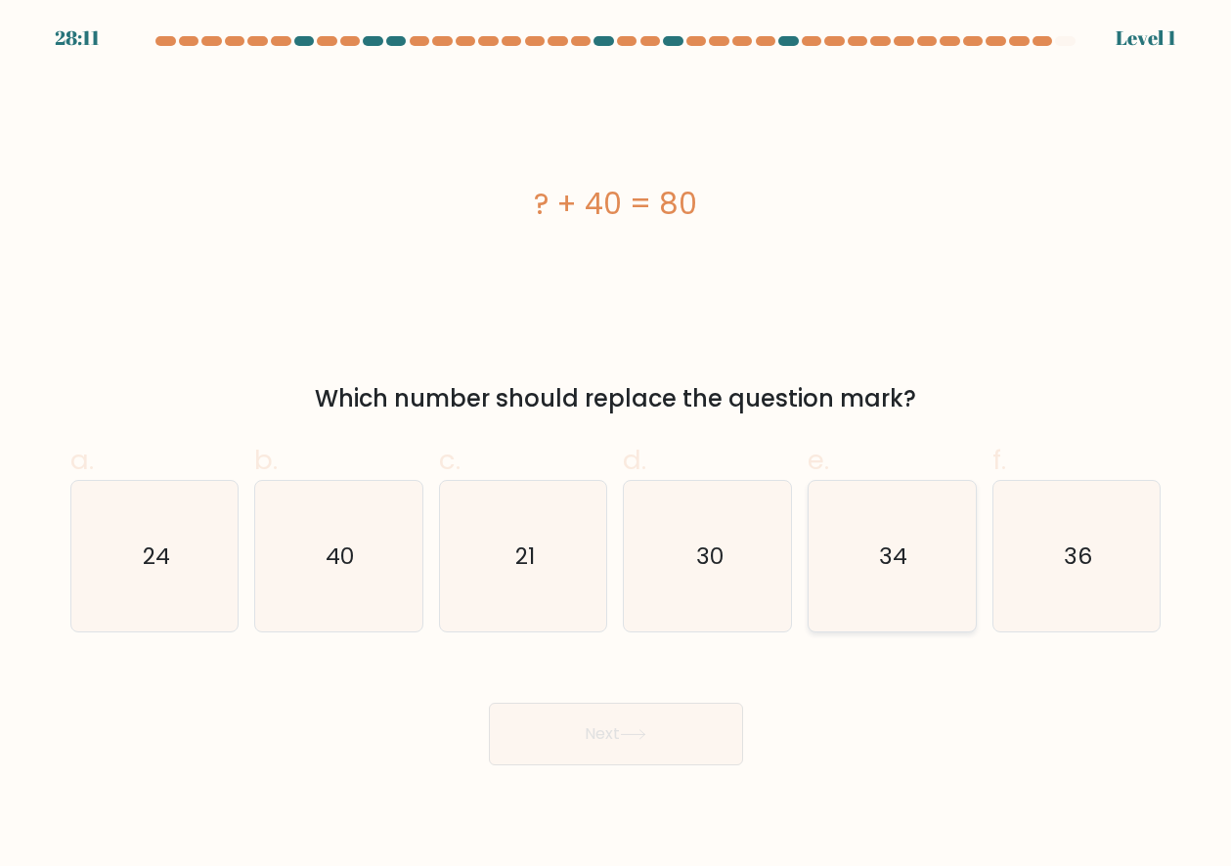
click at [836, 608] on icon "34" at bounding box center [891, 556] width 151 height 151
click at [617, 446] on input "e. 34" at bounding box center [616, 439] width 1 height 13
radio input "true"
drag, startPoint x: 692, startPoint y: 710, endPoint x: 683, endPoint y: 723, distance: 16.3
click at [683, 723] on button "Next" at bounding box center [616, 734] width 254 height 63
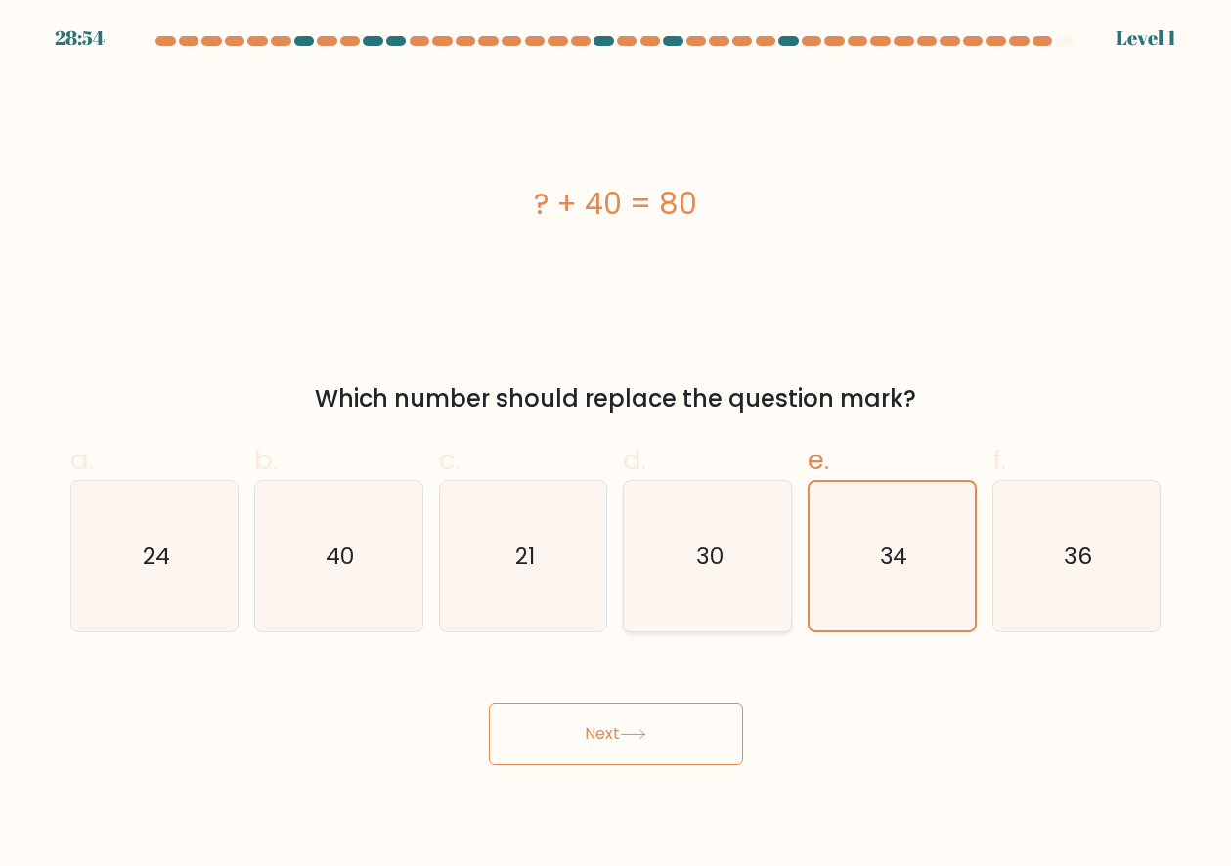
click at [714, 601] on icon "30" at bounding box center [707, 556] width 151 height 151
click at [617, 446] on input "d. 30" at bounding box center [616, 439] width 1 height 13
radio input "true"
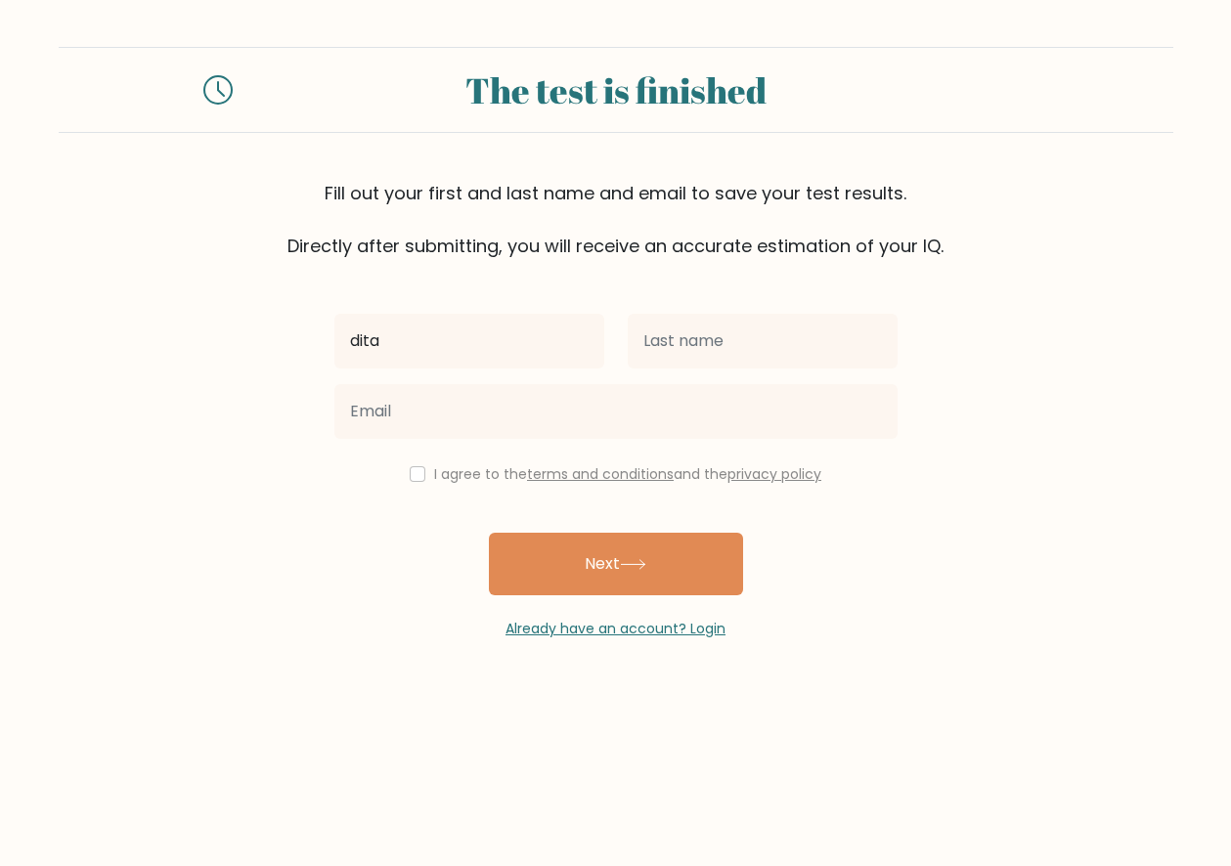
type input "dita"
click at [745, 369] on div at bounding box center [762, 341] width 293 height 70
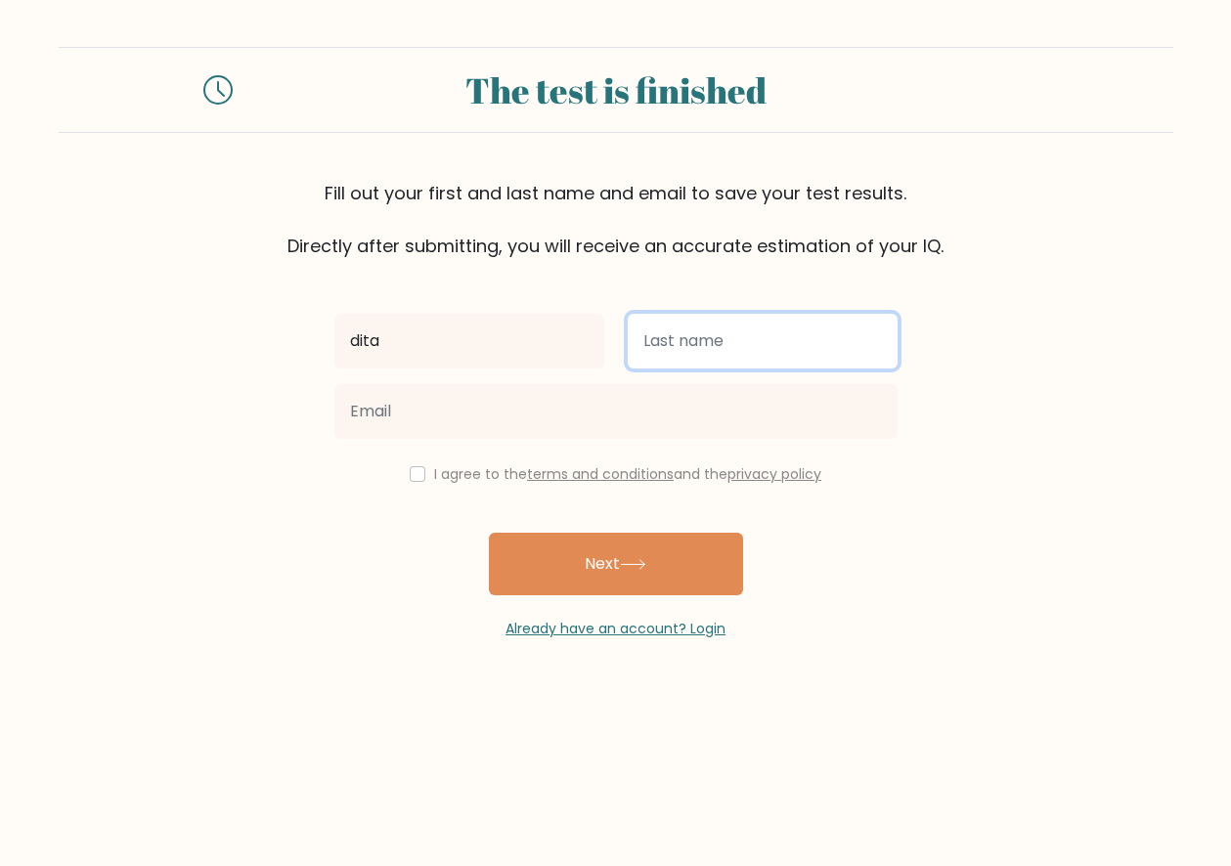
click at [776, 336] on input "text" at bounding box center [763, 341] width 270 height 55
type input "dita"
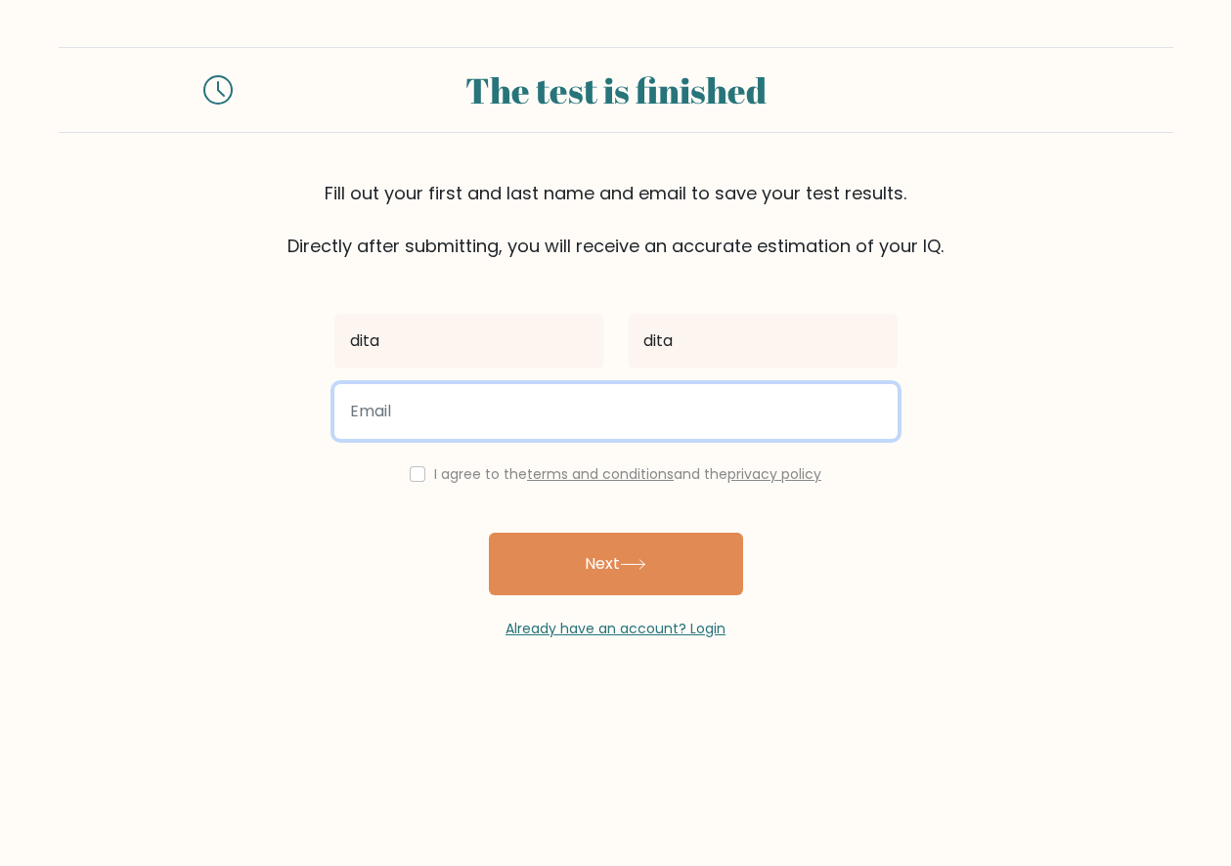
click at [781, 407] on input "email" at bounding box center [615, 411] width 563 height 55
type input "dita.moonpark@gmail.com"
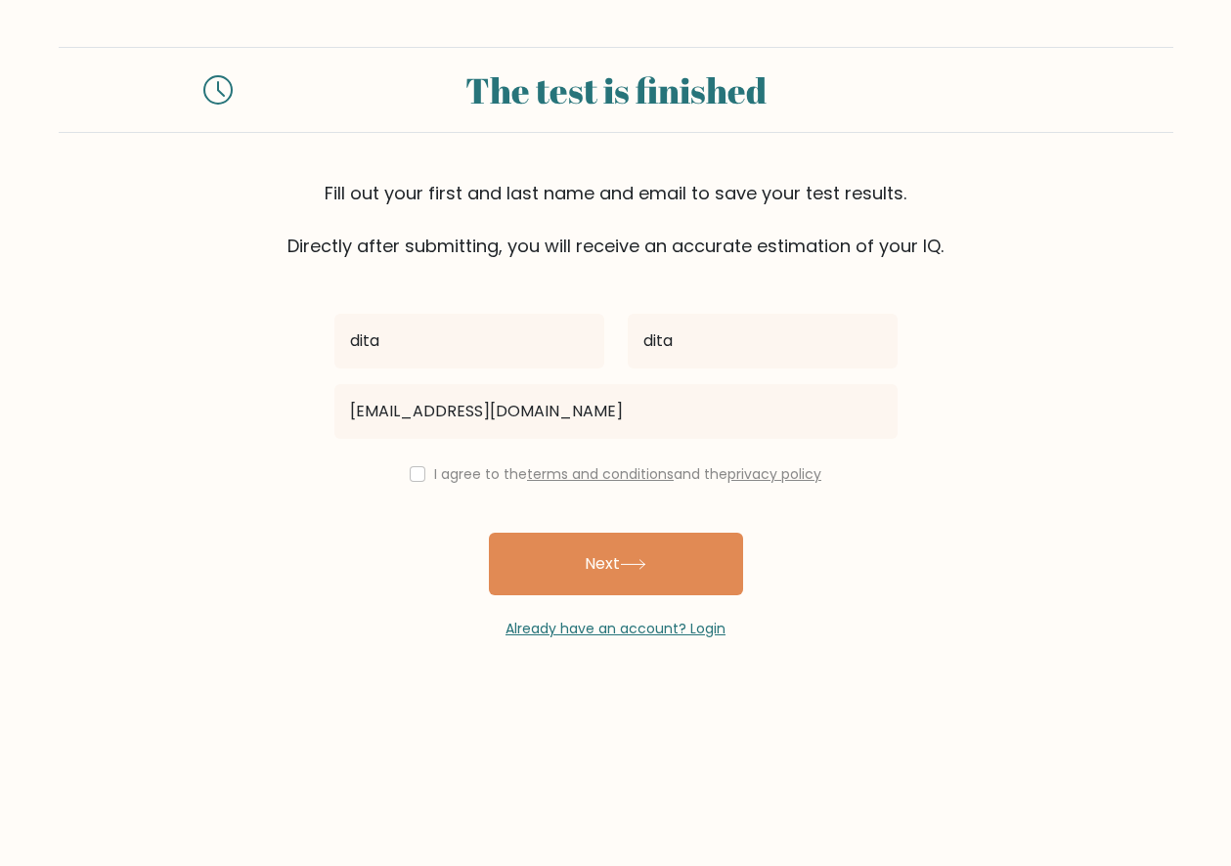
click at [426, 475] on div "I agree to the terms and conditions and the privacy policy" at bounding box center [616, 473] width 586 height 23
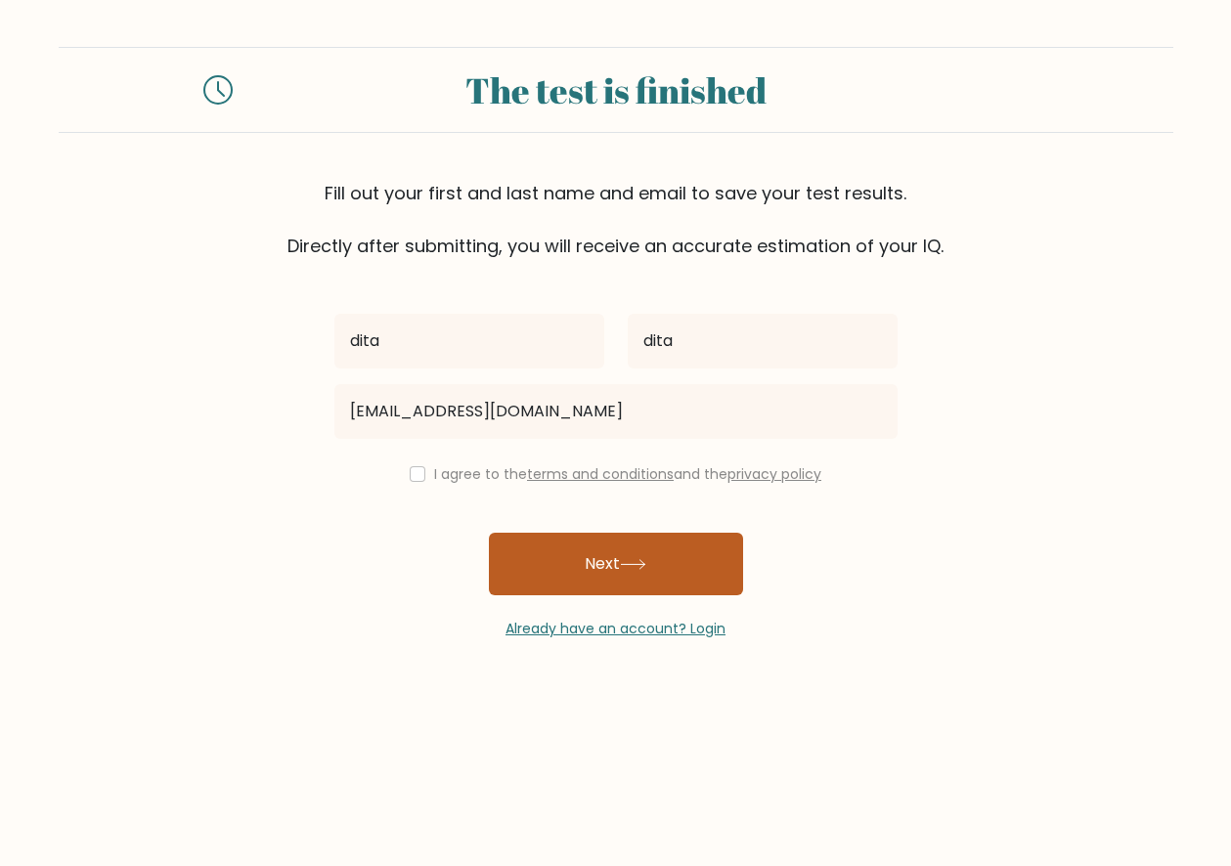
click at [643, 594] on button "Next" at bounding box center [616, 564] width 254 height 63
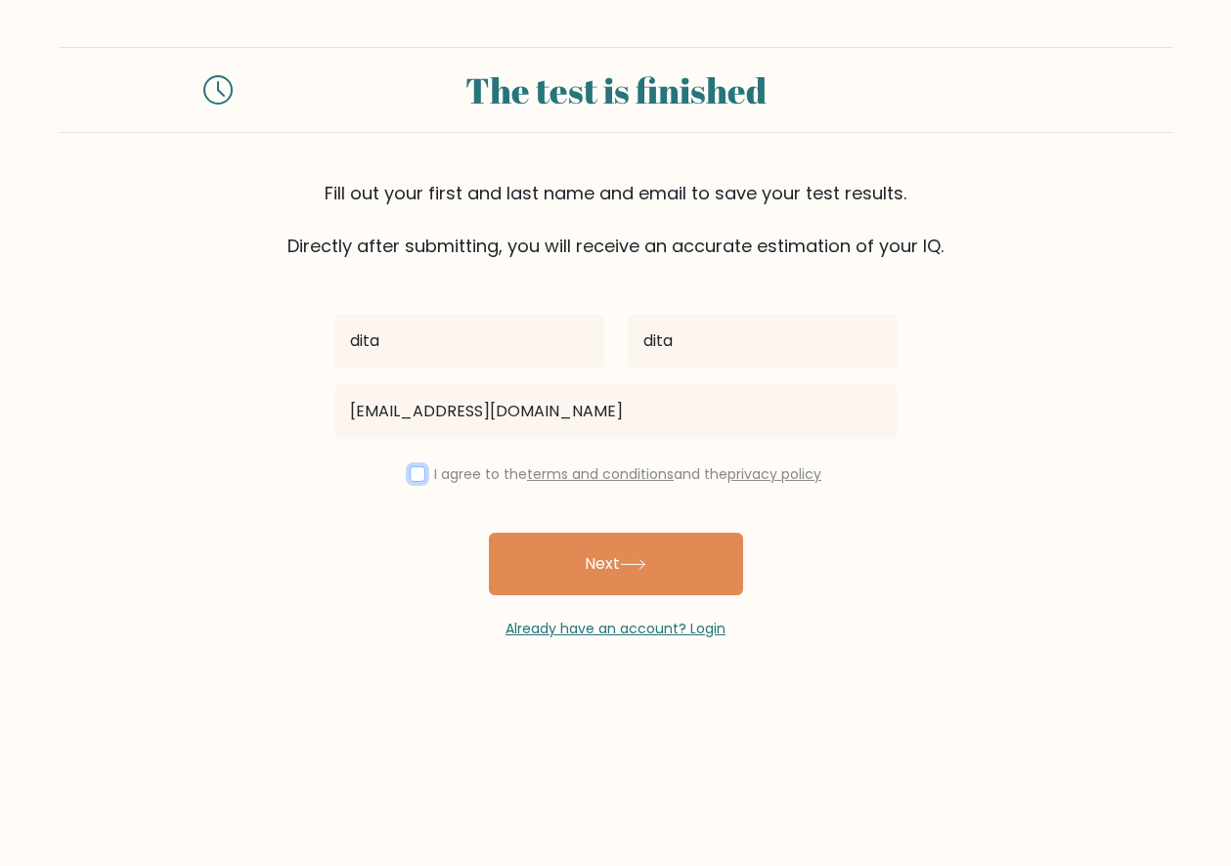
click at [412, 475] on input "checkbox" at bounding box center [418, 474] width 16 height 16
checkbox input "true"
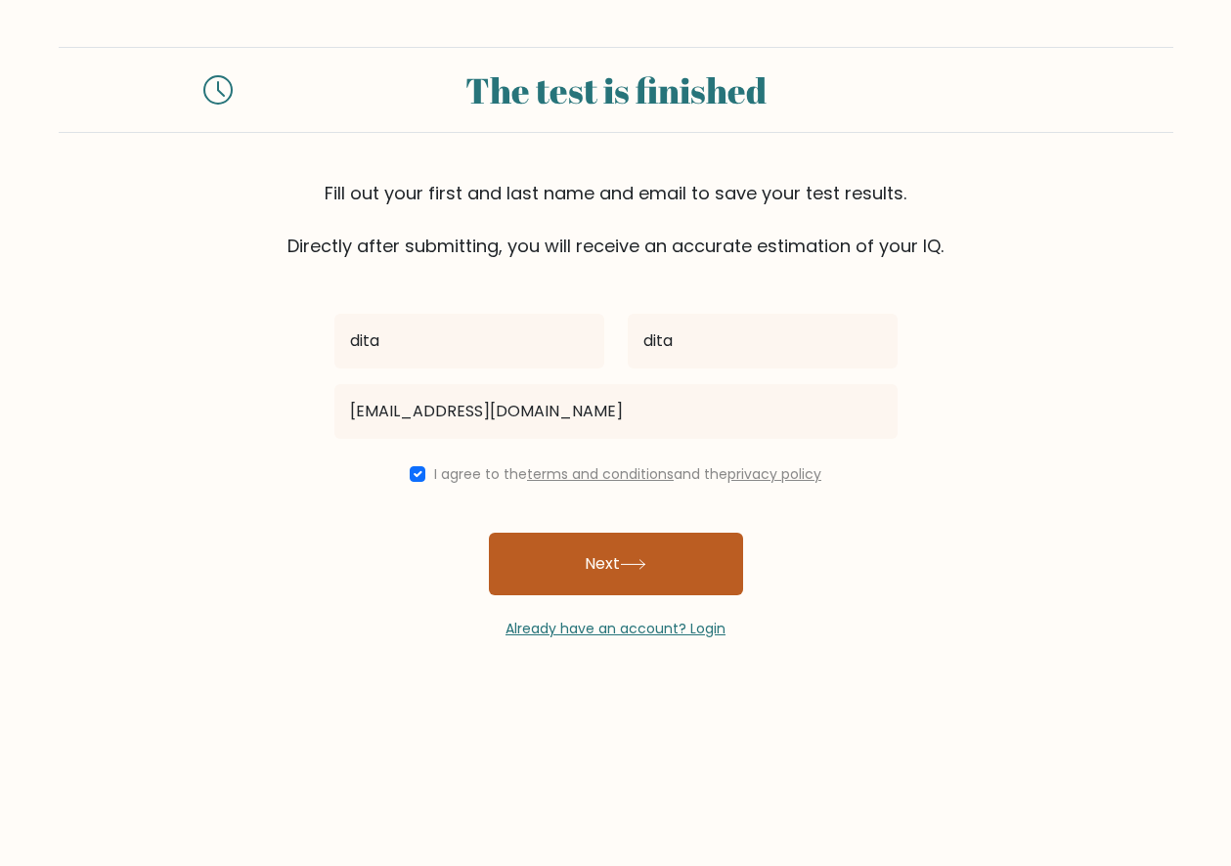
click at [560, 566] on button "Next" at bounding box center [616, 564] width 254 height 63
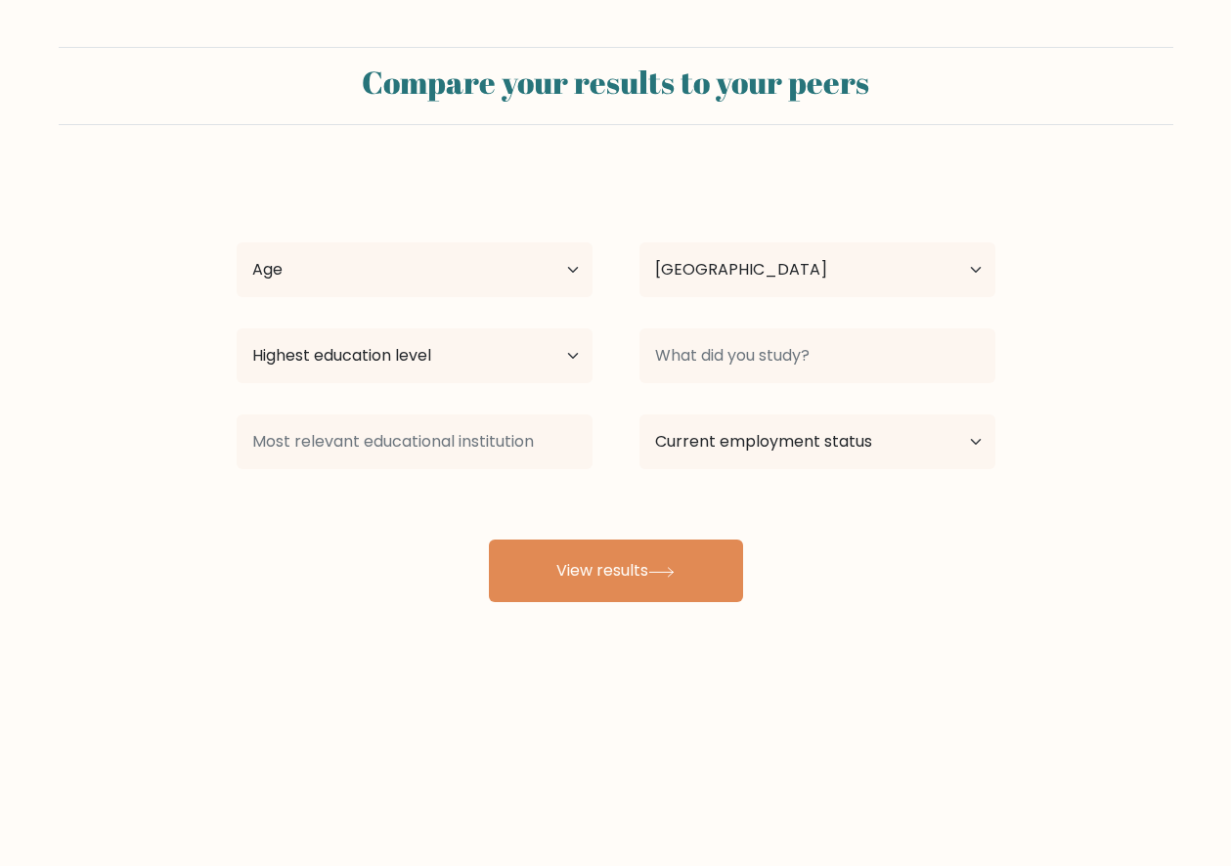
select select "ID"
click at [812, 272] on select "Country [GEOGRAPHIC_DATA] [GEOGRAPHIC_DATA] [GEOGRAPHIC_DATA] [US_STATE] [GEOGR…" at bounding box center [817, 269] width 356 height 55
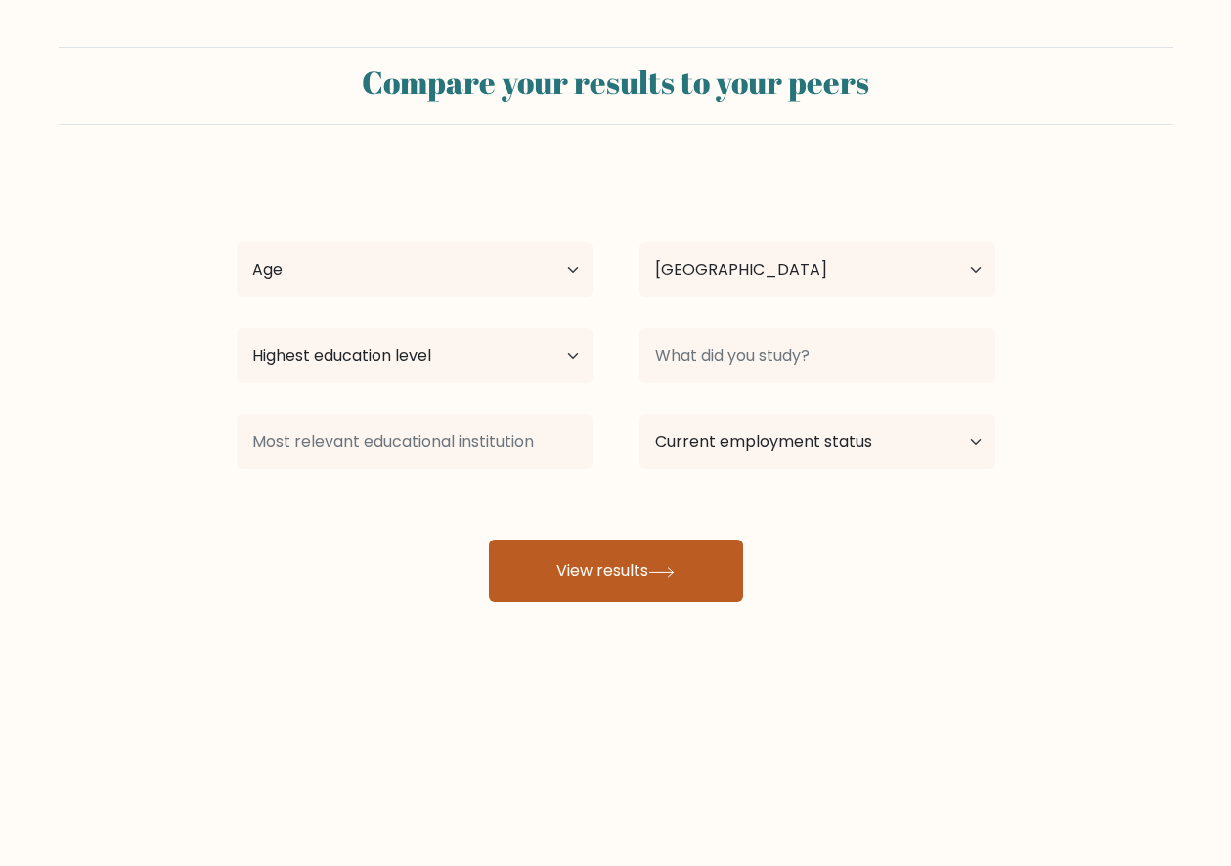
click at [597, 588] on button "View results" at bounding box center [616, 571] width 254 height 63
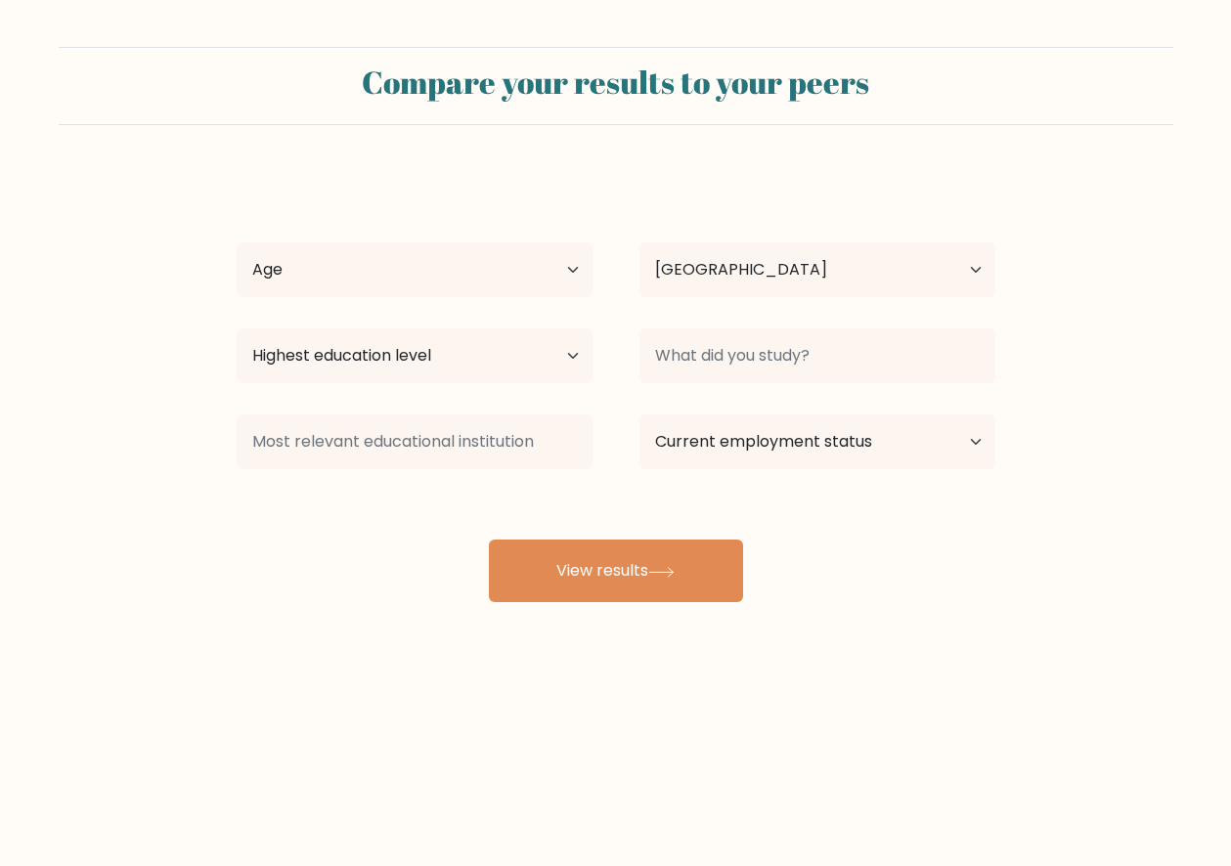
drag, startPoint x: 456, startPoint y: 224, endPoint x: 464, endPoint y: 269, distance: 45.6
click at [456, 224] on div "dita dita Age Under 18 years old 18-24 years old 25-34 years old 35-44 years ol…" at bounding box center [616, 387] width 782 height 430
click at [464, 269] on select "Age Under 18 years old 18-24 years old 25-34 years old 35-44 years old 45-54 ye…" at bounding box center [415, 269] width 356 height 55
select select "25_34"
click at [237, 242] on select "Age Under 18 years old 18-24 years old 25-34 years old 35-44 years old 45-54 ye…" at bounding box center [415, 269] width 356 height 55
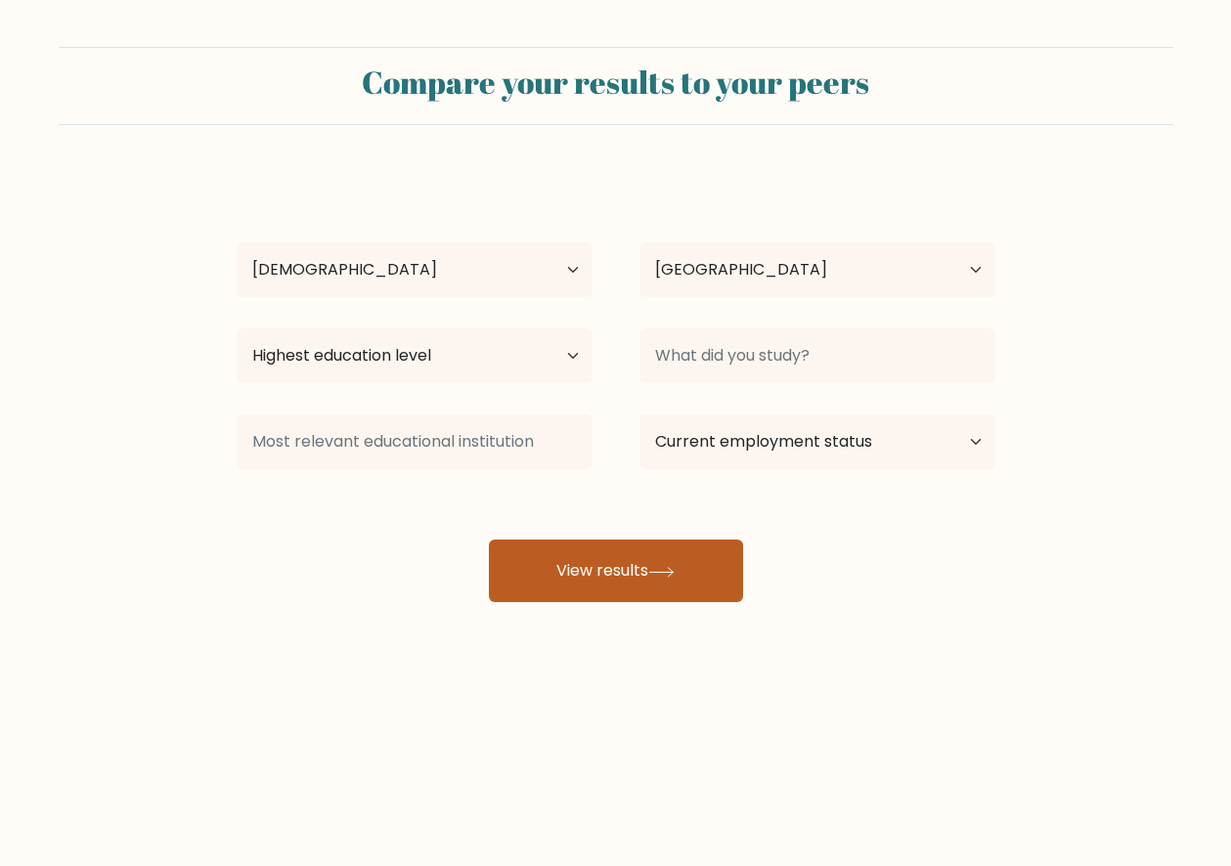
click at [565, 536] on div "dita dita Age Under 18 years old 18-24 years old 25-34 years old 35-44 years ol…" at bounding box center [616, 387] width 782 height 430
click at [581, 578] on button "View results" at bounding box center [616, 571] width 254 height 63
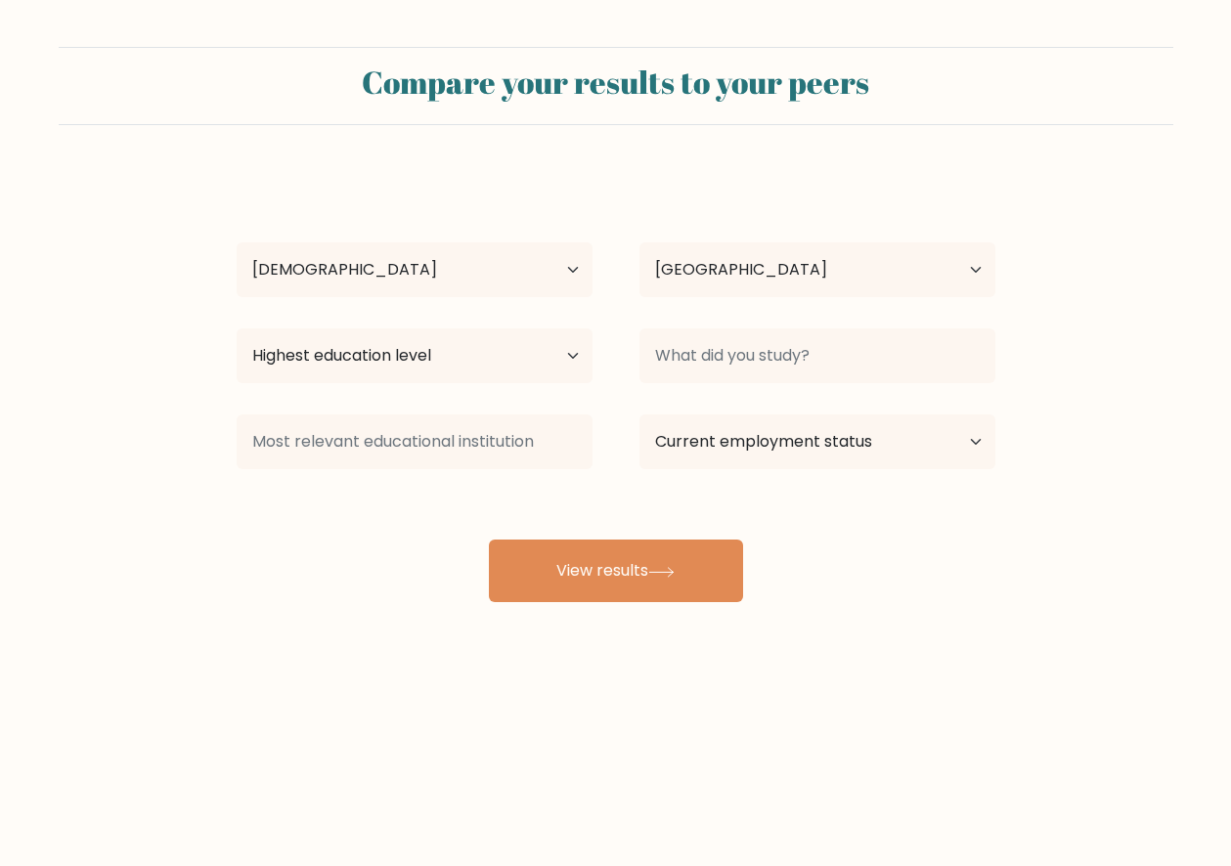
click at [558, 313] on div "dita dita Age Under 18 years old 18-24 years old 25-34 years old 35-44 years ol…" at bounding box center [616, 387] width 782 height 430
click at [550, 350] on select "Highest education level No schooling Primary Lower Secondary Upper Secondary Oc…" at bounding box center [415, 355] width 356 height 55
select select "bachelors_degree"
click at [237, 328] on select "Highest education level No schooling Primary Lower Secondary Upper Secondary Oc…" at bounding box center [415, 355] width 356 height 55
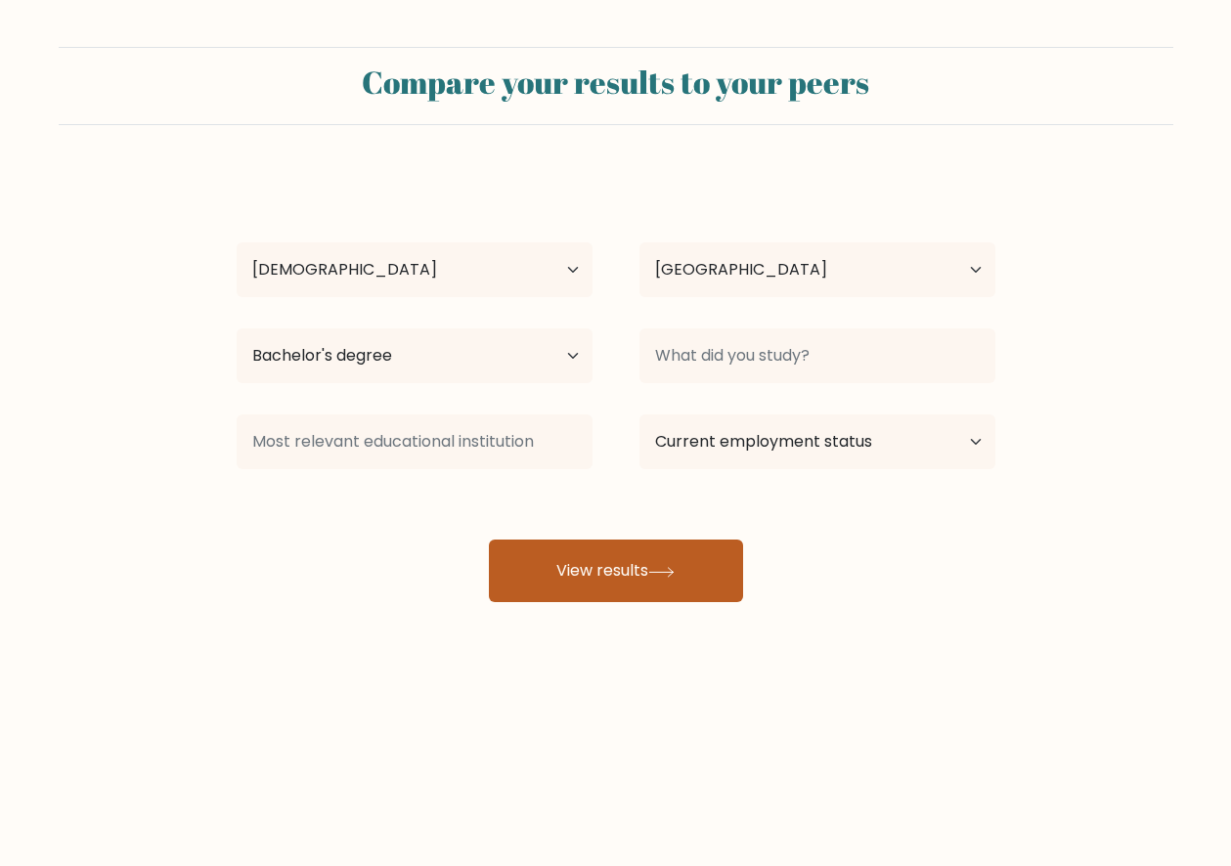
click at [617, 543] on button "View results" at bounding box center [616, 571] width 254 height 63
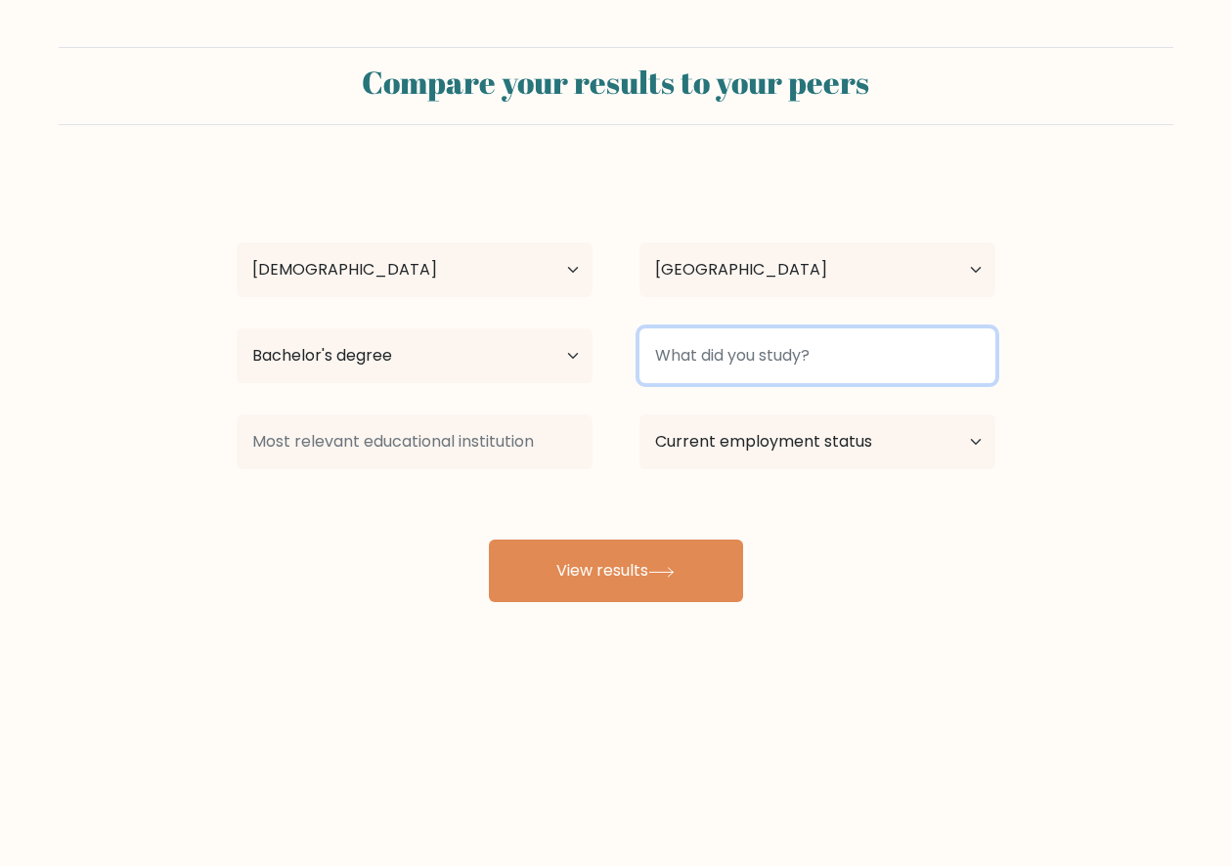
click at [788, 352] on input at bounding box center [817, 355] width 356 height 55
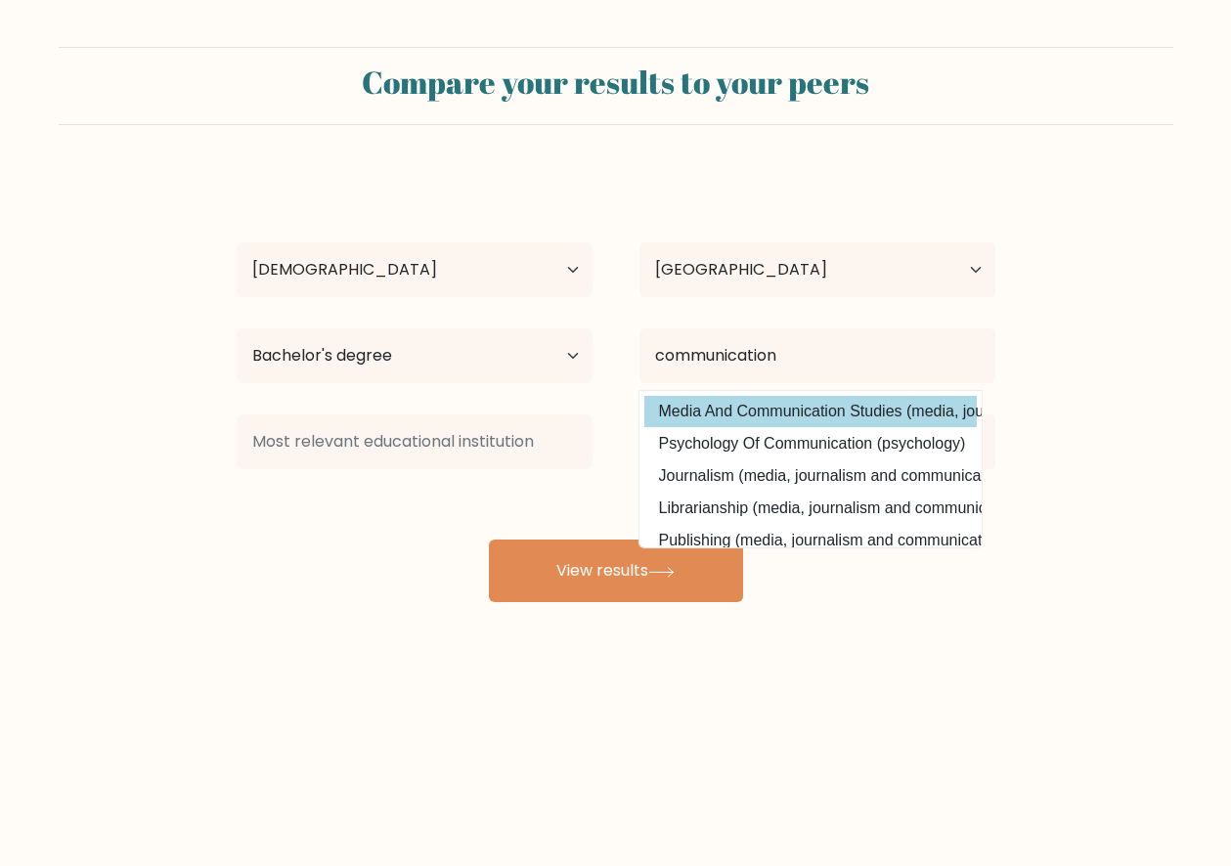
click at [815, 408] on option "Media And Communication Studies (media, journalism and communications)" at bounding box center [810, 411] width 332 height 31
type input "Media And Communication Studies"
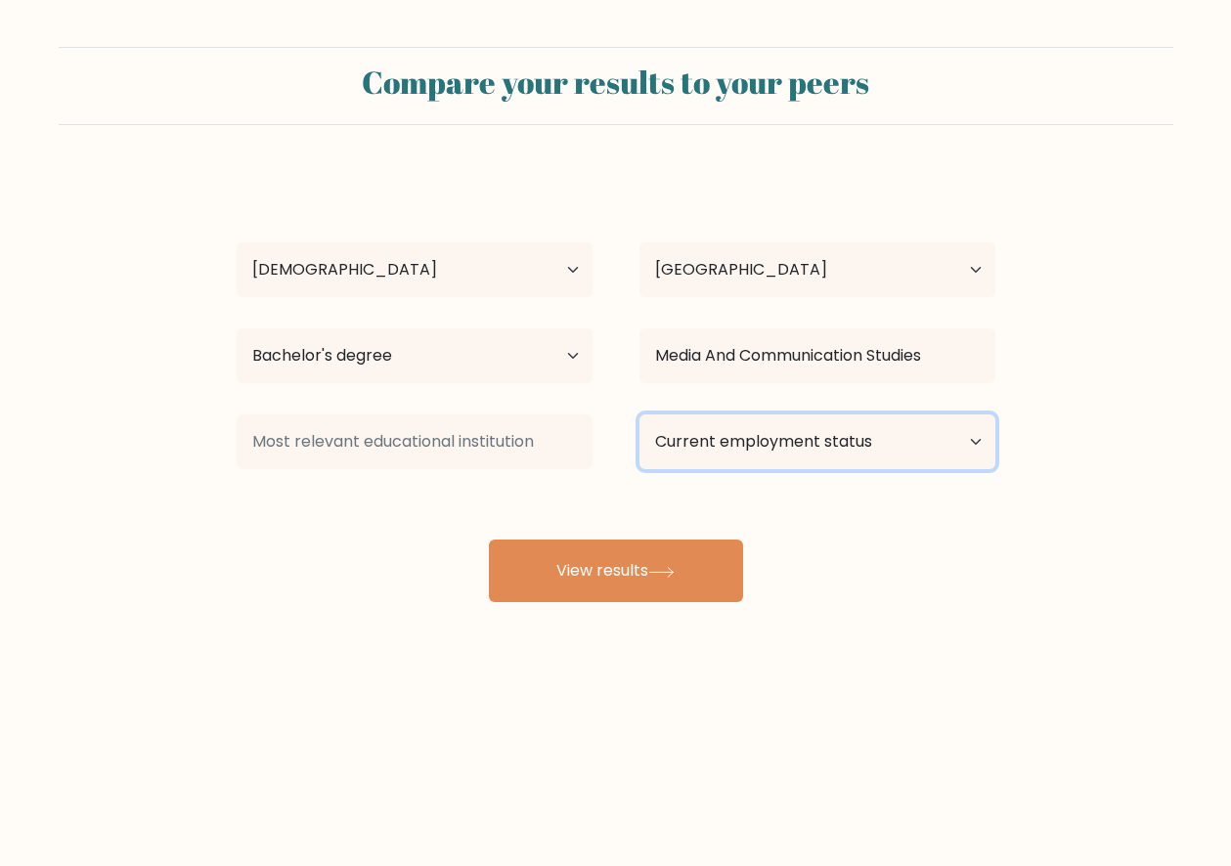
click at [762, 468] on select "Current employment status Employed Student Retired Other / prefer not to answer" at bounding box center [817, 441] width 356 height 55
select select "employed"
click at [639, 414] on select "Current employment status Employed Student Retired Other / prefer not to answer" at bounding box center [817, 441] width 356 height 55
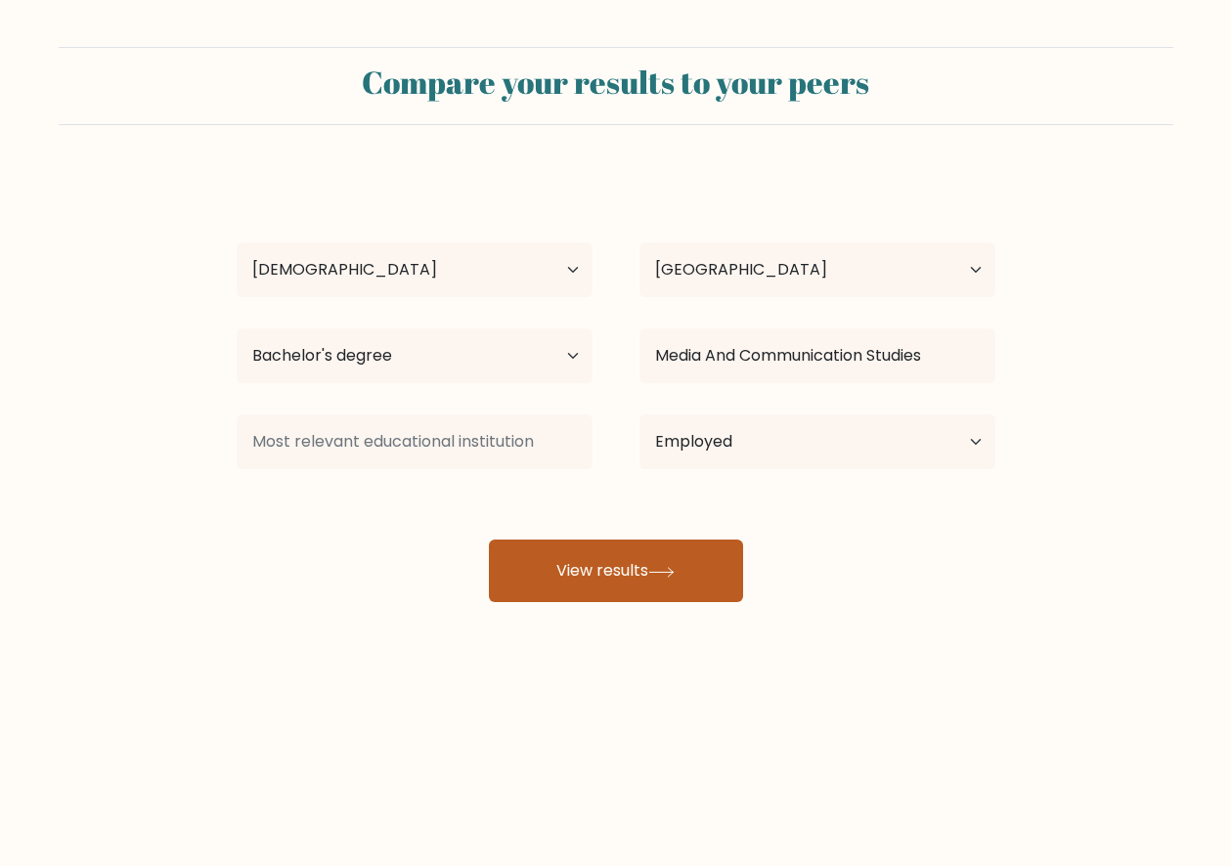
click at [678, 585] on button "View results" at bounding box center [616, 571] width 254 height 63
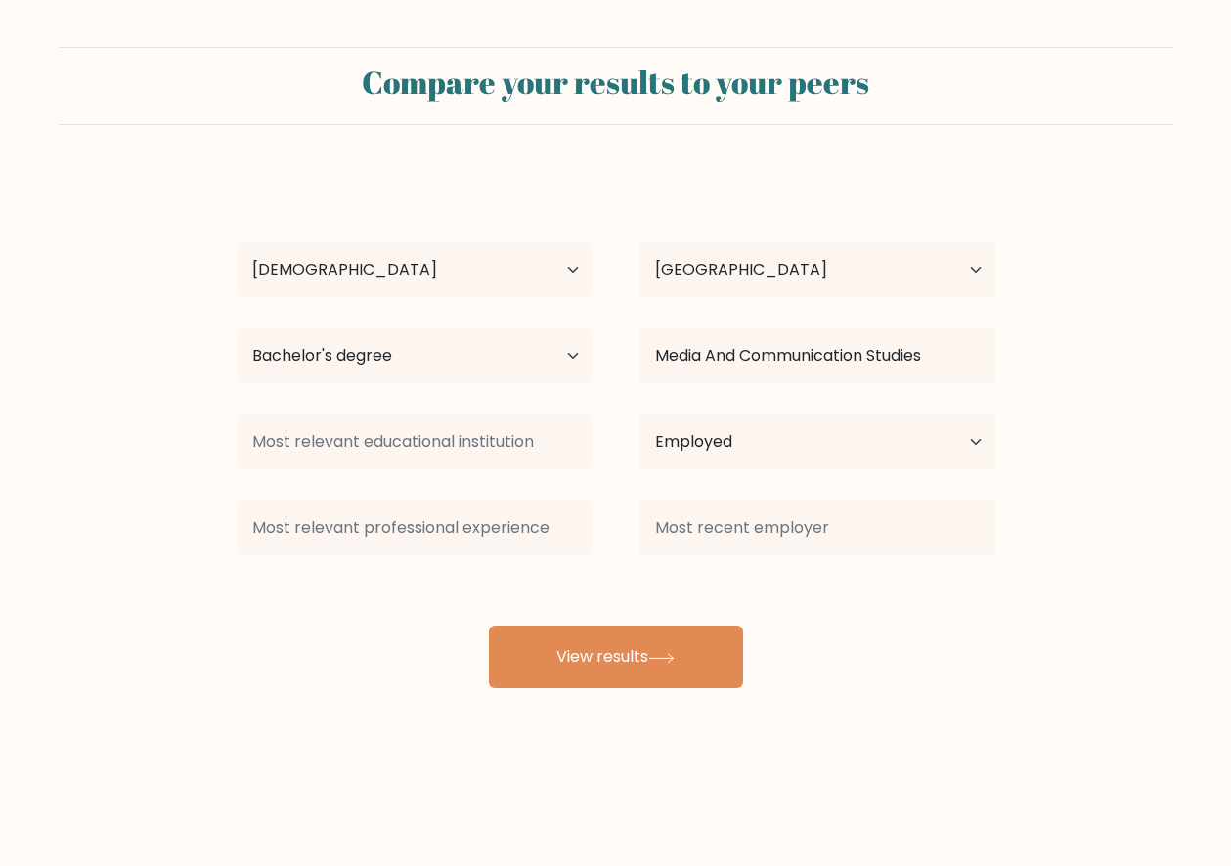
click at [691, 580] on div "dita dita Age Under 18 years old 18-24 years old 25-34 years old 35-44 years ol…" at bounding box center [616, 430] width 782 height 516
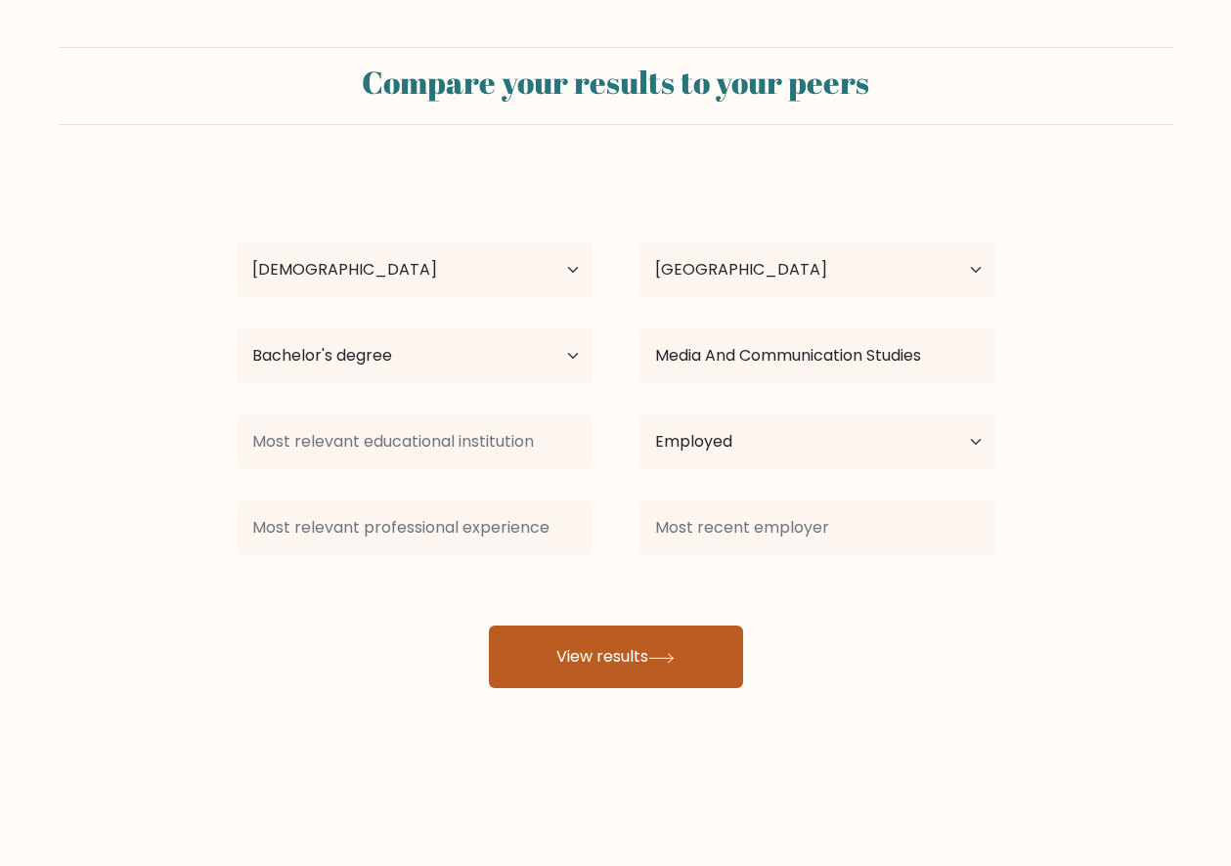
drag, startPoint x: 664, startPoint y: 627, endPoint x: 695, endPoint y: 671, distance: 54.0
click at [665, 627] on button "View results" at bounding box center [616, 657] width 254 height 63
click at [691, 665] on button "View results" at bounding box center [616, 657] width 254 height 63
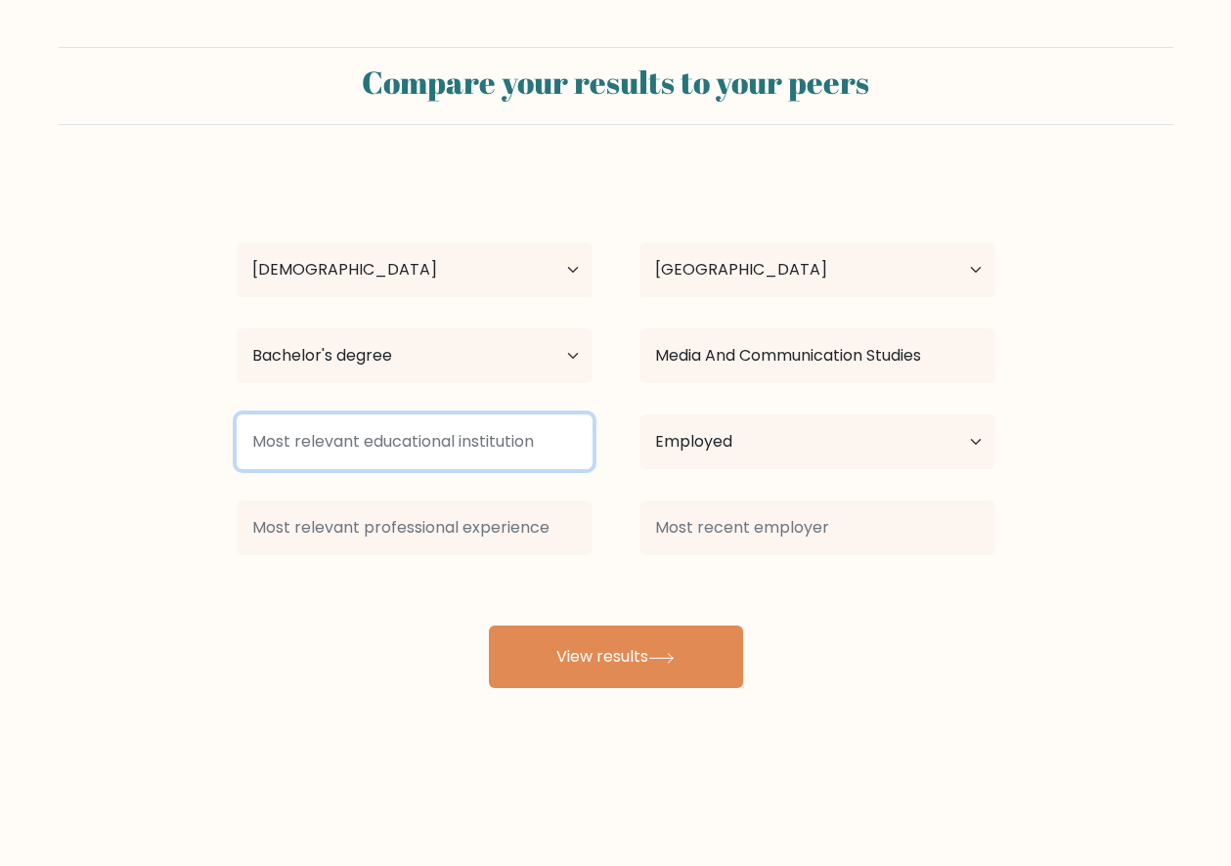
click at [496, 467] on input at bounding box center [415, 441] width 356 height 55
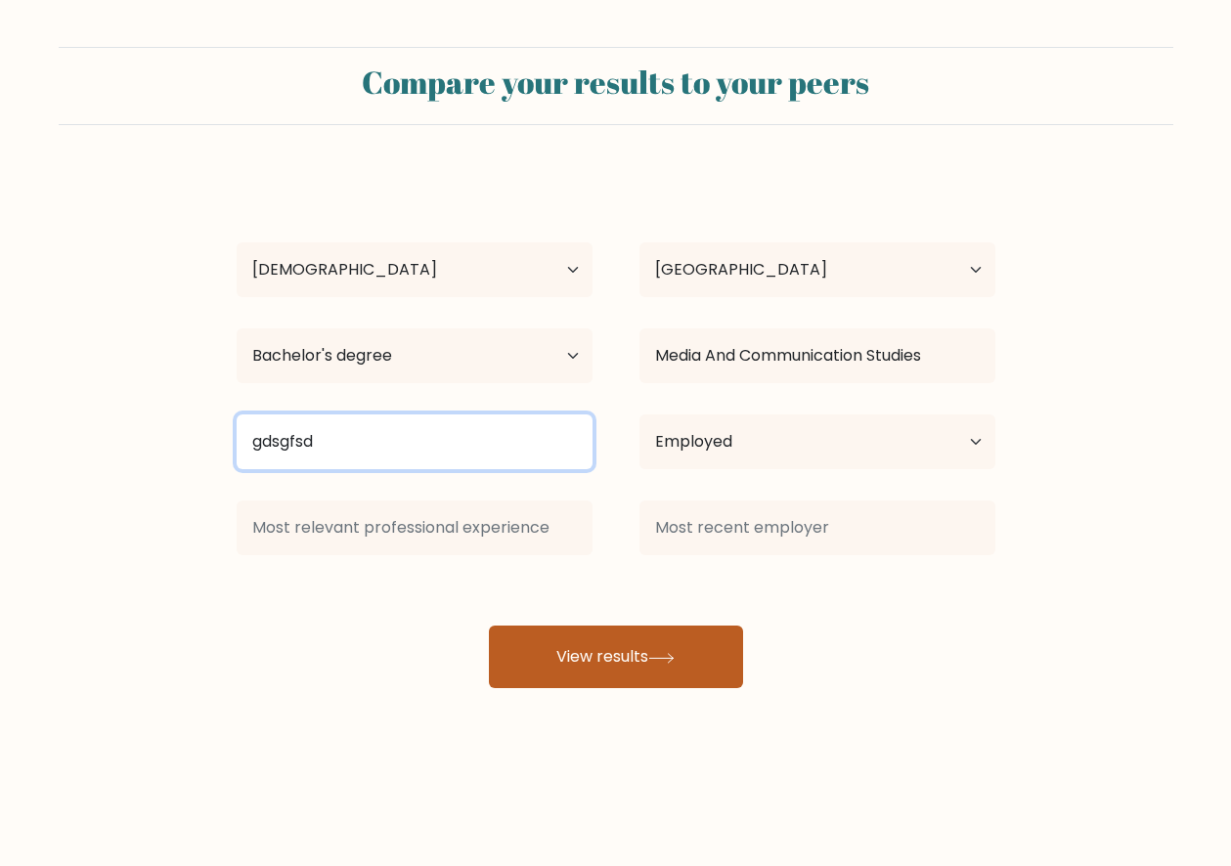
type input "gdsgfsd"
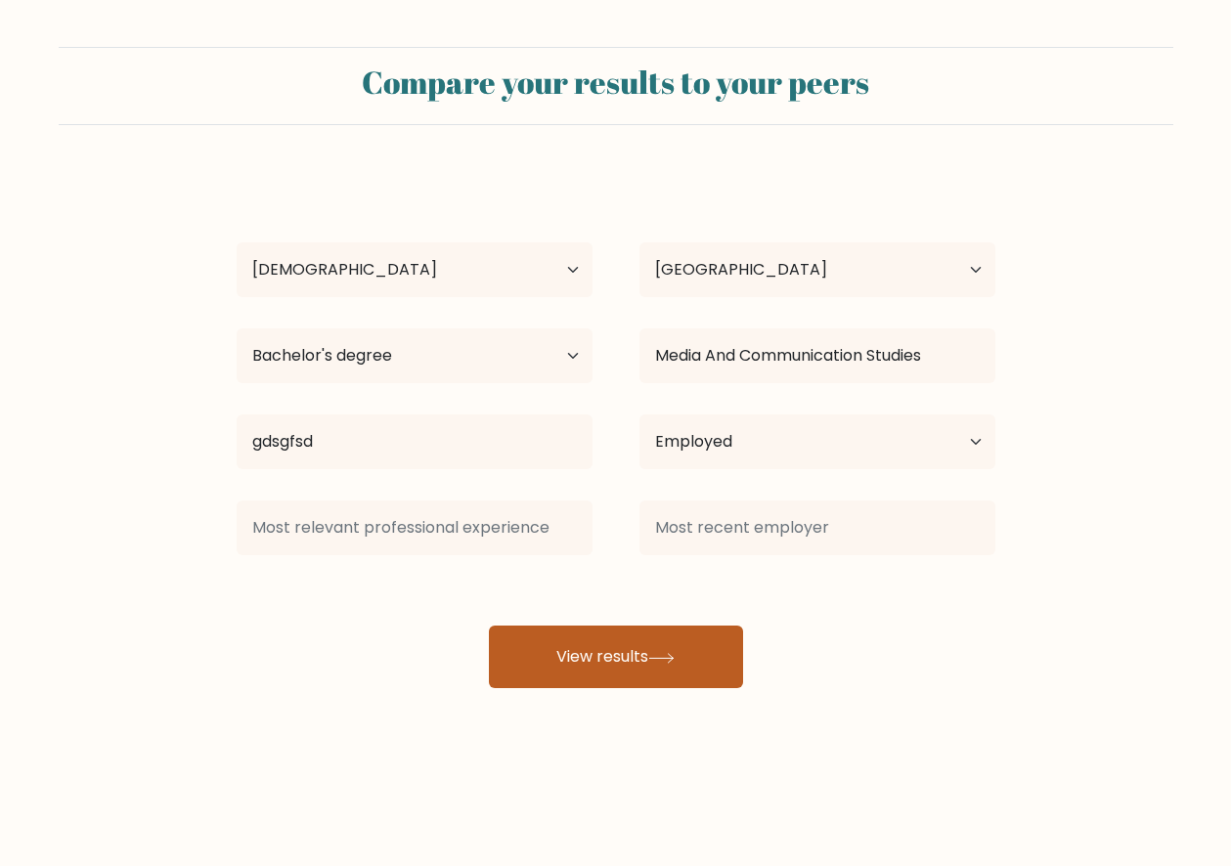
click at [633, 636] on button "View results" at bounding box center [616, 657] width 254 height 63
click at [628, 655] on button "View results" at bounding box center [616, 657] width 254 height 63
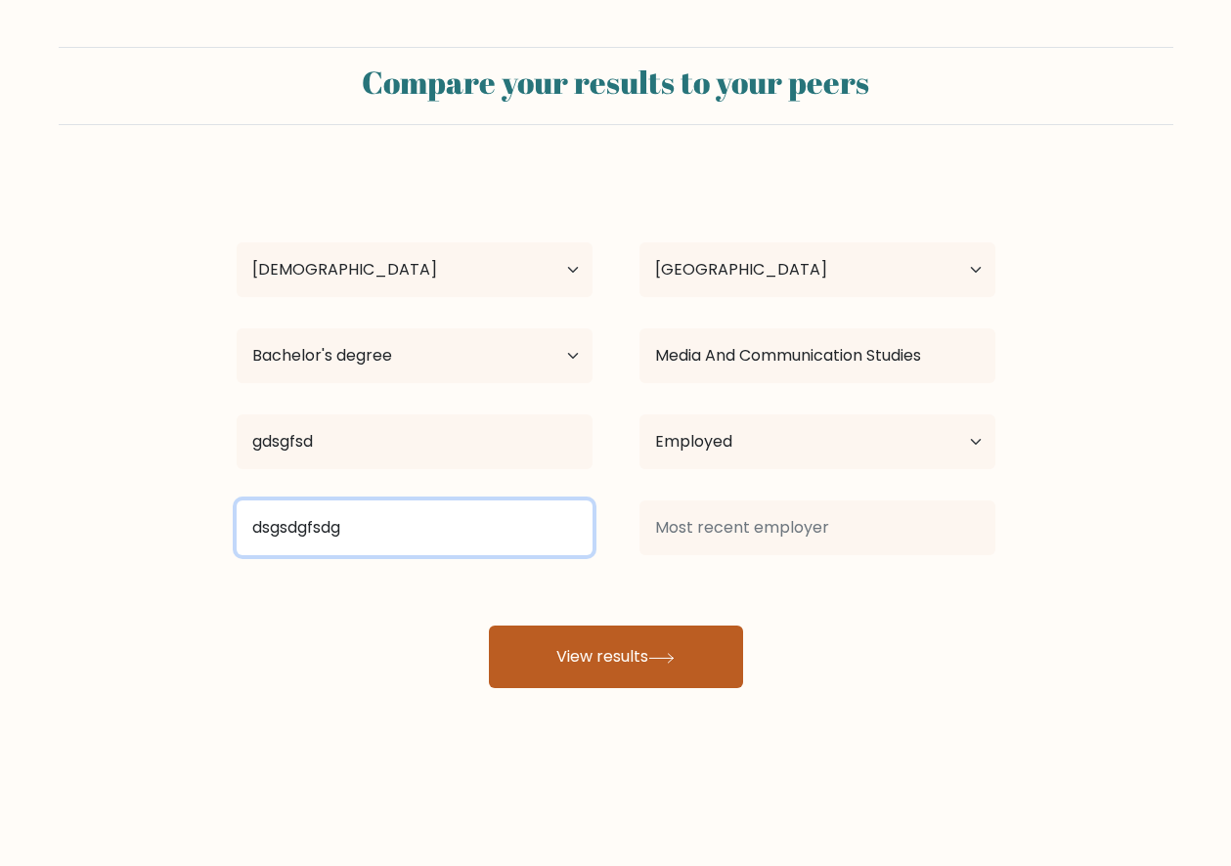
type input "dsgsdgfsdg"
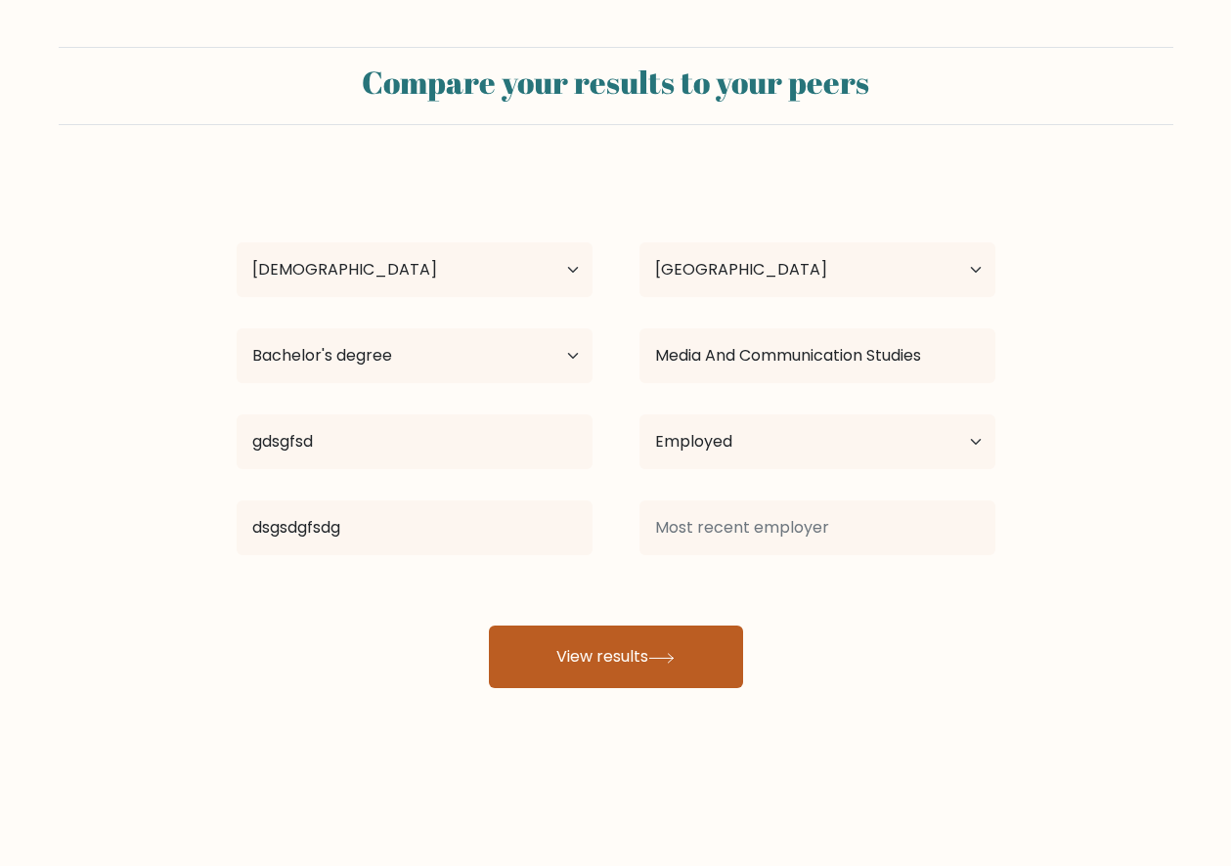
click at [612, 635] on button "View results" at bounding box center [616, 657] width 254 height 63
click at [640, 647] on button "View results" at bounding box center [616, 657] width 254 height 63
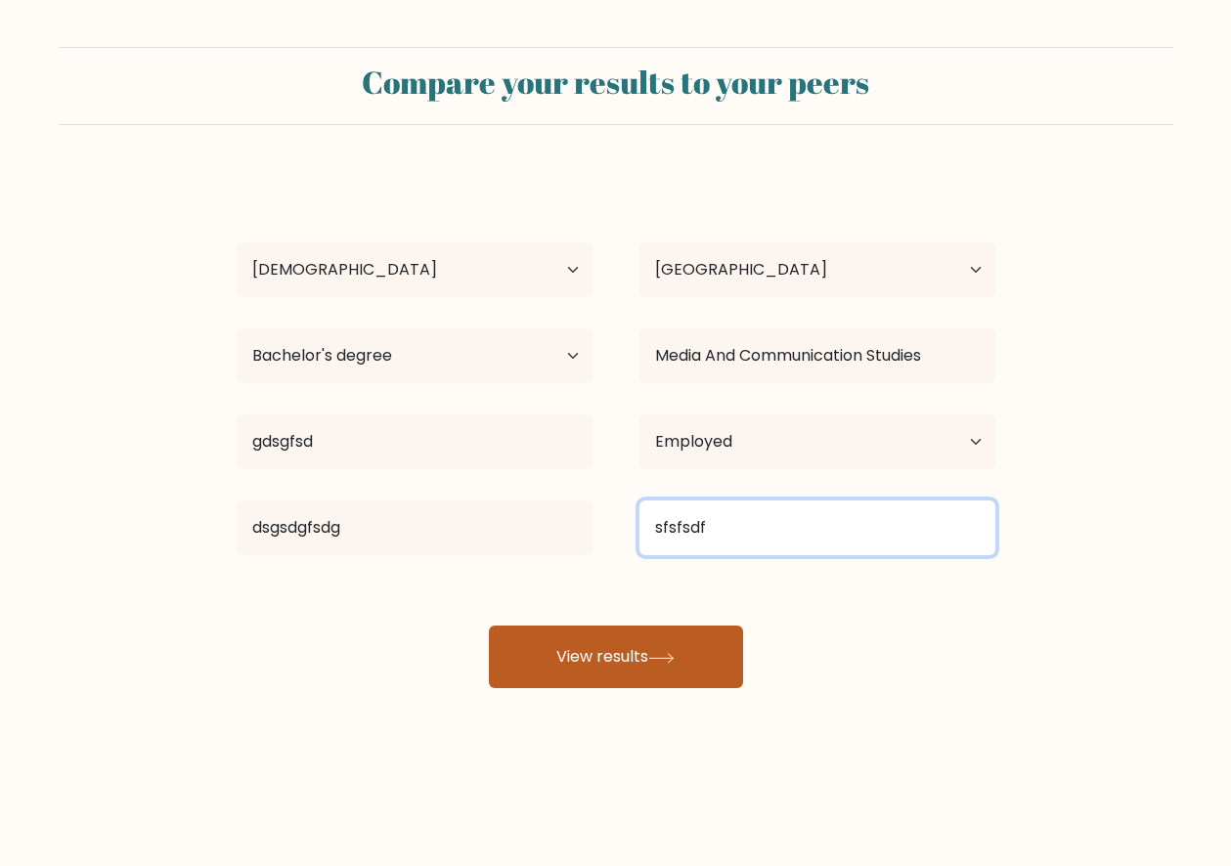
type input "sfsfsdf"
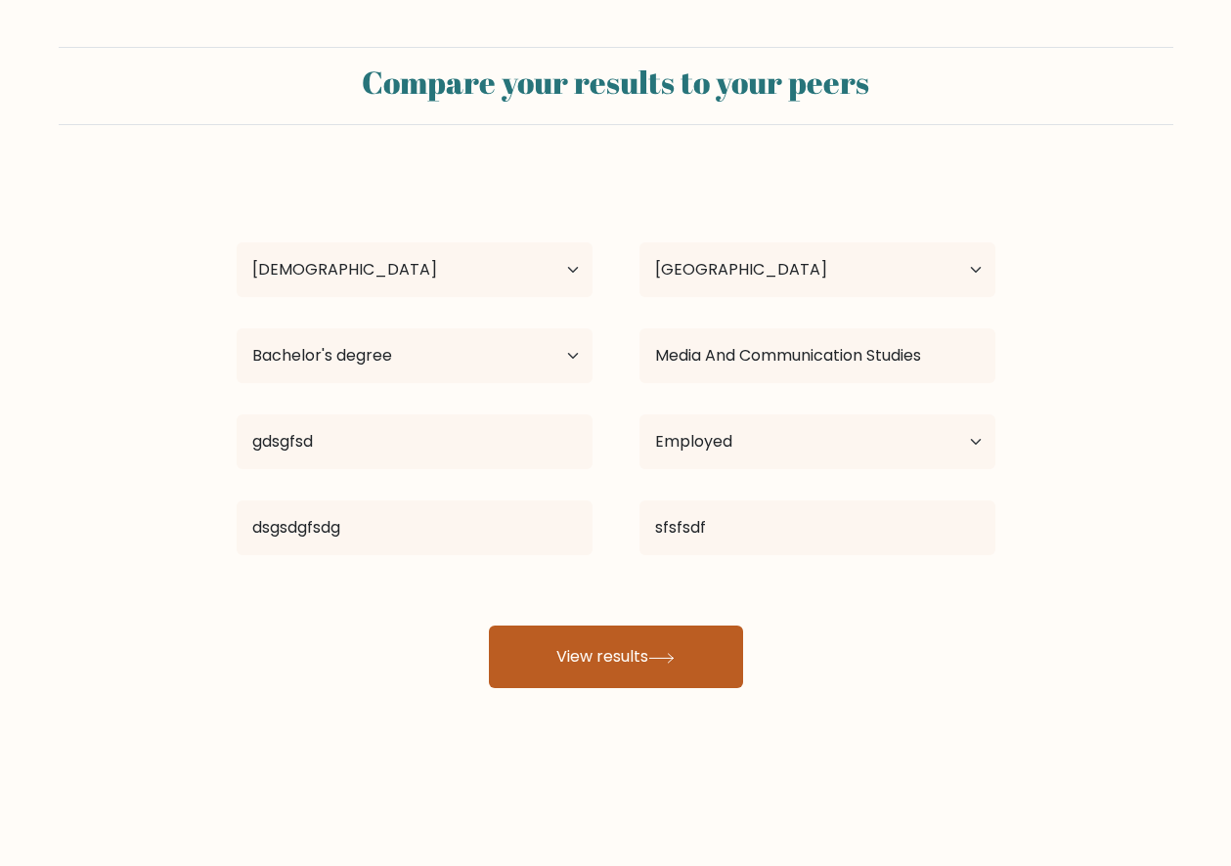
click at [634, 650] on button "View results" at bounding box center [616, 657] width 254 height 63
click at [635, 649] on button "View results" at bounding box center [616, 657] width 254 height 63
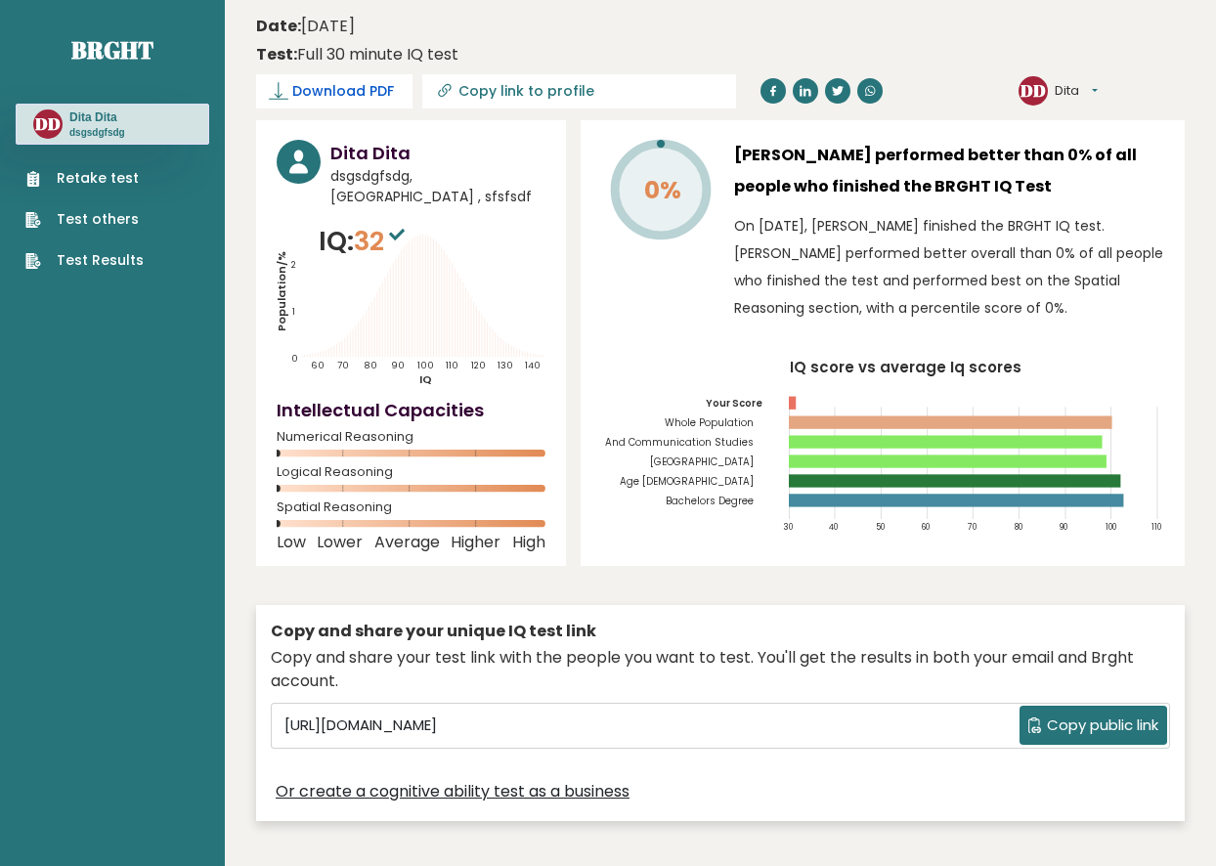
click at [394, 81] on span "Download PDF" at bounding box center [343, 91] width 102 height 21
click at [1067, 108] on header "Date: [DATE] Test: Full 30 minute IQ test Download PDF Downloading... Downloadi…" at bounding box center [720, 60] width 929 height 101
